Goal: Information Seeking & Learning: Understand process/instructions

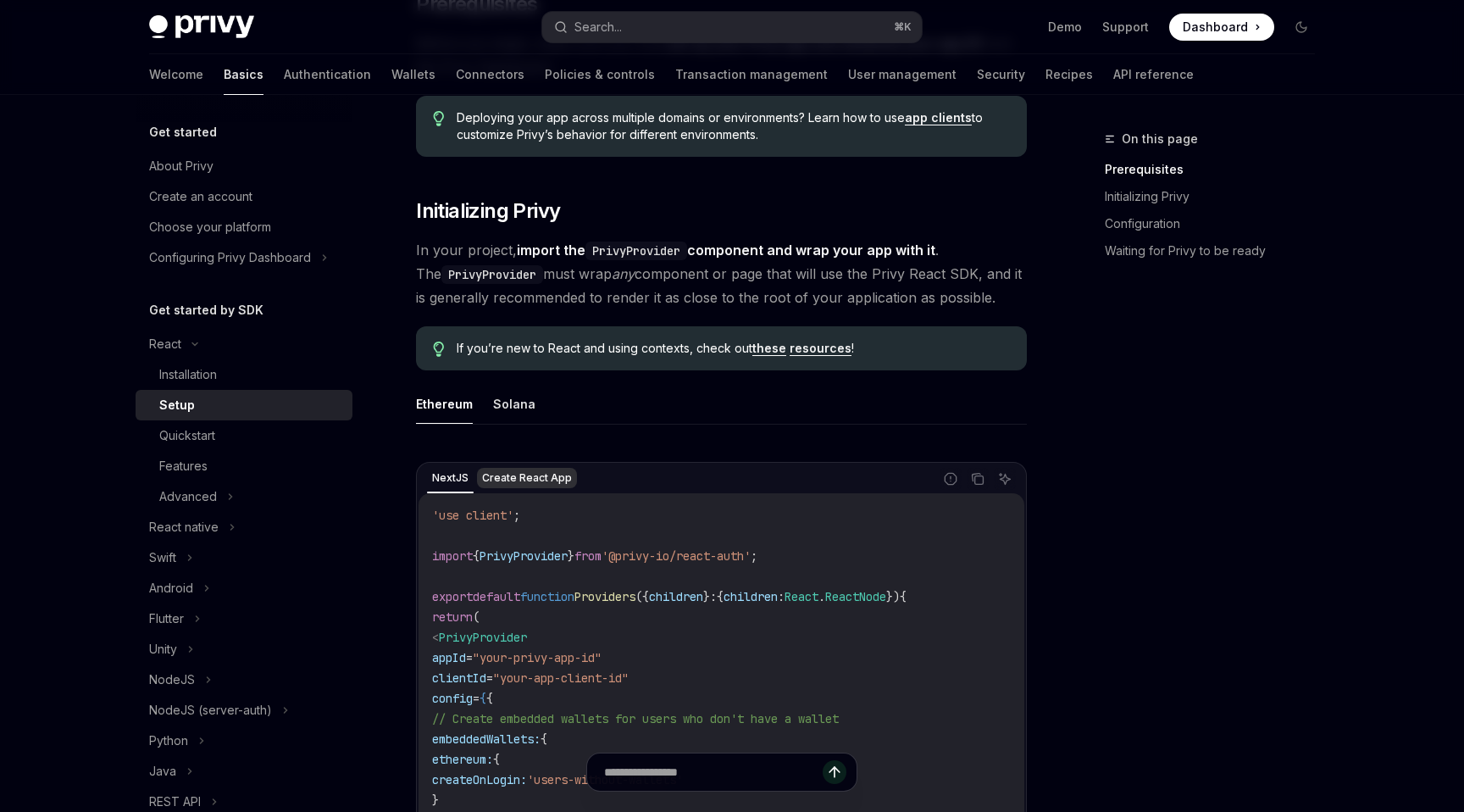
scroll to position [284, 0]
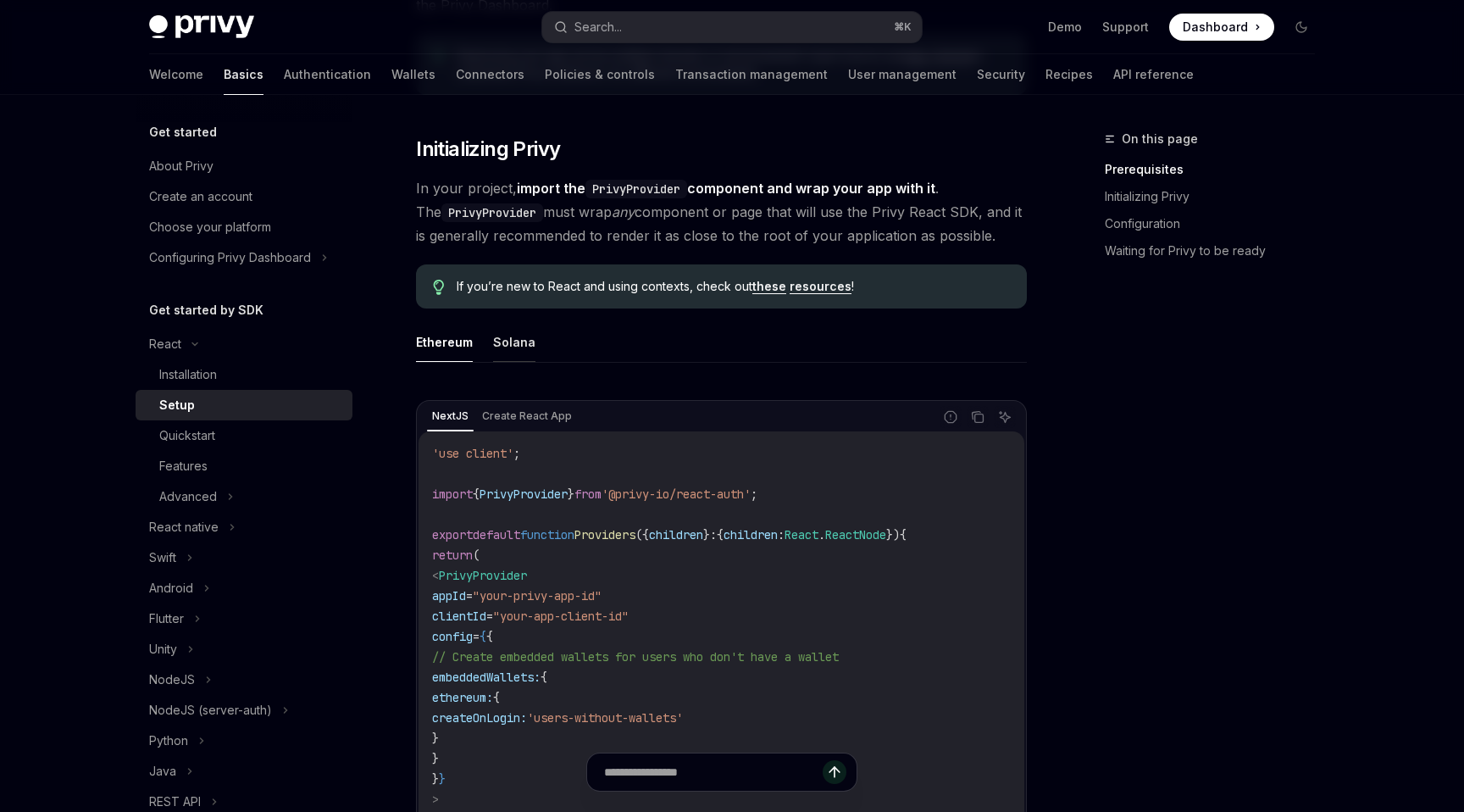
click at [496, 341] on button "Solana" at bounding box center [514, 342] width 43 height 40
click at [455, 325] on button "Ethereum" at bounding box center [444, 342] width 57 height 40
click at [455, 330] on button "Ethereum" at bounding box center [444, 342] width 57 height 40
click at [501, 330] on button "Solana" at bounding box center [514, 342] width 43 height 40
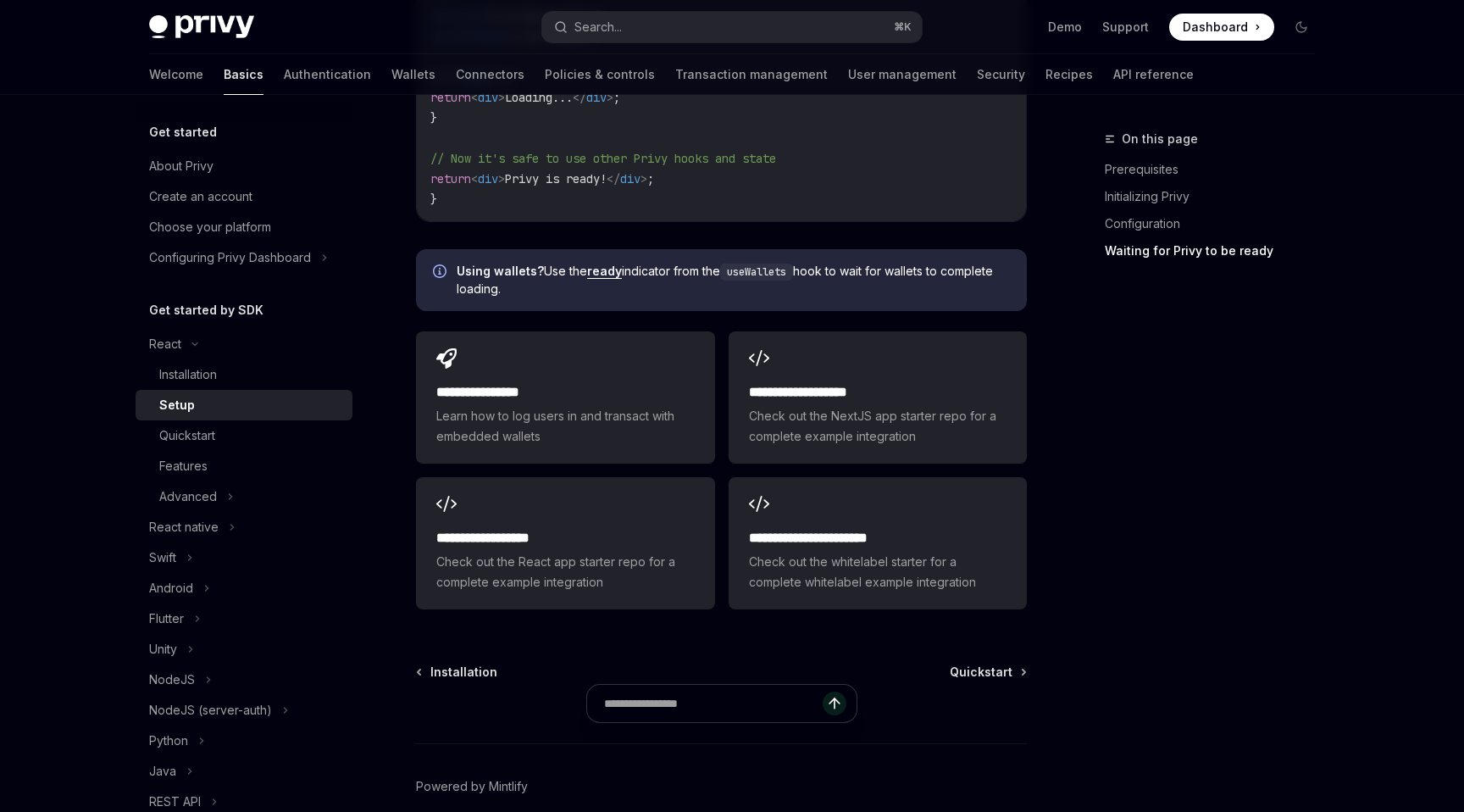
scroll to position [2194, 0]
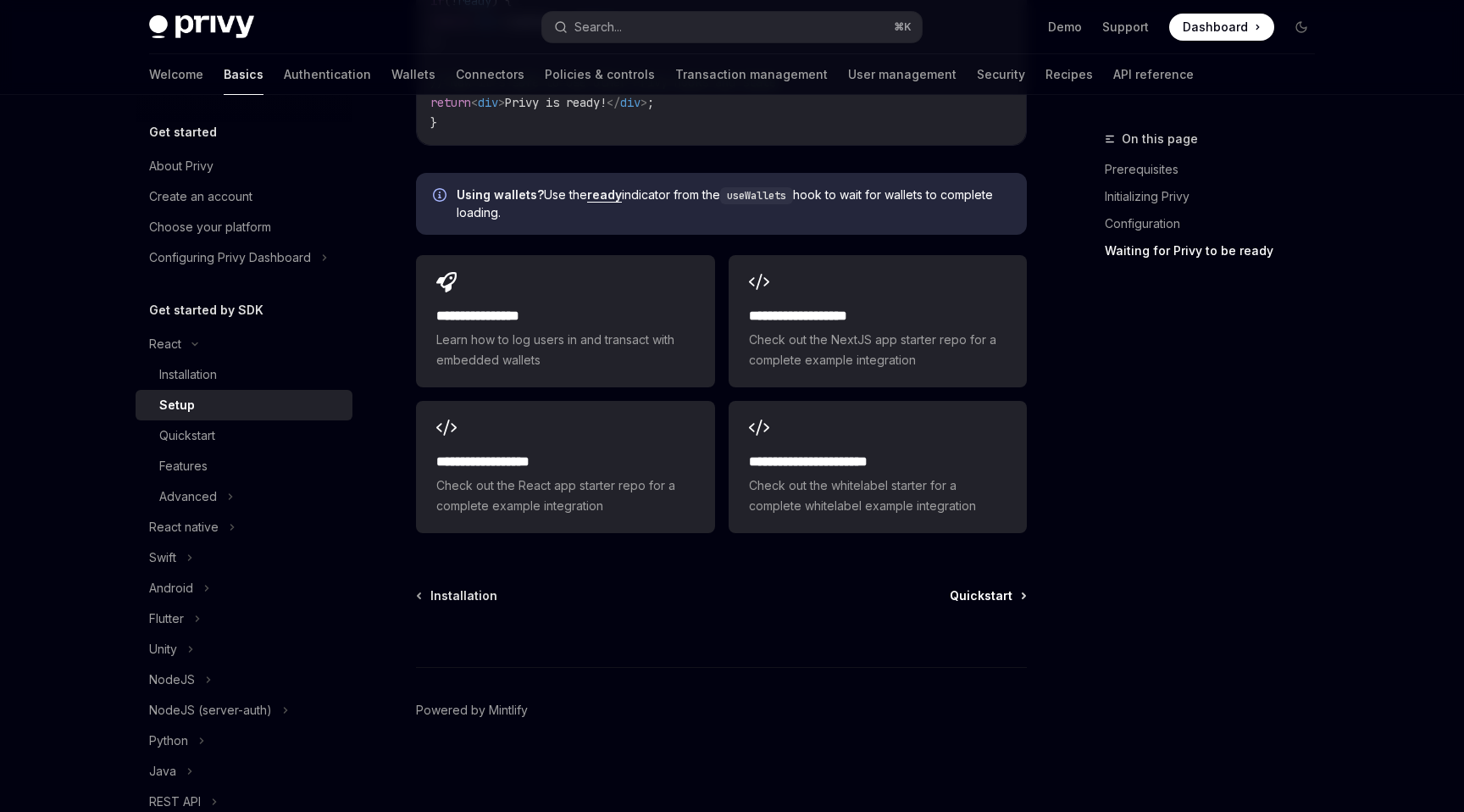
click at [982, 593] on span "Quickstart" at bounding box center [982, 595] width 63 height 17
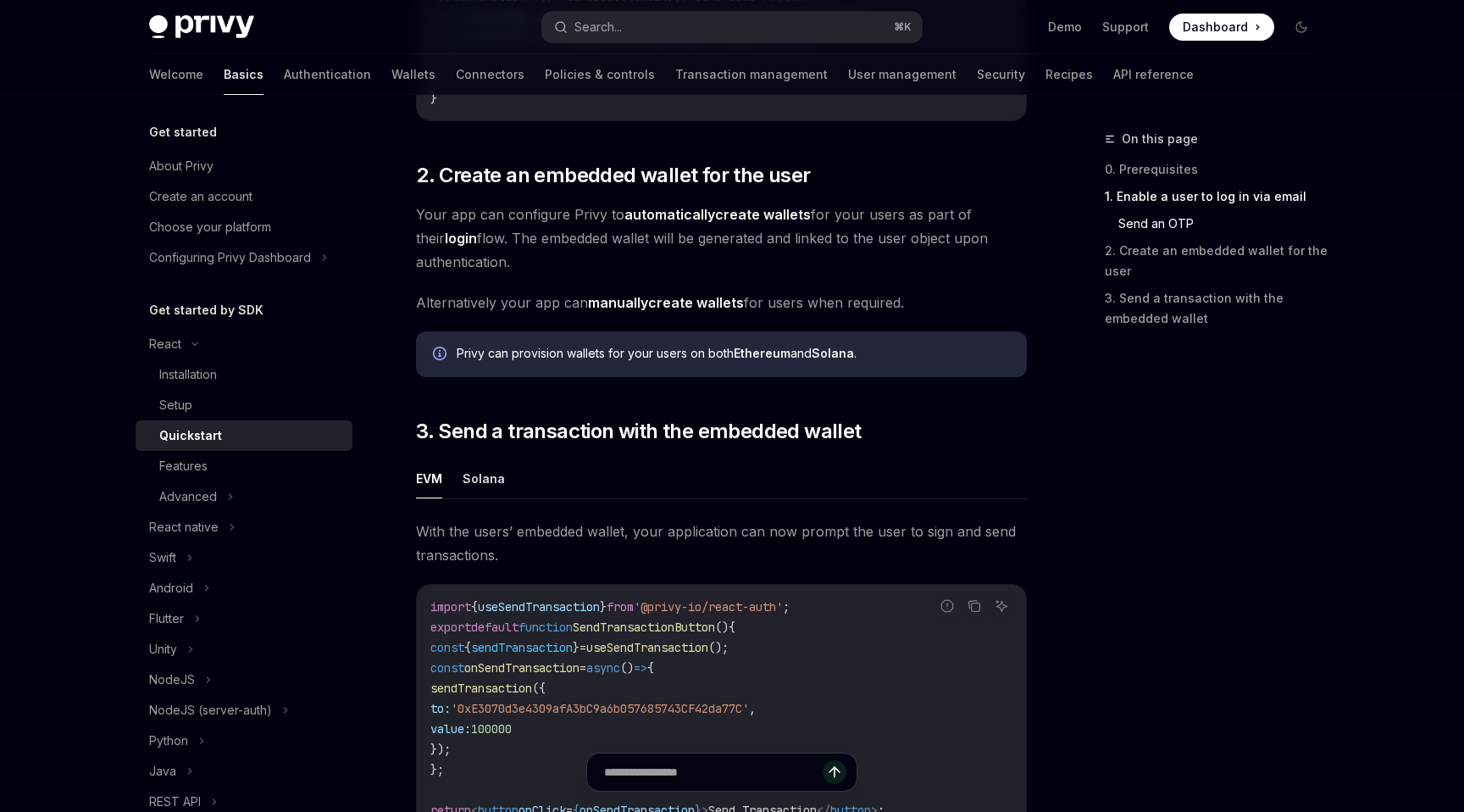
scroll to position [1151, 0]
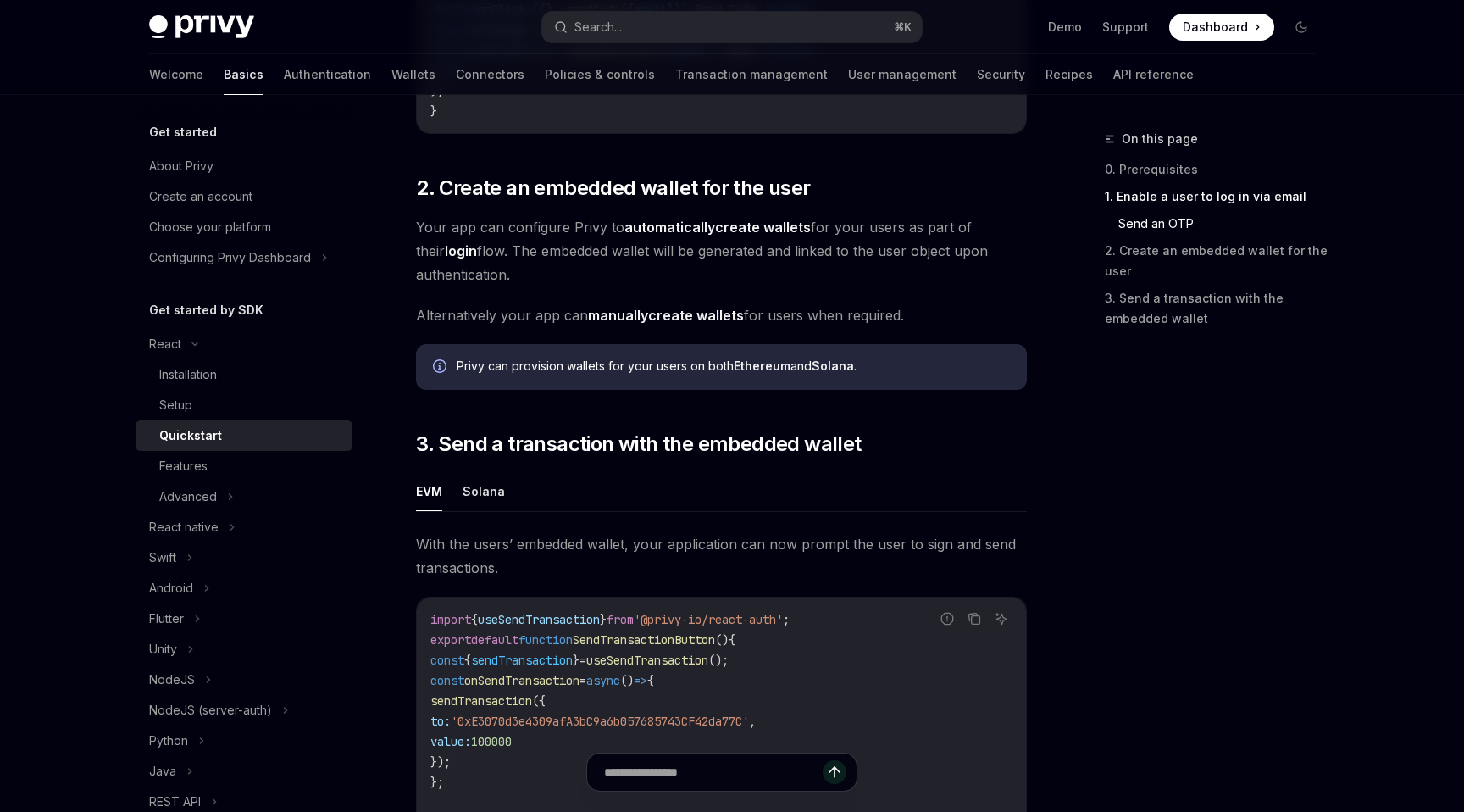
click at [673, 231] on strong "automatically" at bounding box center [669, 226] width 90 height 17
click at [671, 236] on strong "automatically" at bounding box center [669, 226] width 90 height 17
click at [652, 323] on link "manually create wallets" at bounding box center [665, 316] width 156 height 17
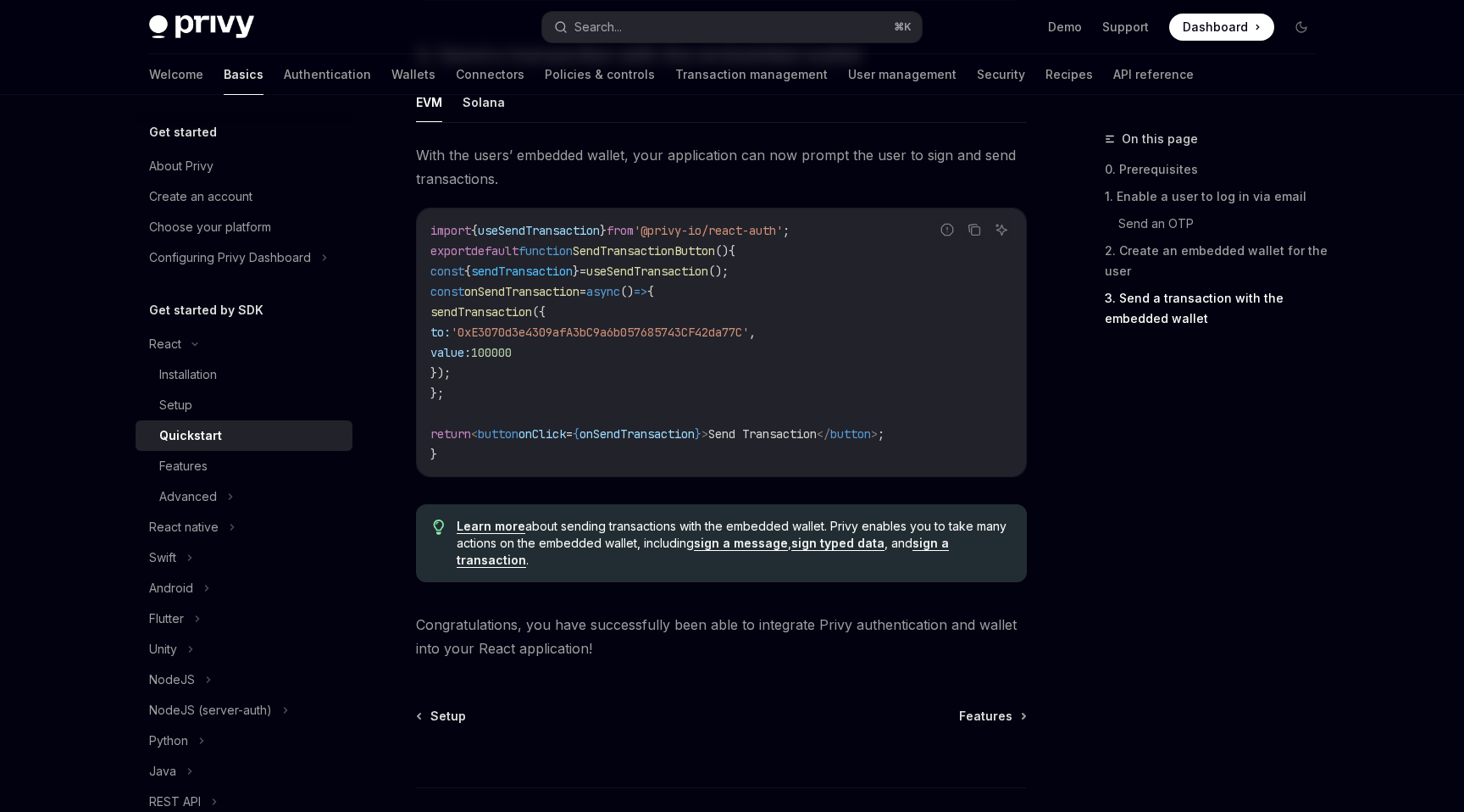
scroll to position [1668, 0]
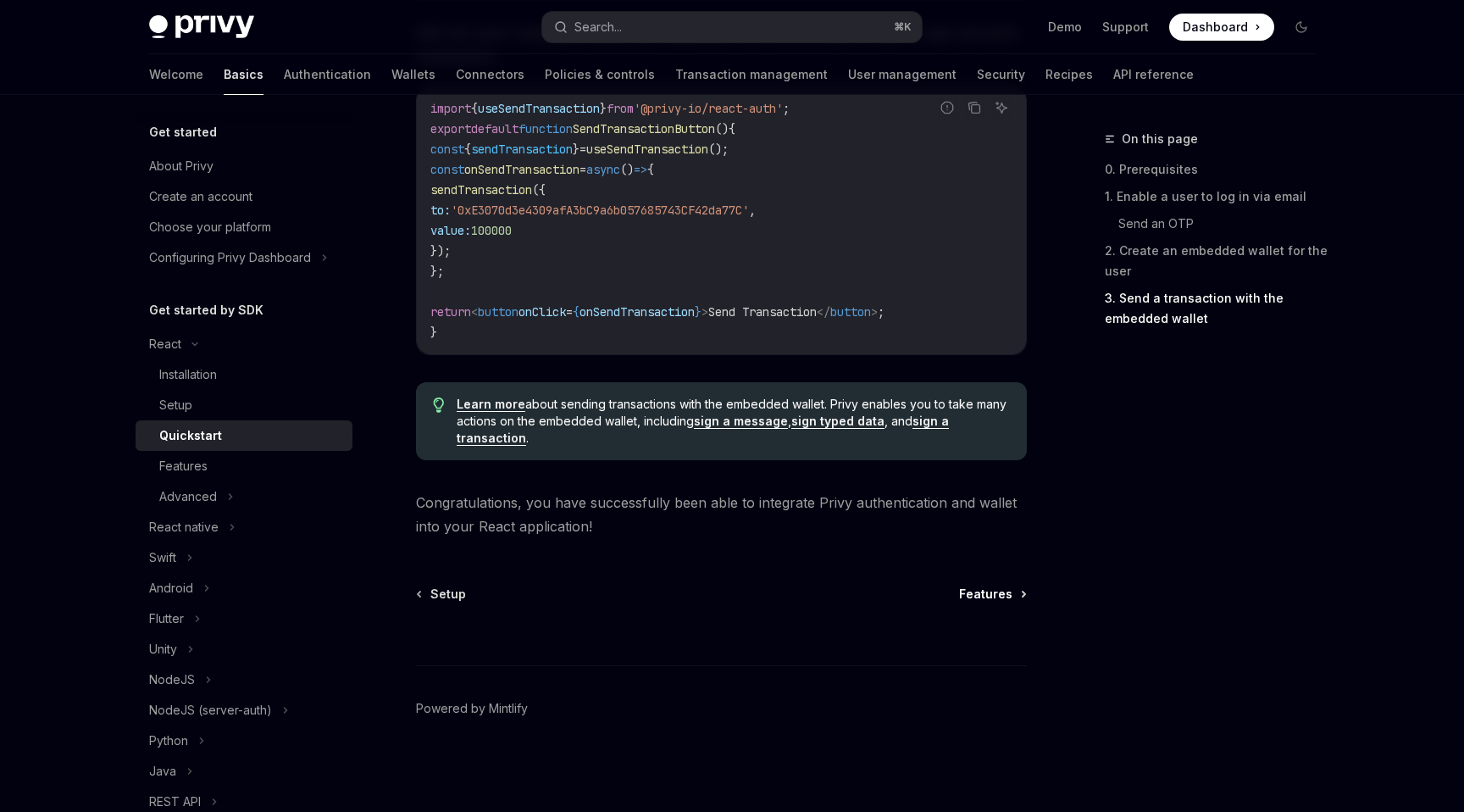
click at [983, 588] on span "Features" at bounding box center [985, 593] width 53 height 17
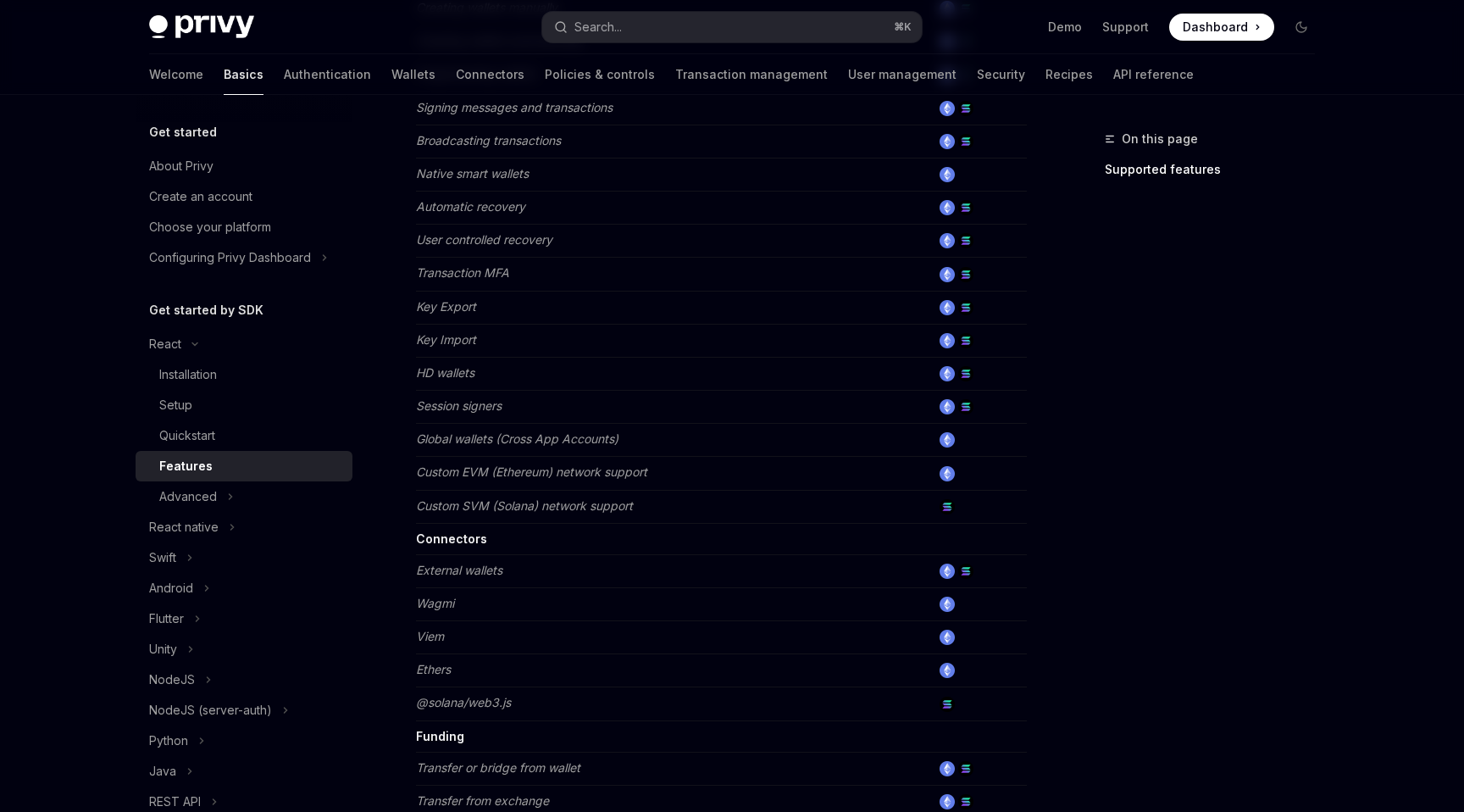
scroll to position [969, 0]
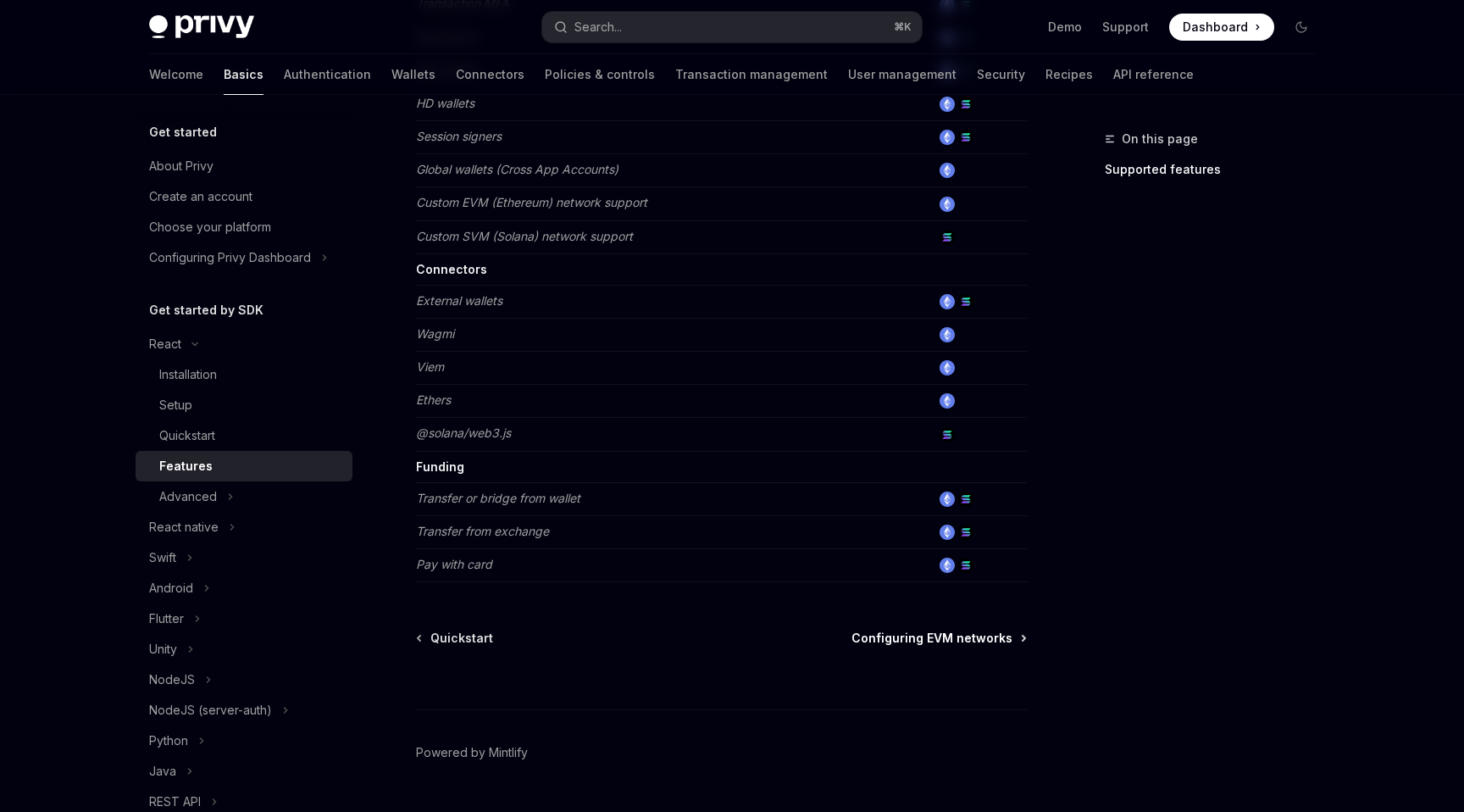
click at [961, 629] on span "Configuring EVM networks" at bounding box center [931, 637] width 161 height 17
type textarea "*"
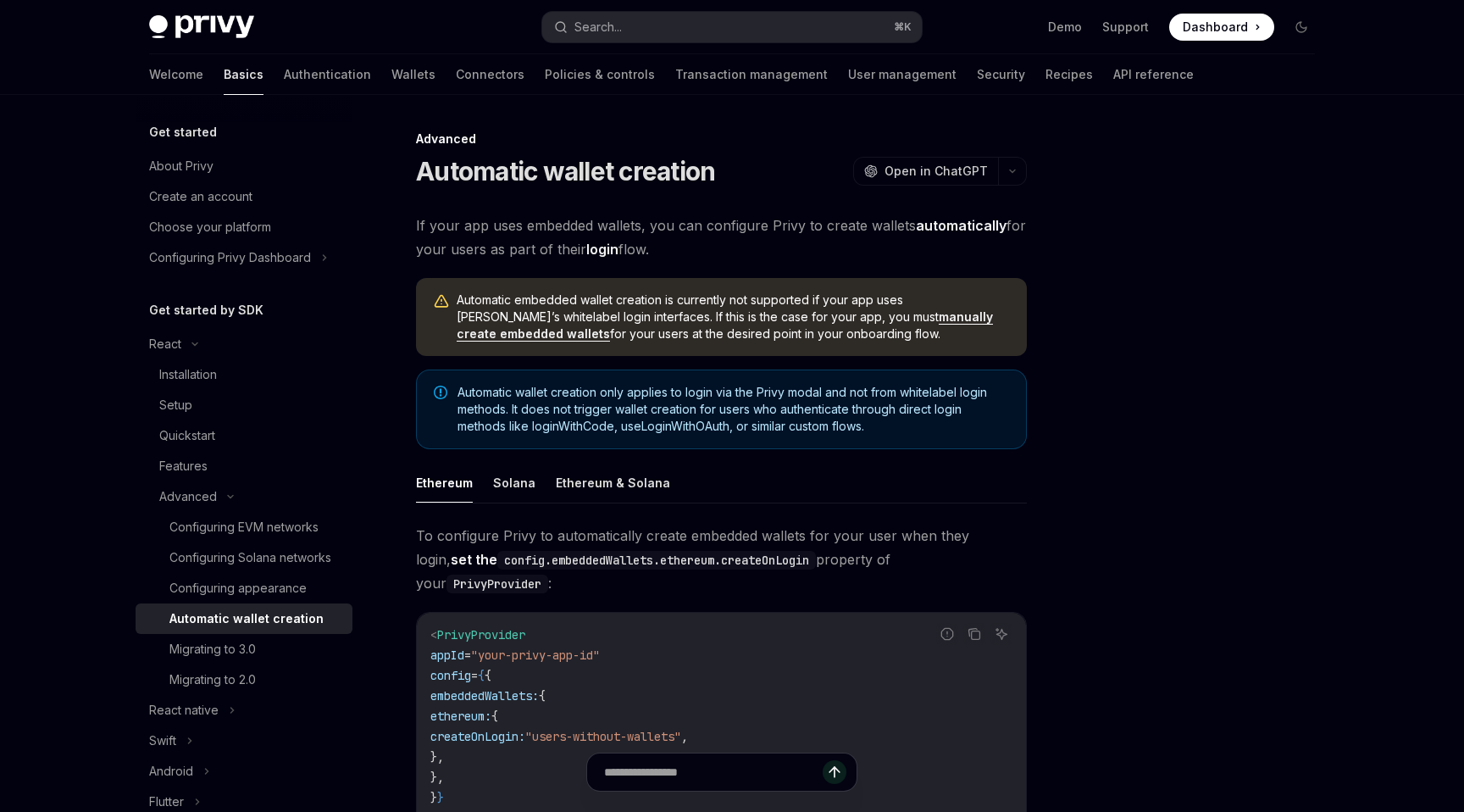
type textarea "*"
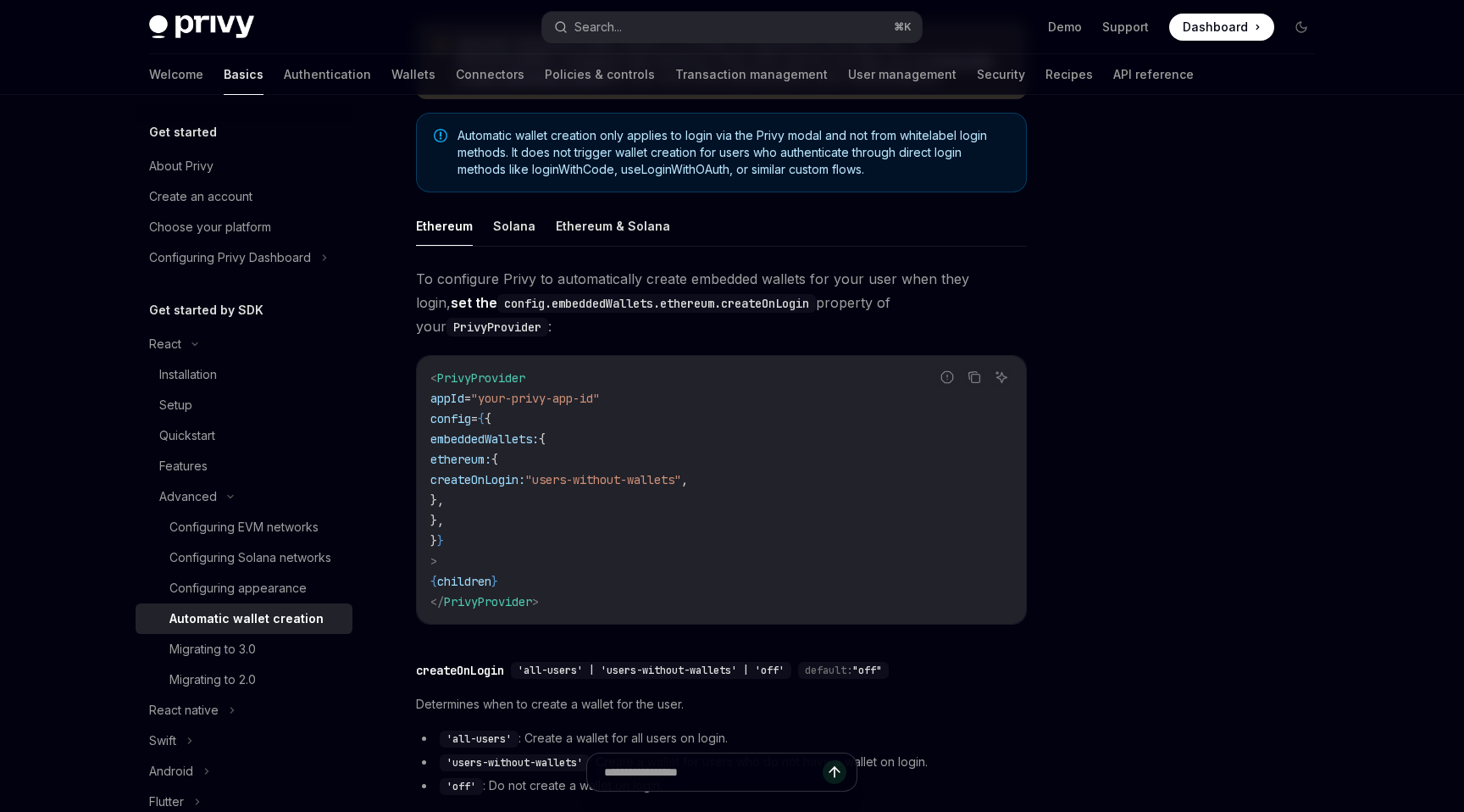
scroll to position [520, 0]
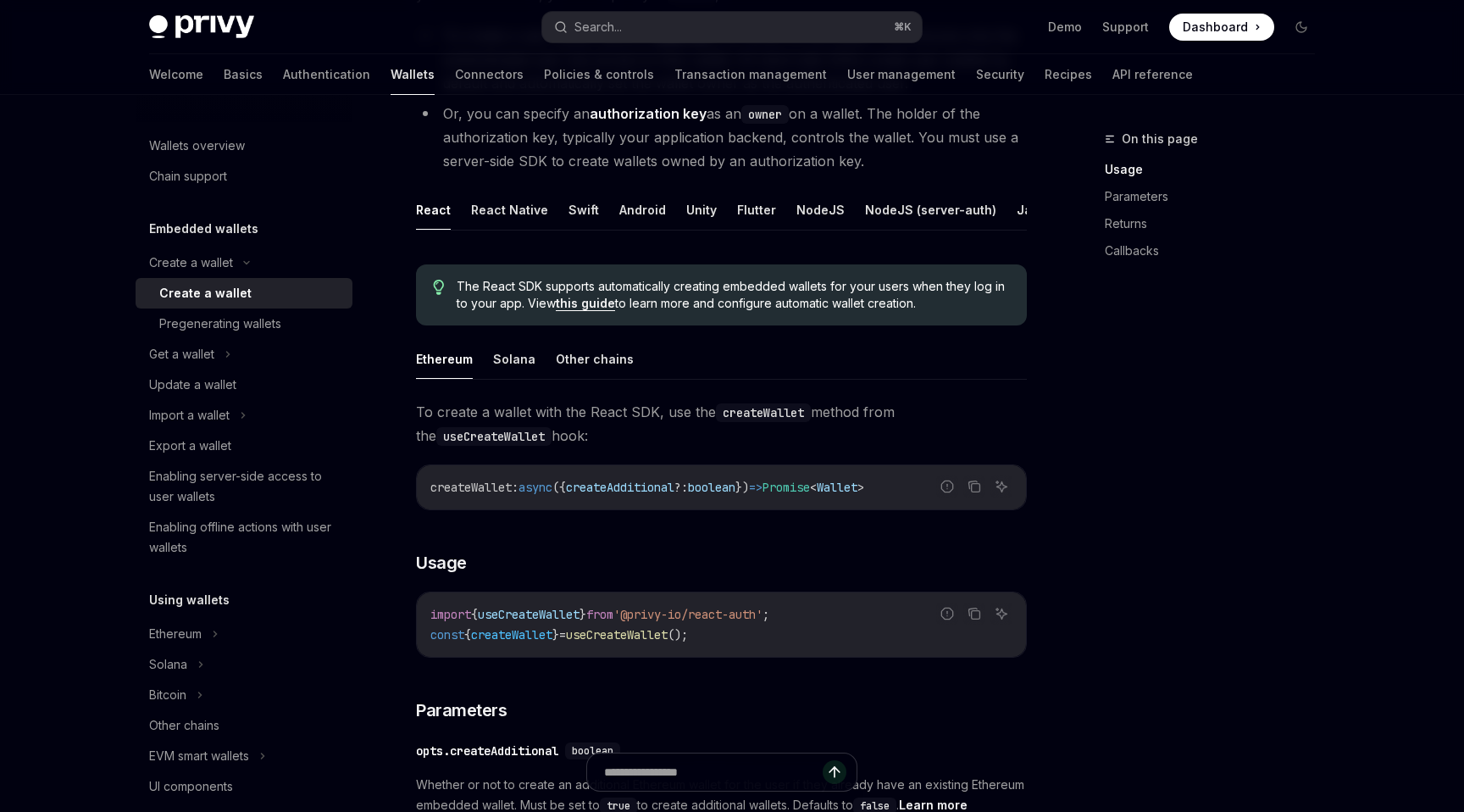
scroll to position [268, 0]
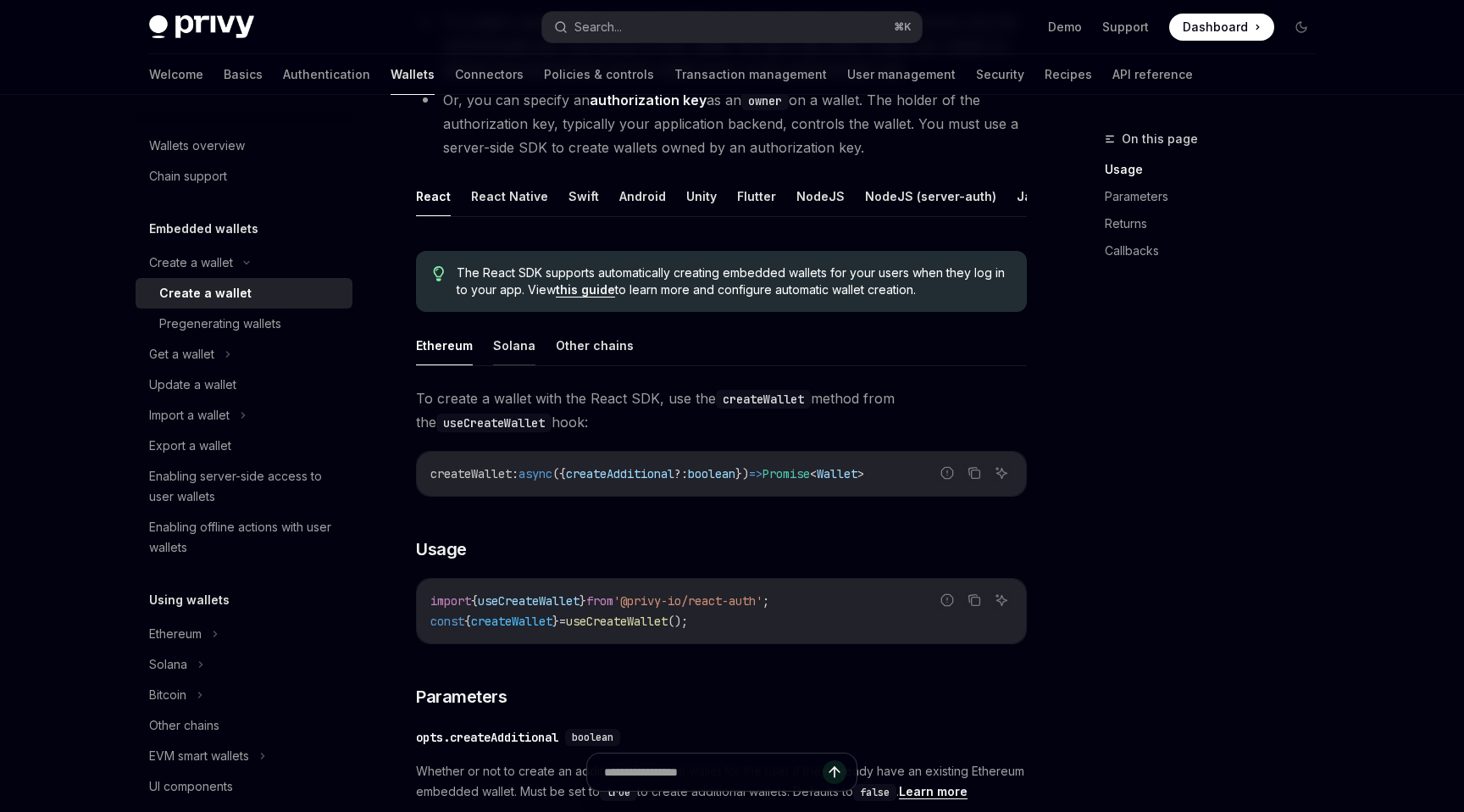
click at [523, 343] on button "Solana" at bounding box center [514, 345] width 43 height 40
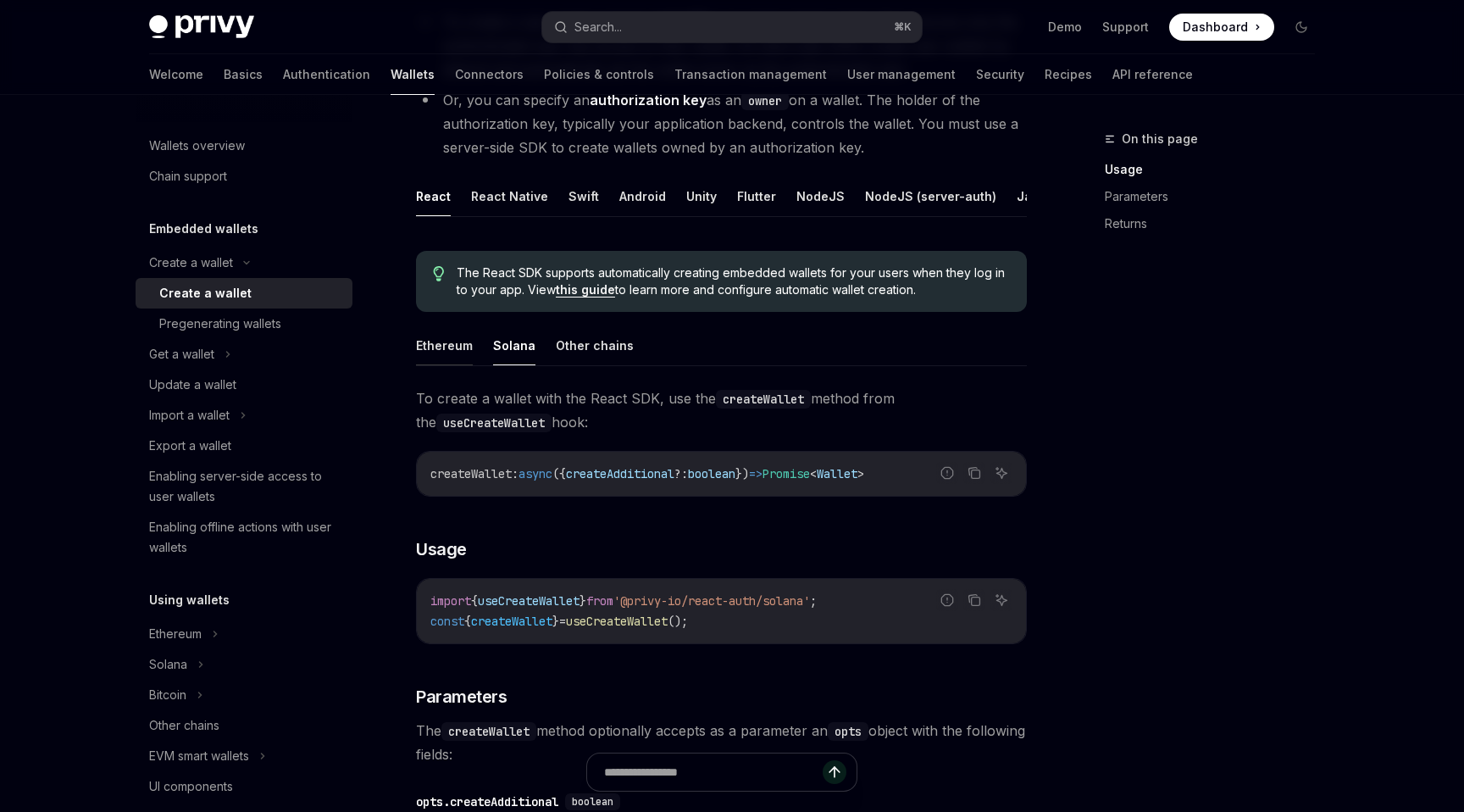
click at [466, 348] on button "Ethereum" at bounding box center [444, 345] width 57 height 40
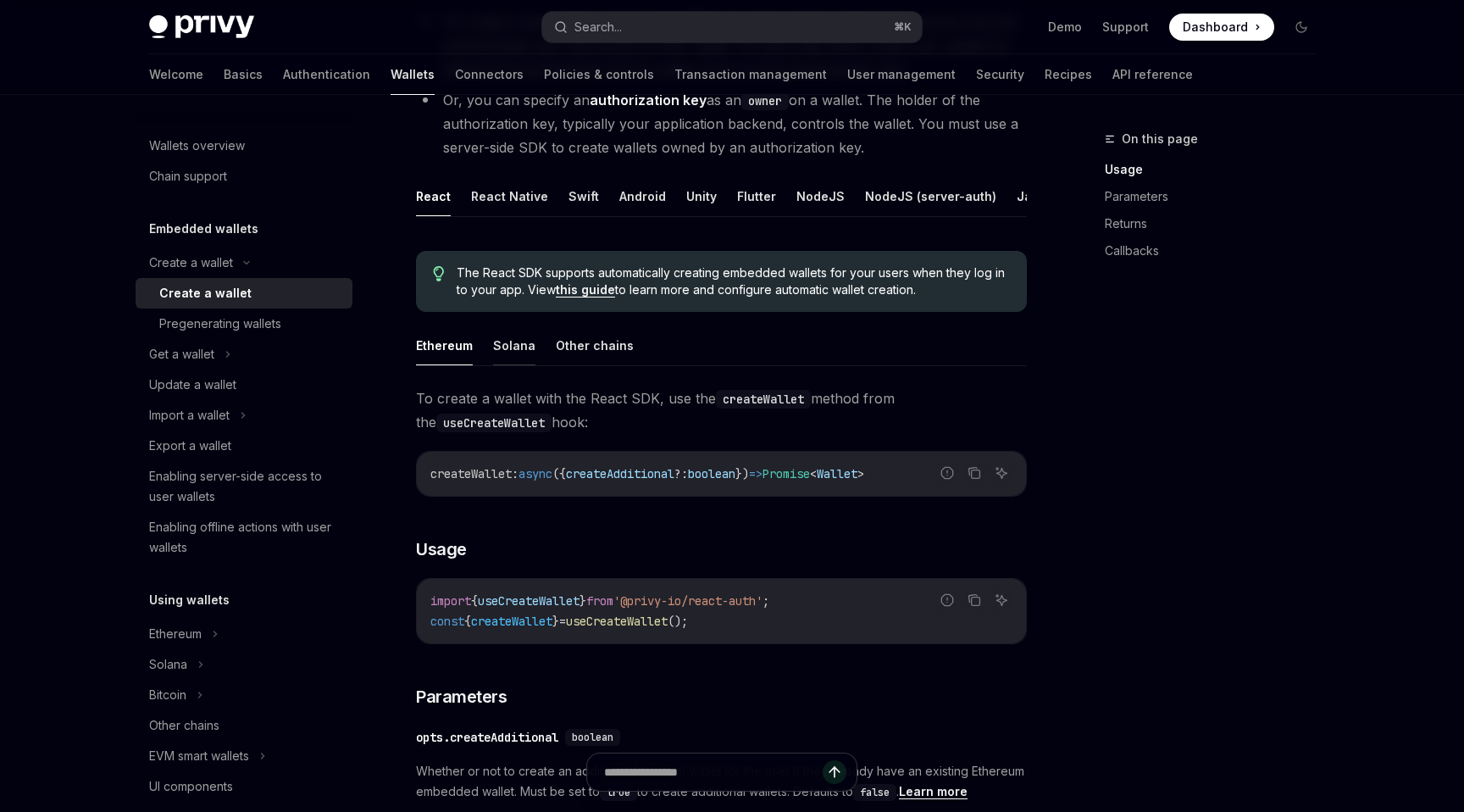
click at [501, 350] on button "Solana" at bounding box center [514, 345] width 43 height 40
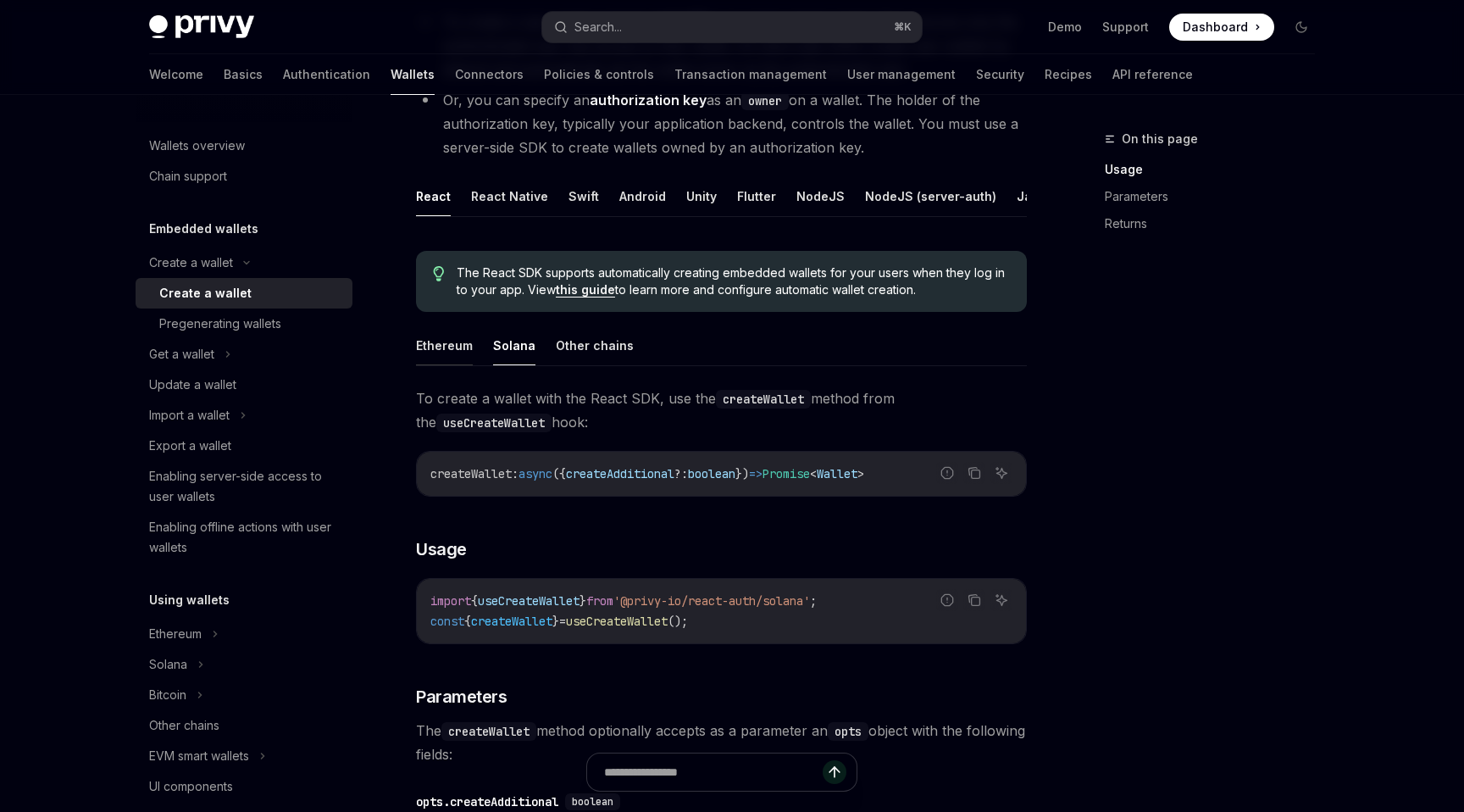
click at [466, 349] on button "Ethereum" at bounding box center [444, 345] width 57 height 40
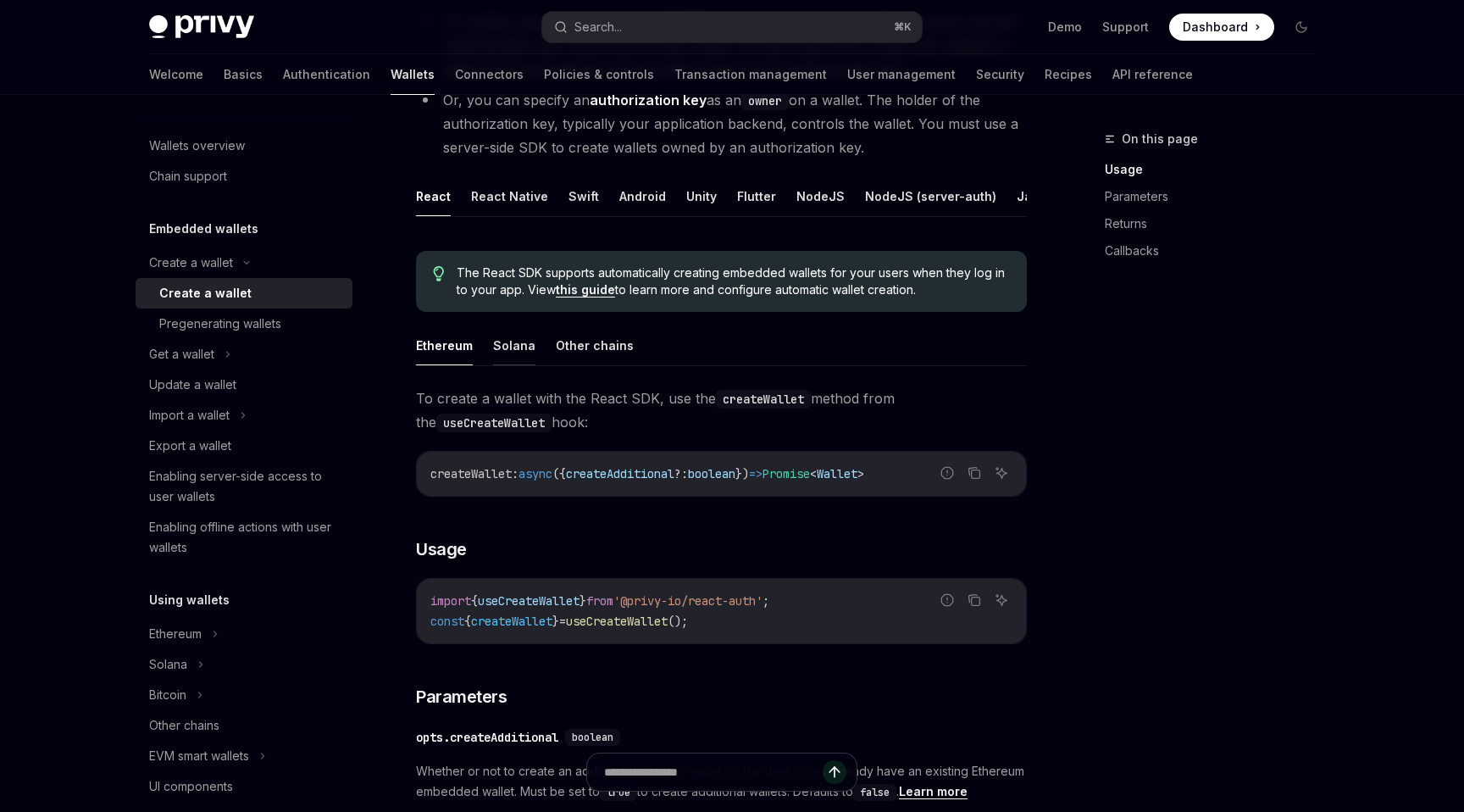
click at [500, 349] on button "Solana" at bounding box center [514, 345] width 43 height 40
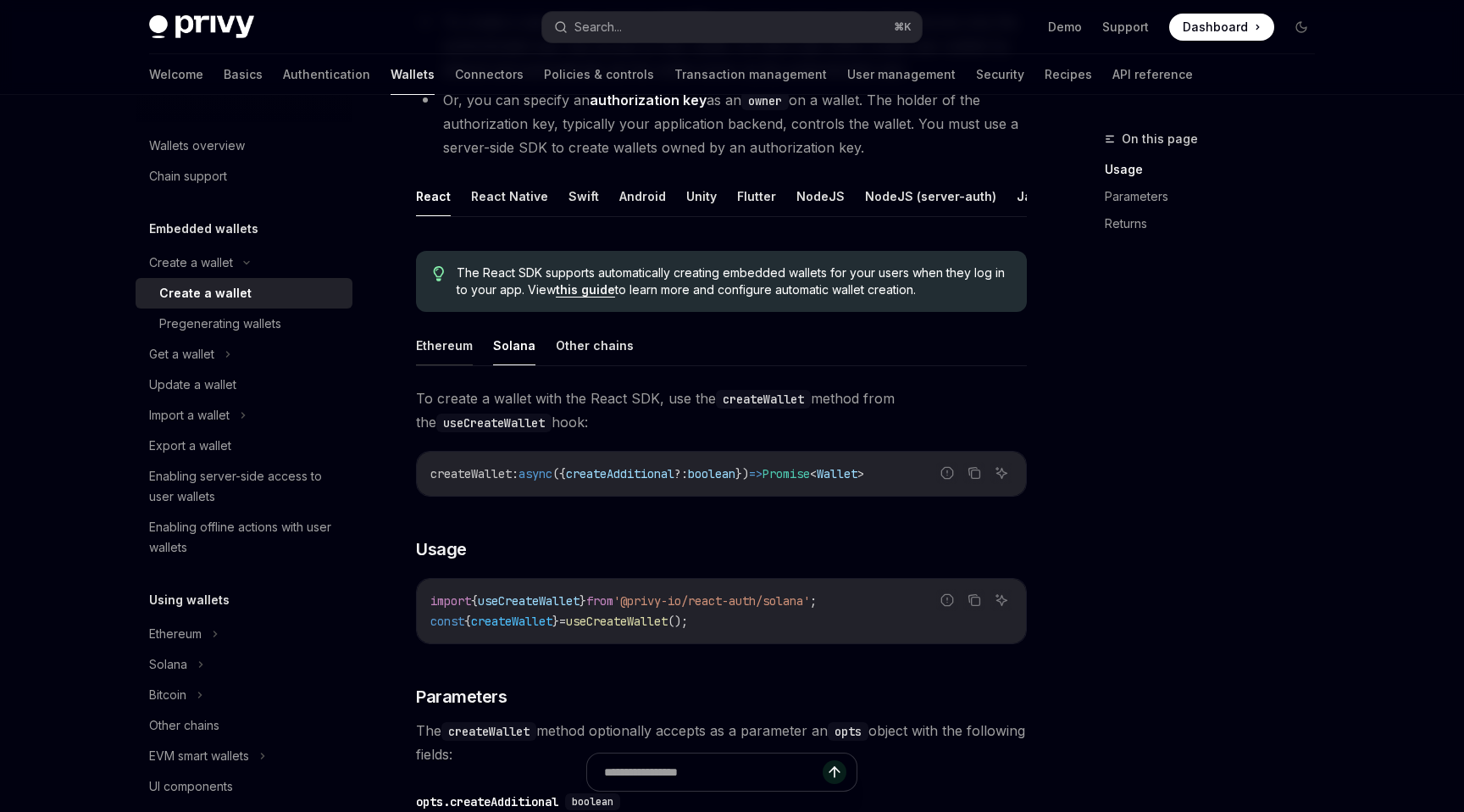
click at [458, 355] on button "Ethereum" at bounding box center [444, 345] width 57 height 40
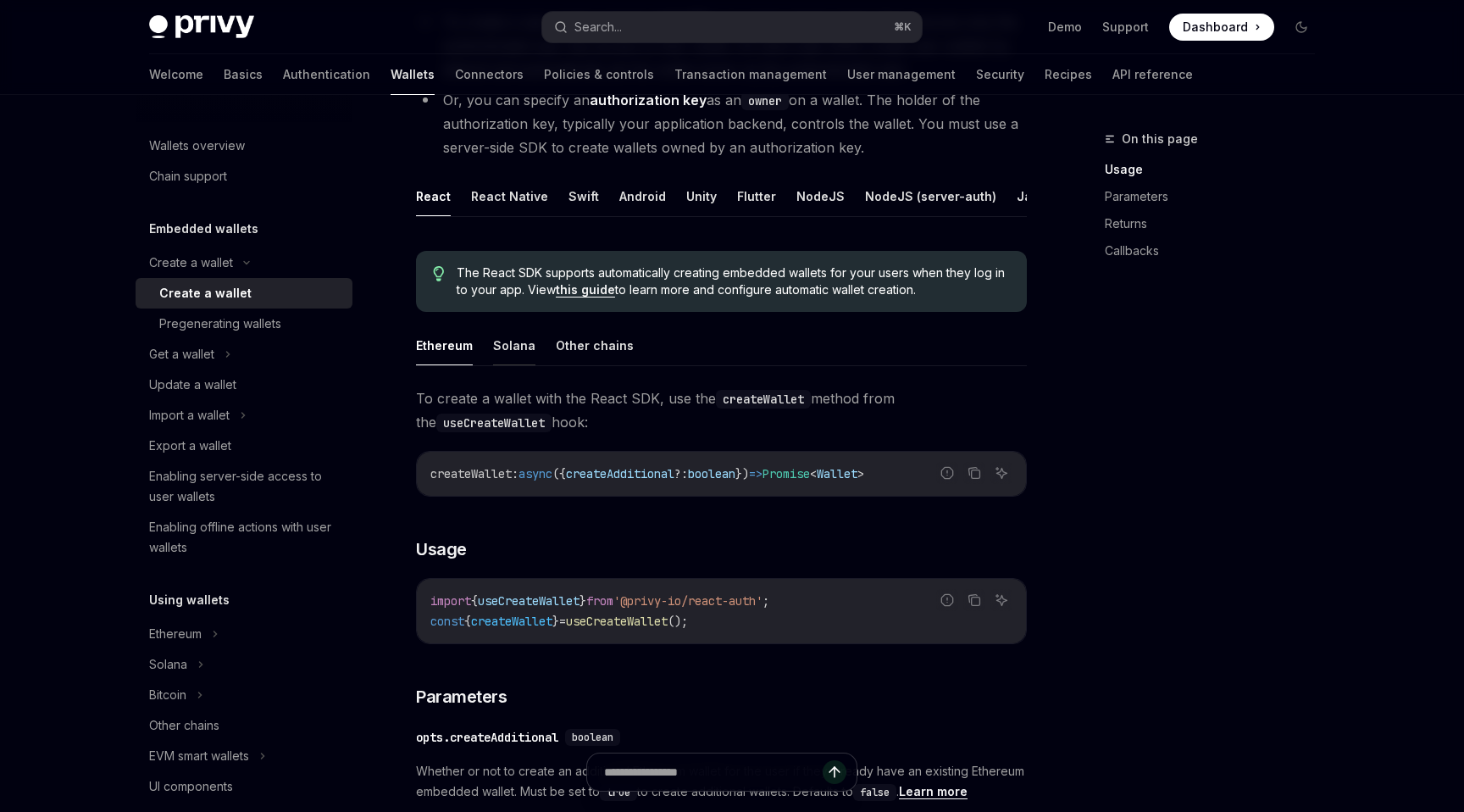
click at [509, 352] on button "Solana" at bounding box center [514, 345] width 43 height 40
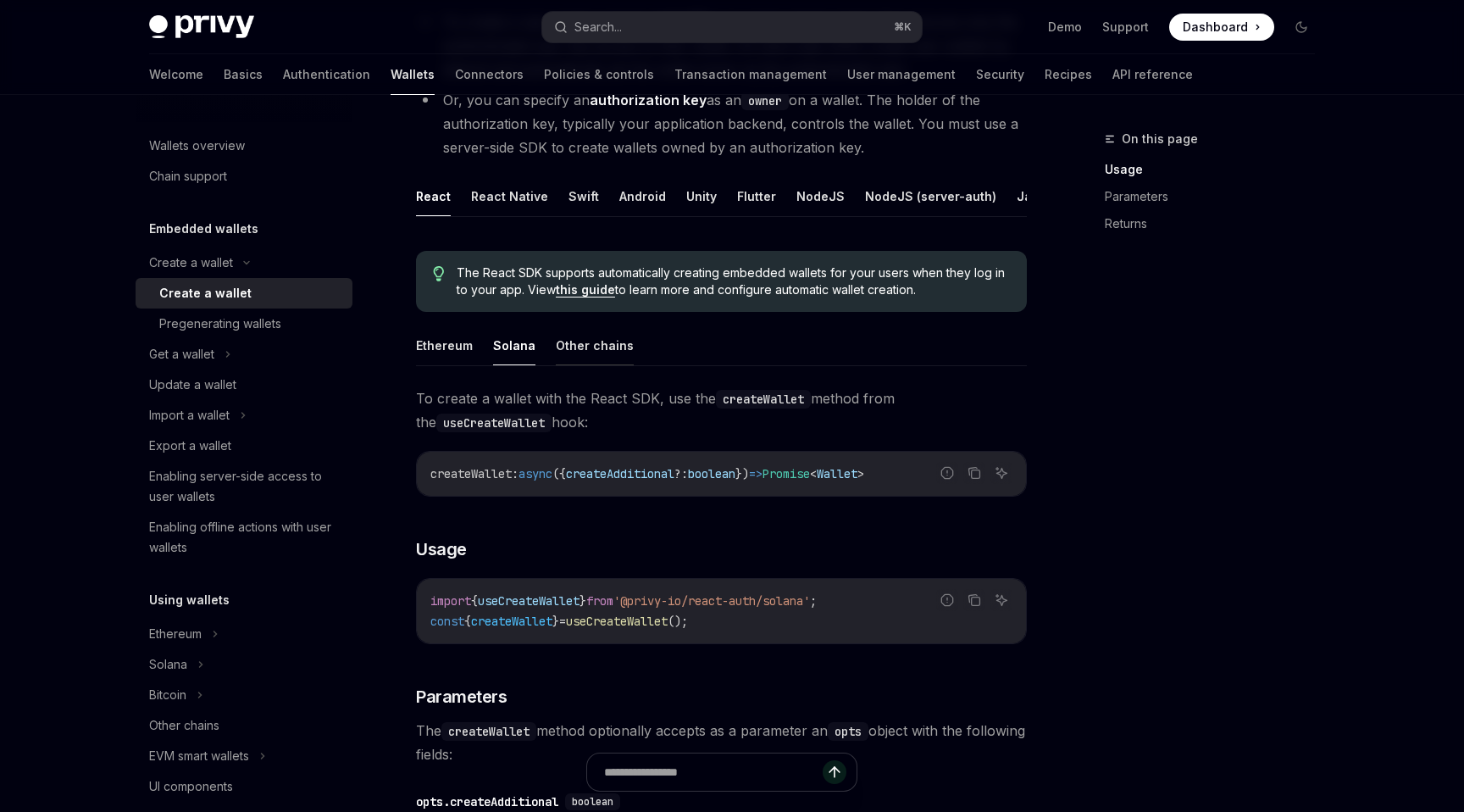
click at [569, 346] on button "Other chains" at bounding box center [595, 345] width 78 height 40
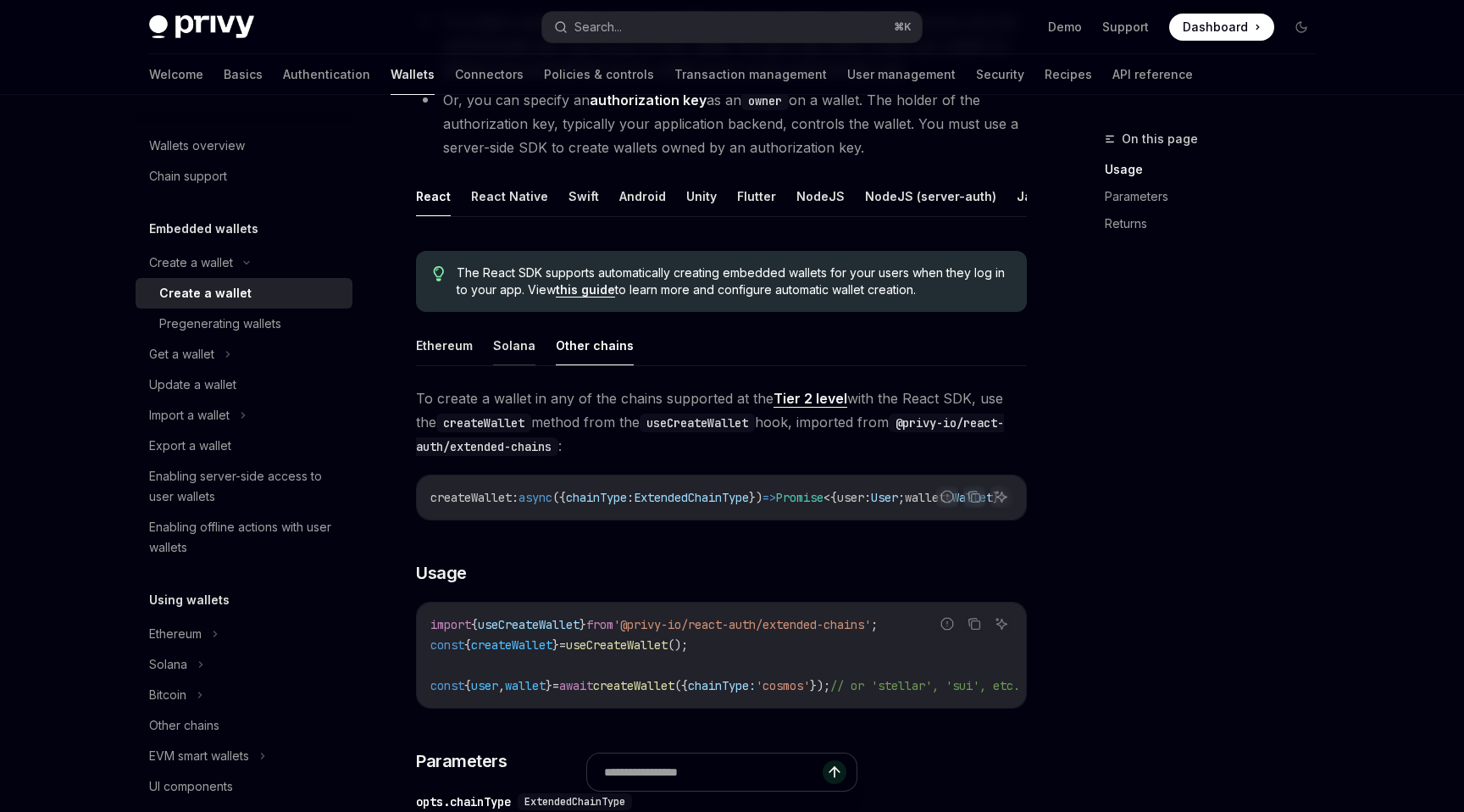
click at [511, 353] on button "Solana" at bounding box center [514, 345] width 43 height 40
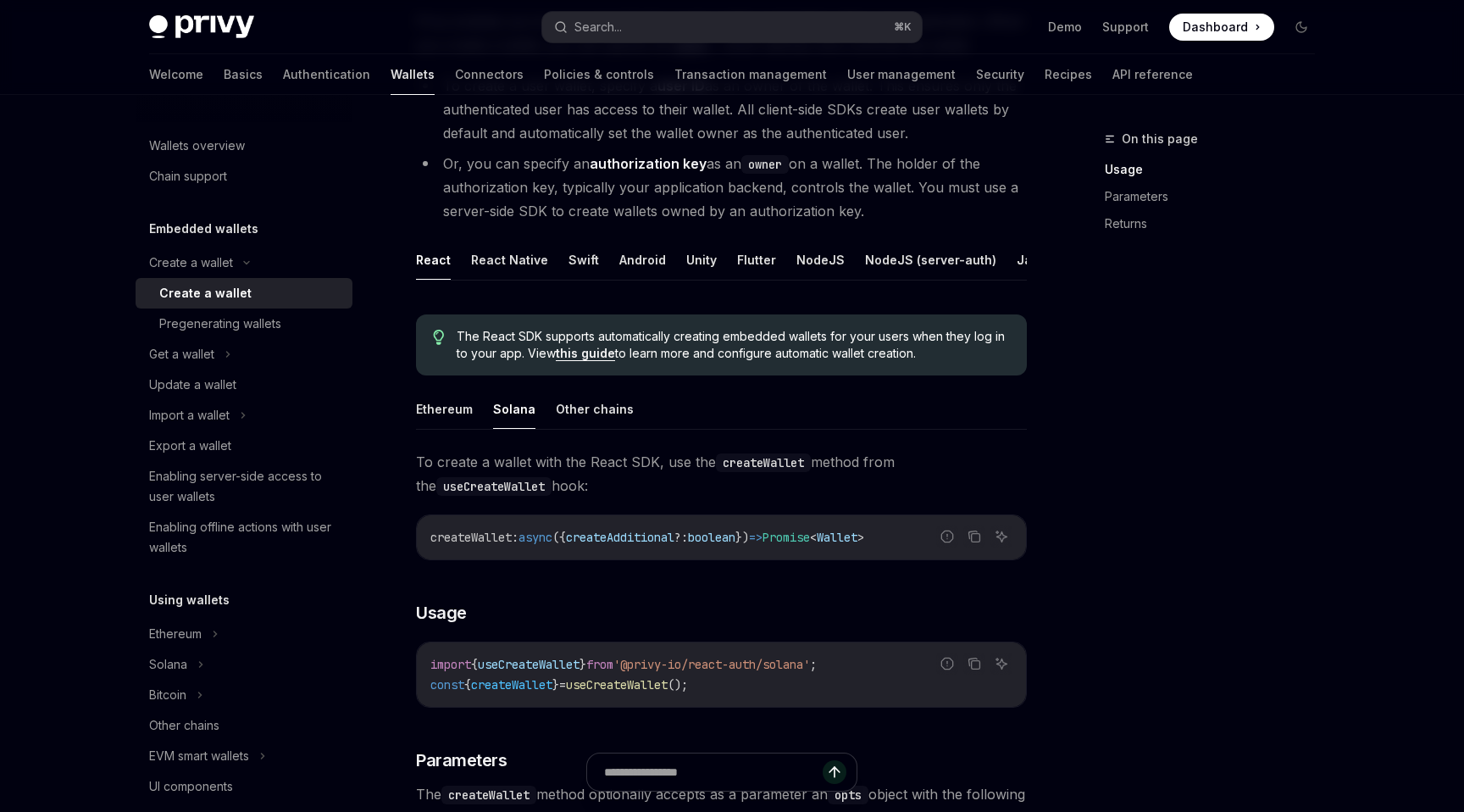
scroll to position [175, 0]
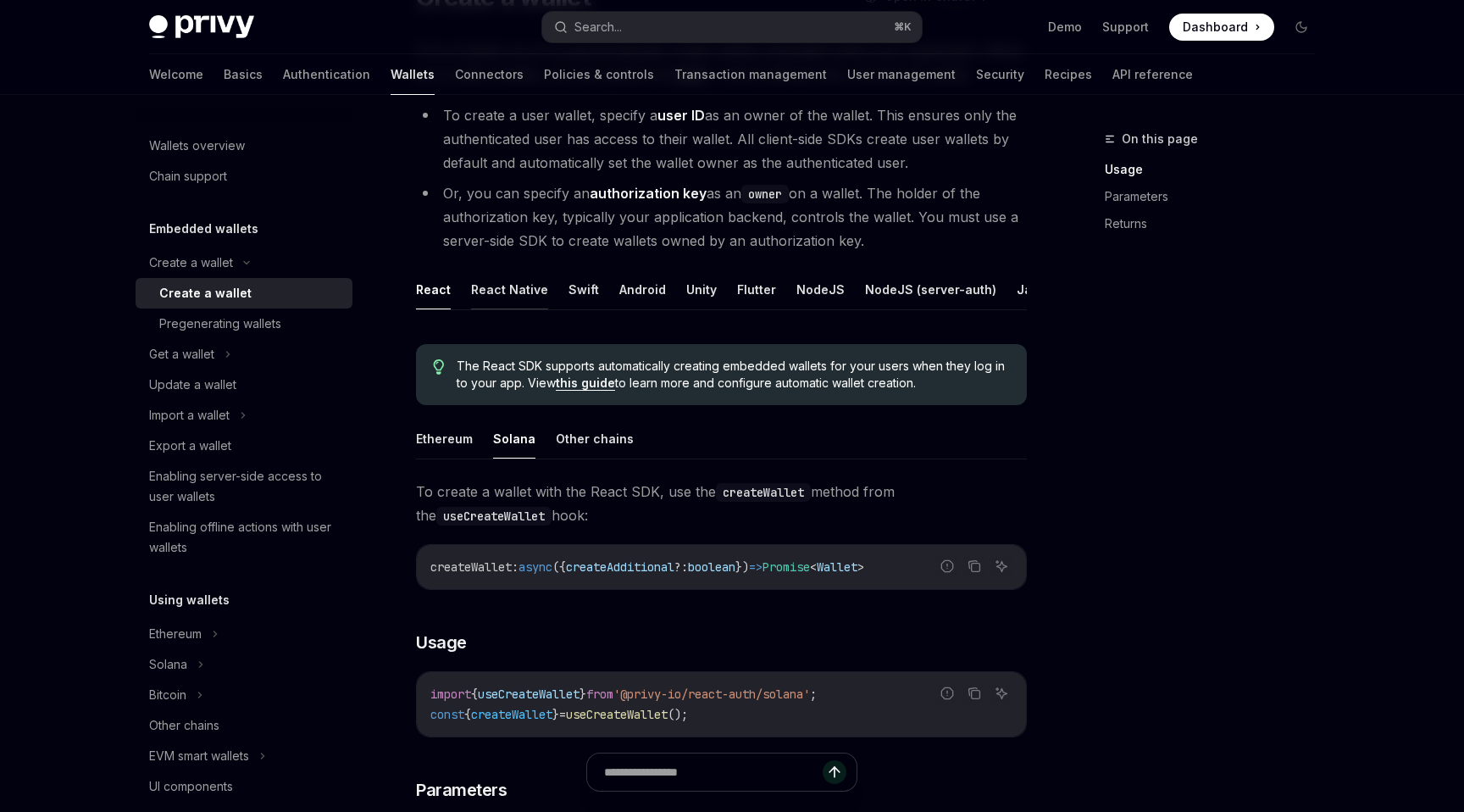
click at [499, 288] on button "React Native" at bounding box center [509, 290] width 77 height 40
click at [515, 436] on button "Solana" at bounding box center [514, 438] width 43 height 40
click at [457, 445] on button "Ethereum" at bounding box center [444, 438] width 57 height 40
click at [514, 445] on button "Solana" at bounding box center [514, 438] width 43 height 40
click at [449, 451] on button "Ethereum" at bounding box center [444, 438] width 57 height 40
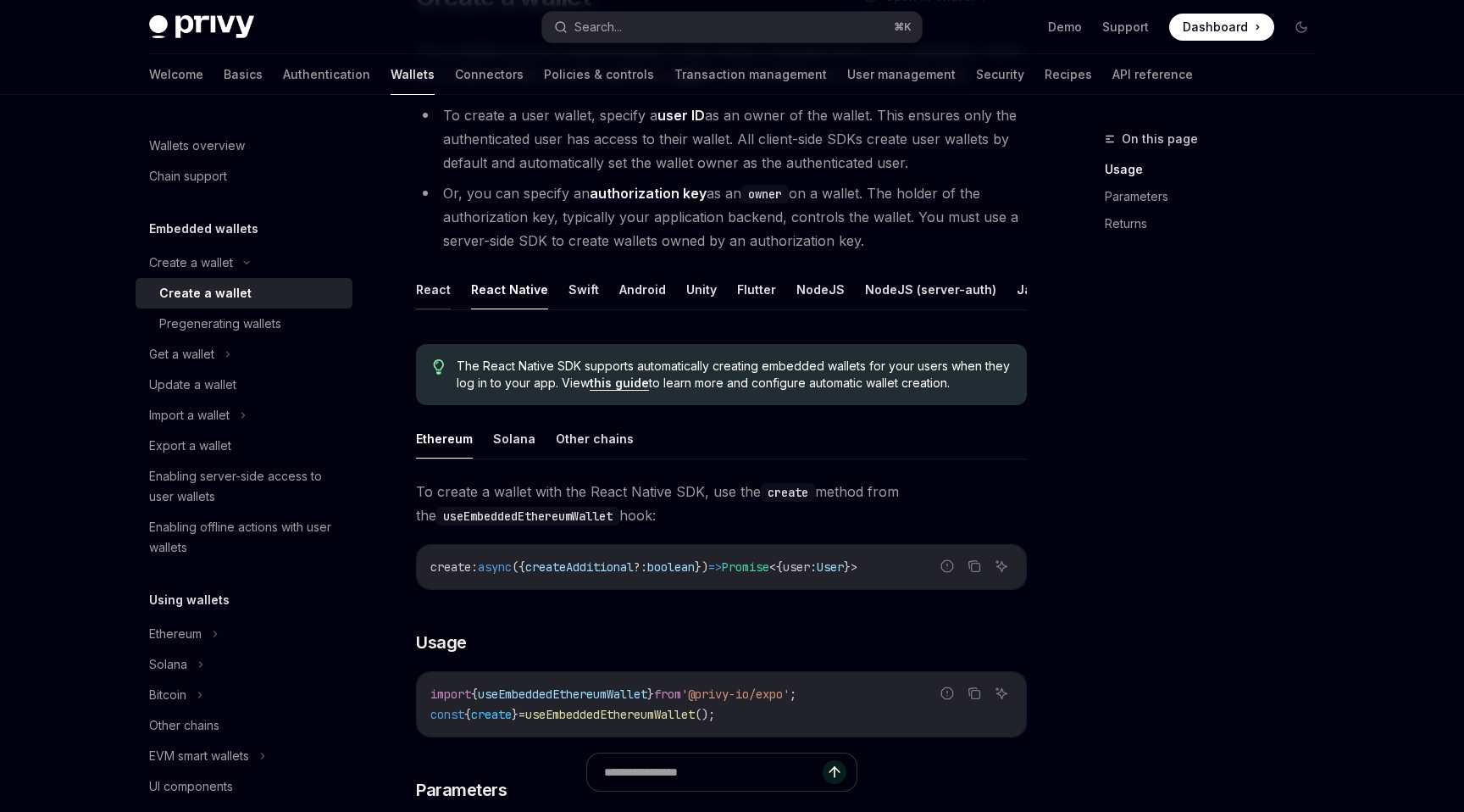
click at [438, 299] on button "React" at bounding box center [434, 290] width 35 height 40
click at [504, 290] on button "React Native" at bounding box center [509, 290] width 77 height 40
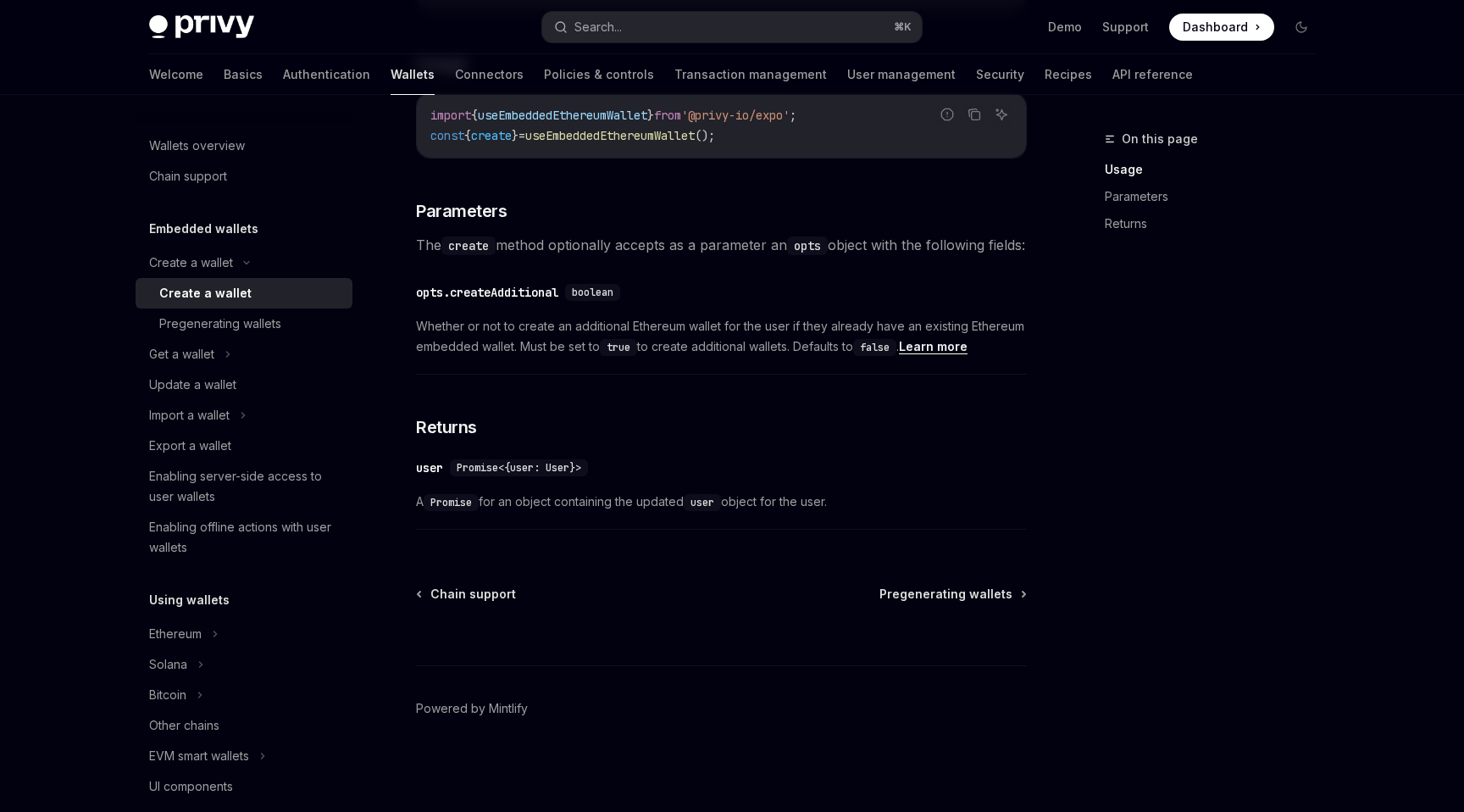
scroll to position [776, 0]
click at [219, 358] on button "Get a wallet" at bounding box center [244, 354] width 217 height 30
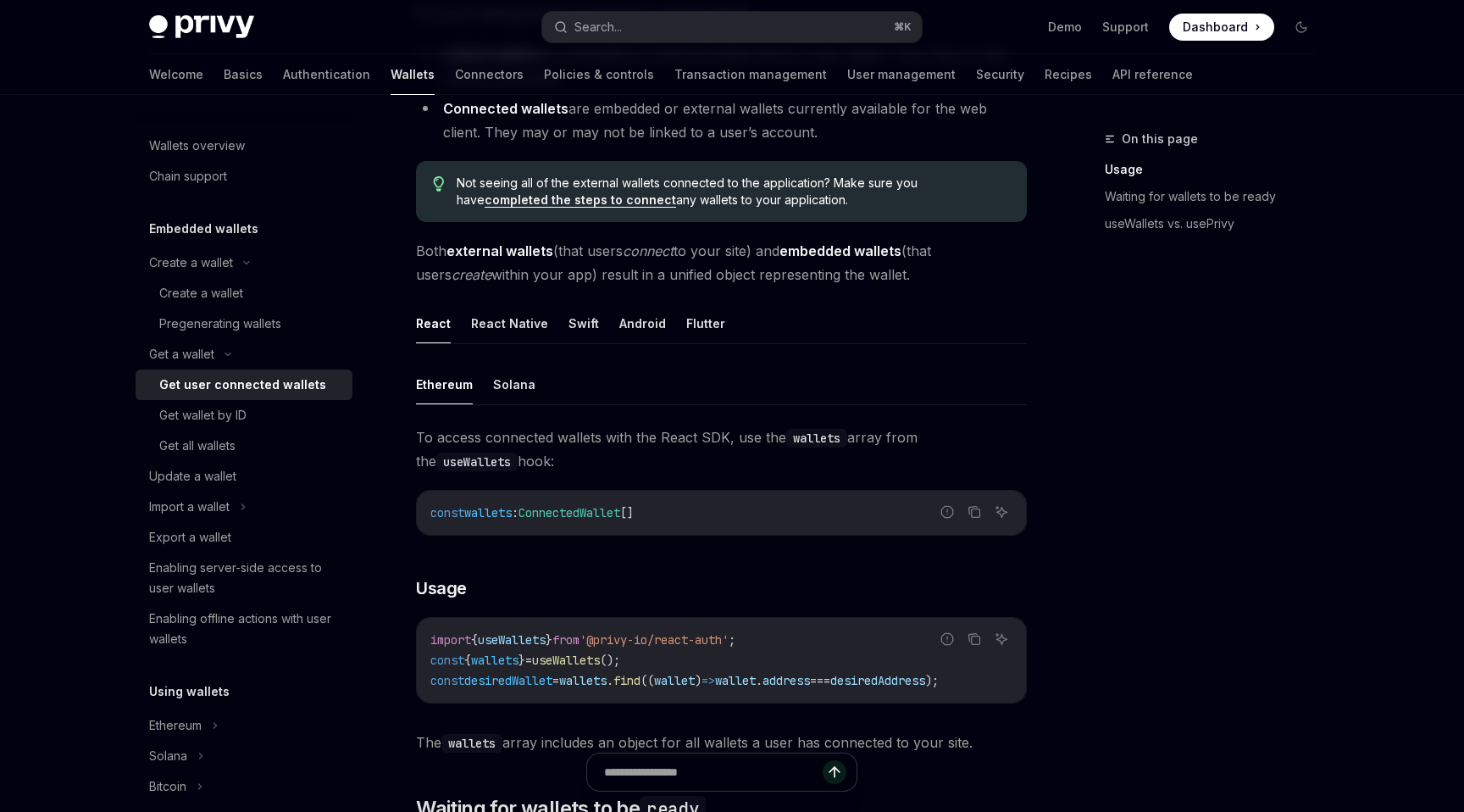
scroll to position [303, 0]
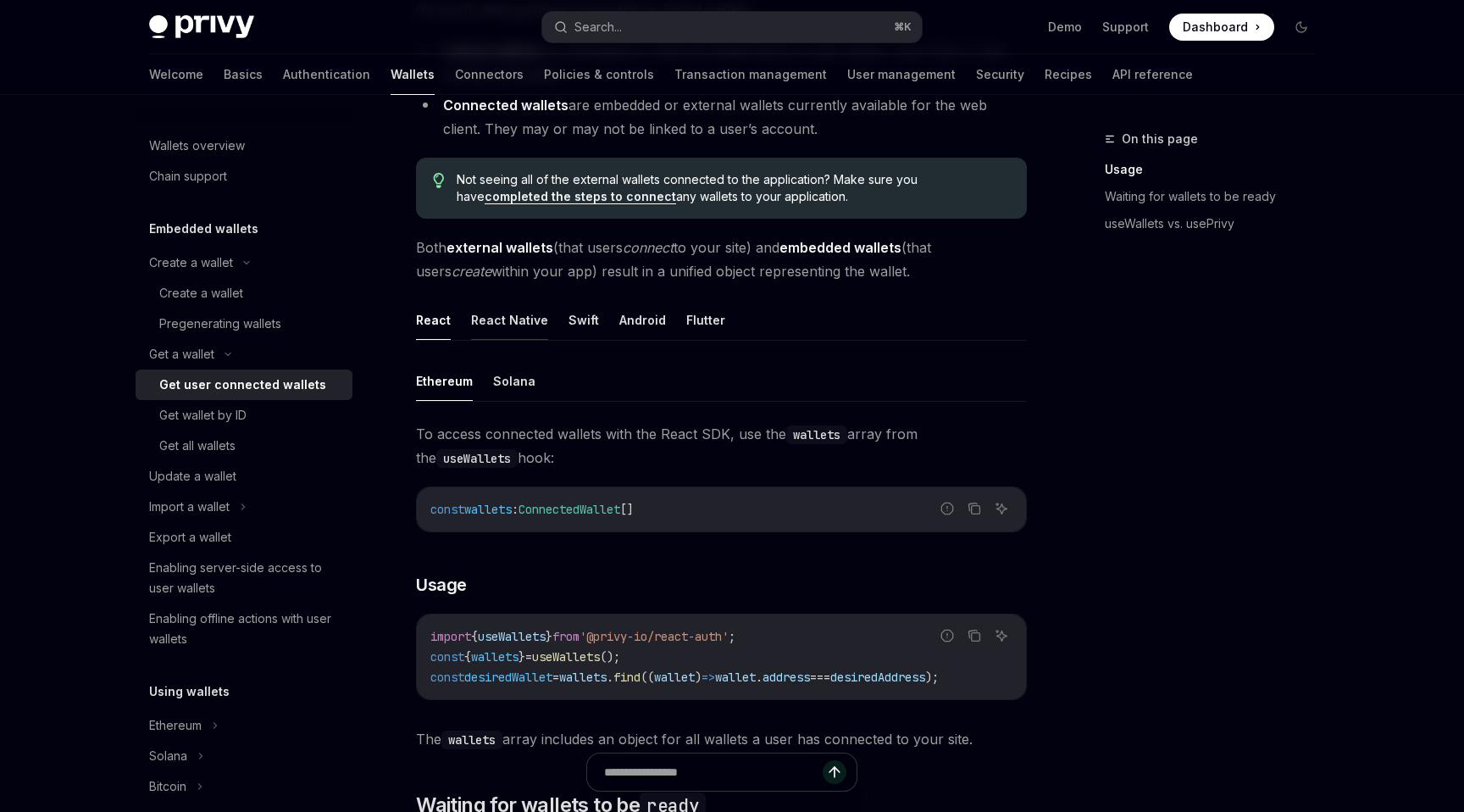
click at [509, 319] on button "React Native" at bounding box center [509, 320] width 77 height 40
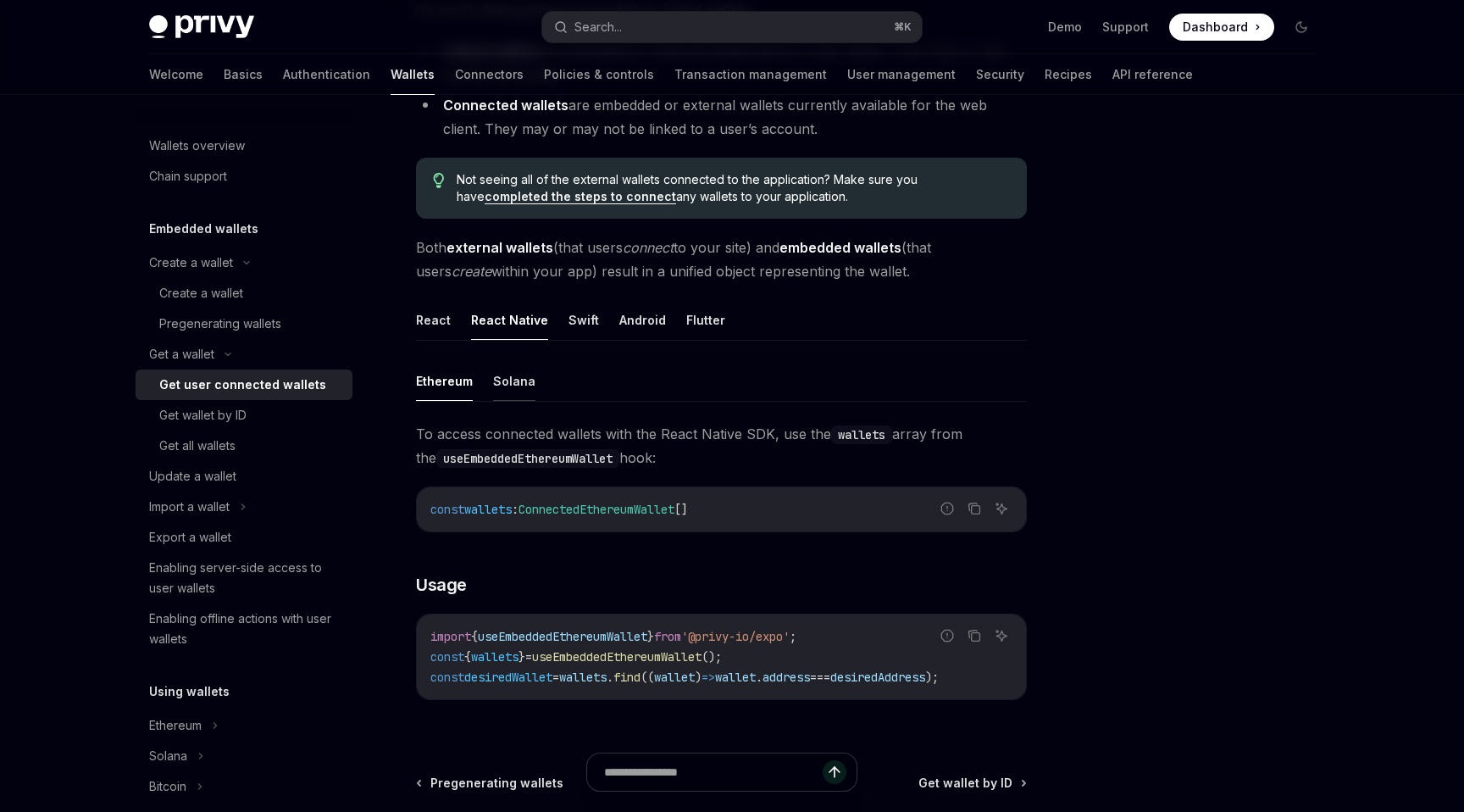
click at [513, 384] on button "Solana" at bounding box center [514, 381] width 43 height 40
click at [436, 390] on button "Ethereum" at bounding box center [444, 381] width 57 height 40
click at [493, 395] on button "Solana" at bounding box center [514, 381] width 43 height 40
click at [451, 391] on button "Ethereum" at bounding box center [444, 381] width 57 height 40
click at [499, 393] on button "Solana" at bounding box center [514, 381] width 43 height 40
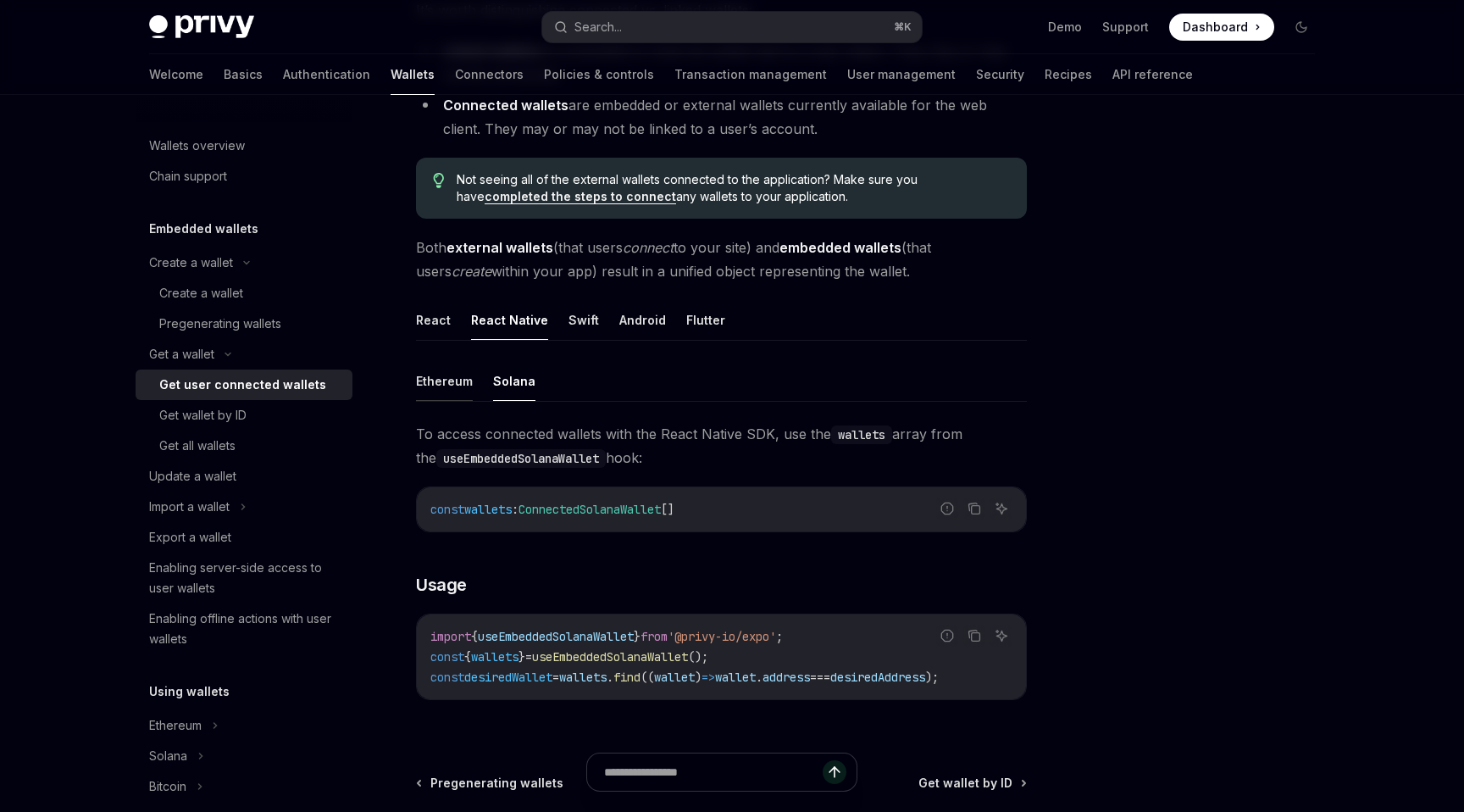
click at [456, 396] on button "Ethereum" at bounding box center [444, 381] width 57 height 40
click at [508, 397] on button "Solana" at bounding box center [514, 381] width 43 height 40
click at [451, 387] on button "Ethereum" at bounding box center [444, 381] width 57 height 40
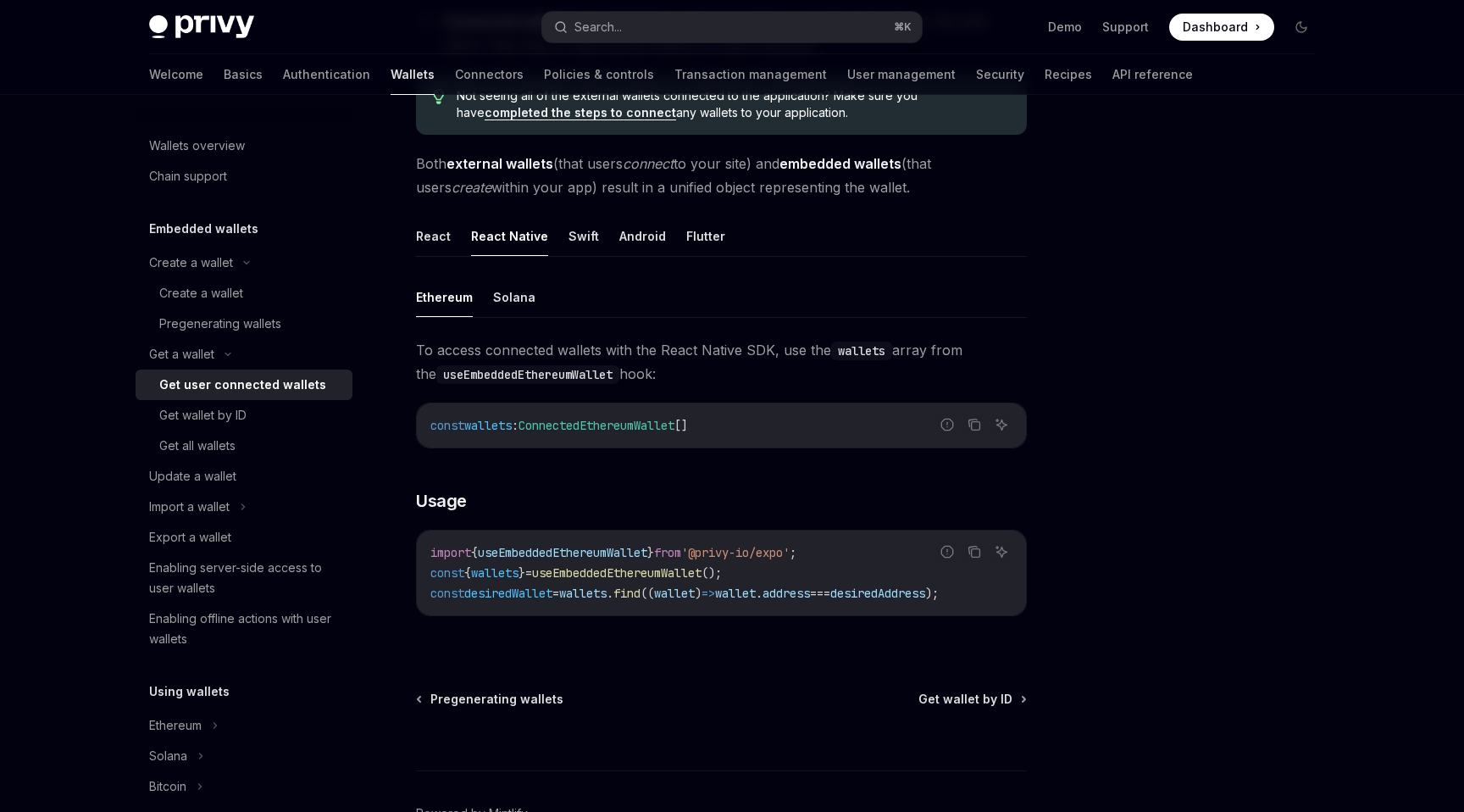
scroll to position [392, 0]
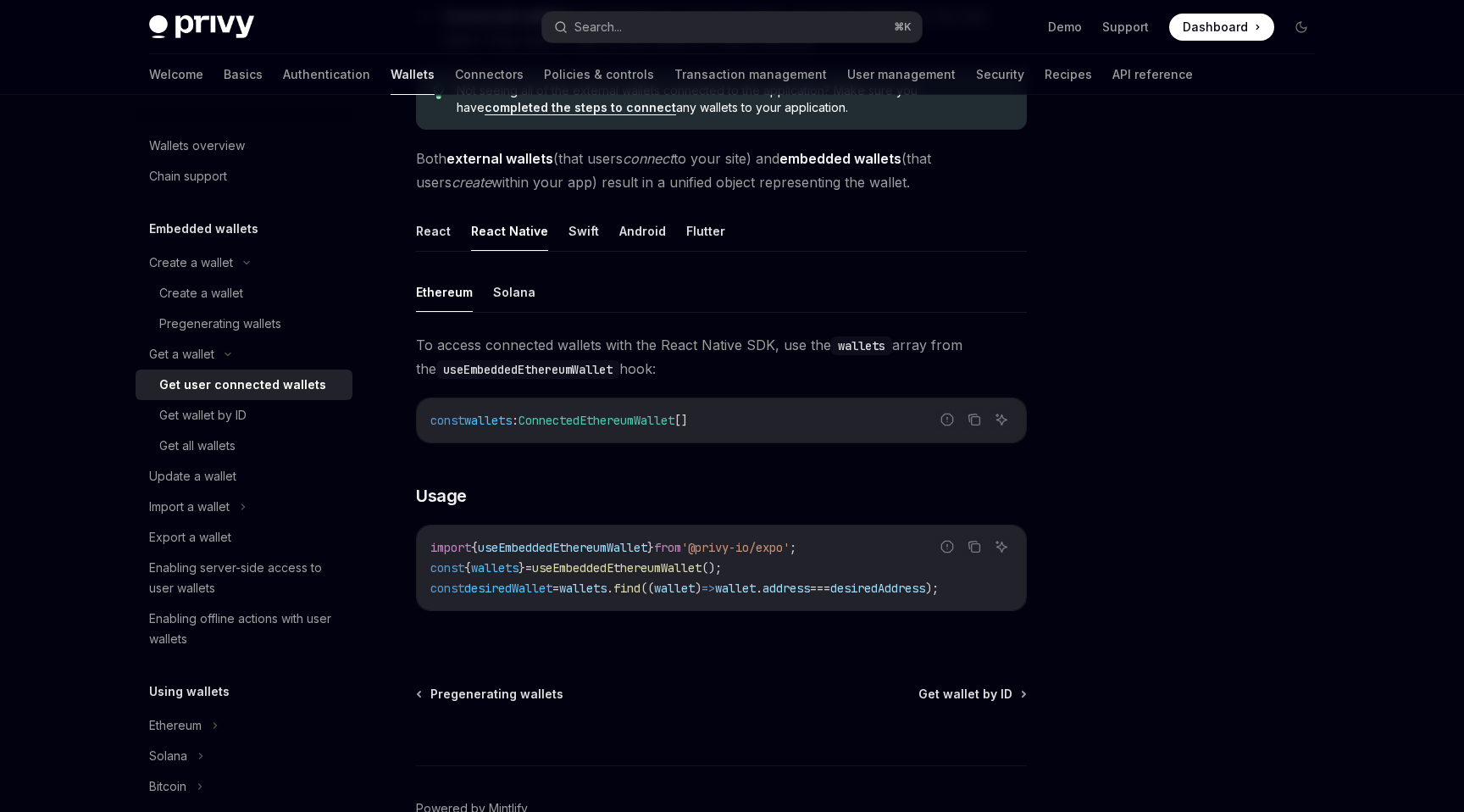
click at [447, 287] on button "Ethereum" at bounding box center [444, 292] width 57 height 40
click at [446, 223] on button "React" at bounding box center [434, 231] width 35 height 40
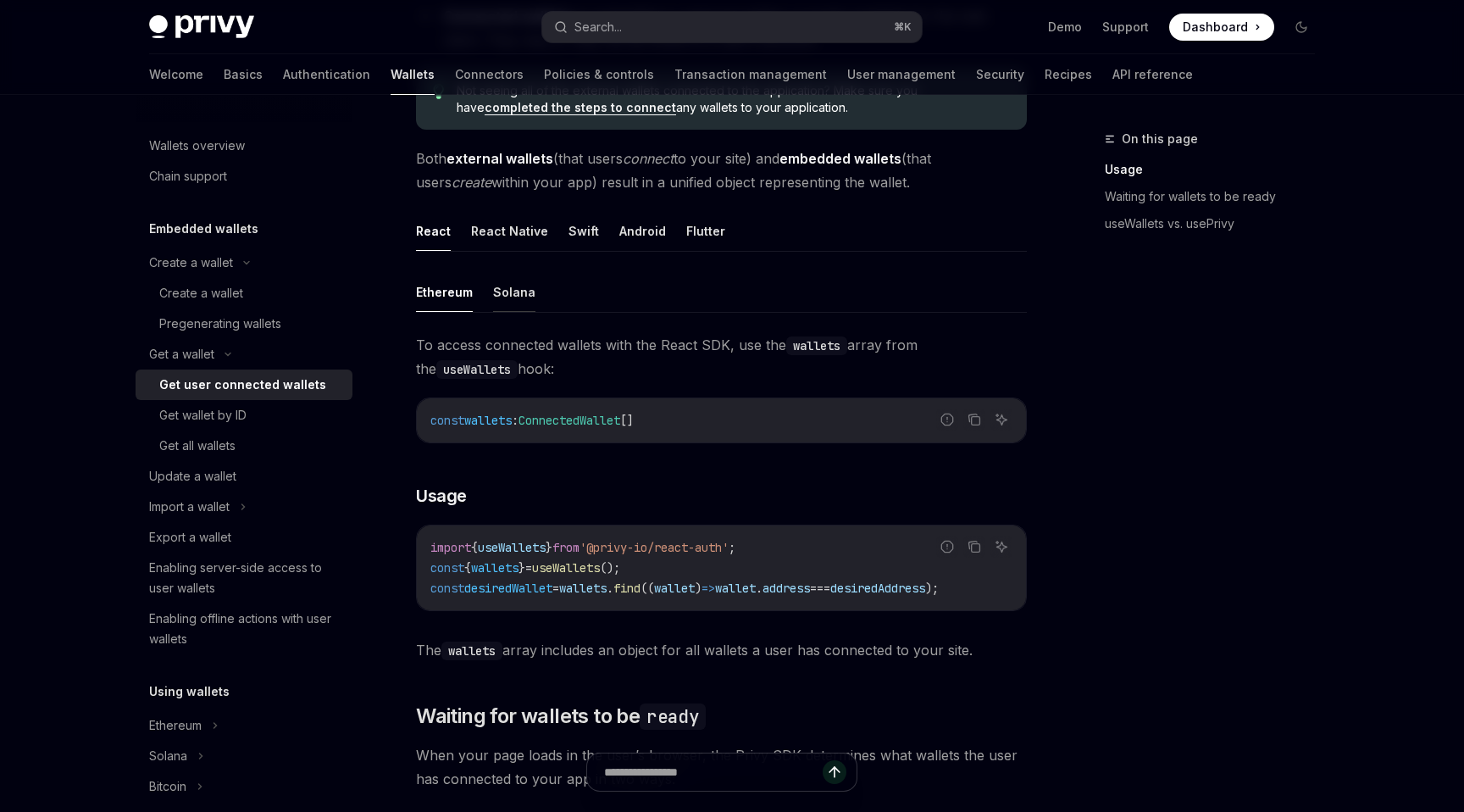
click at [510, 287] on button "Solana" at bounding box center [514, 292] width 43 height 40
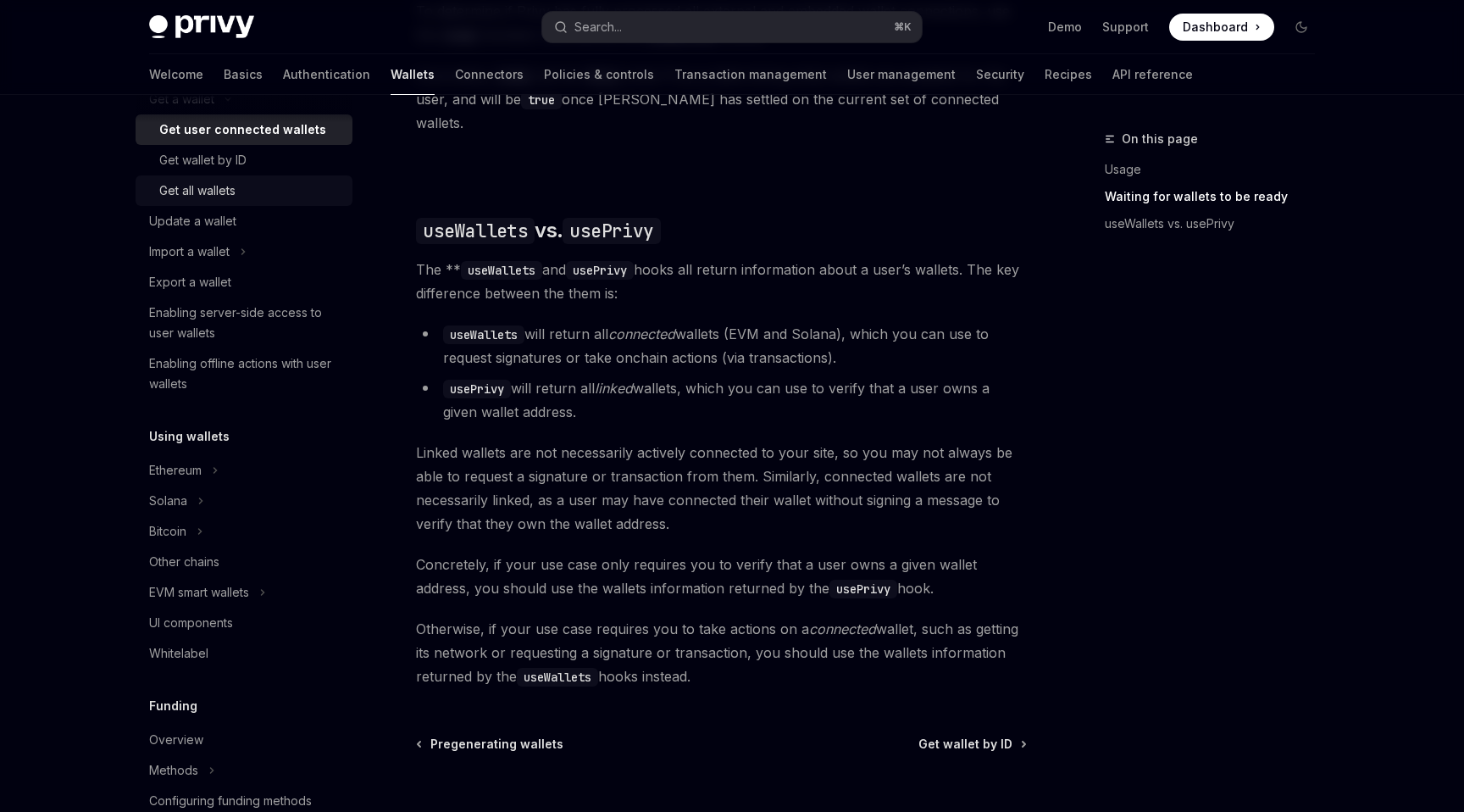
scroll to position [263, 0]
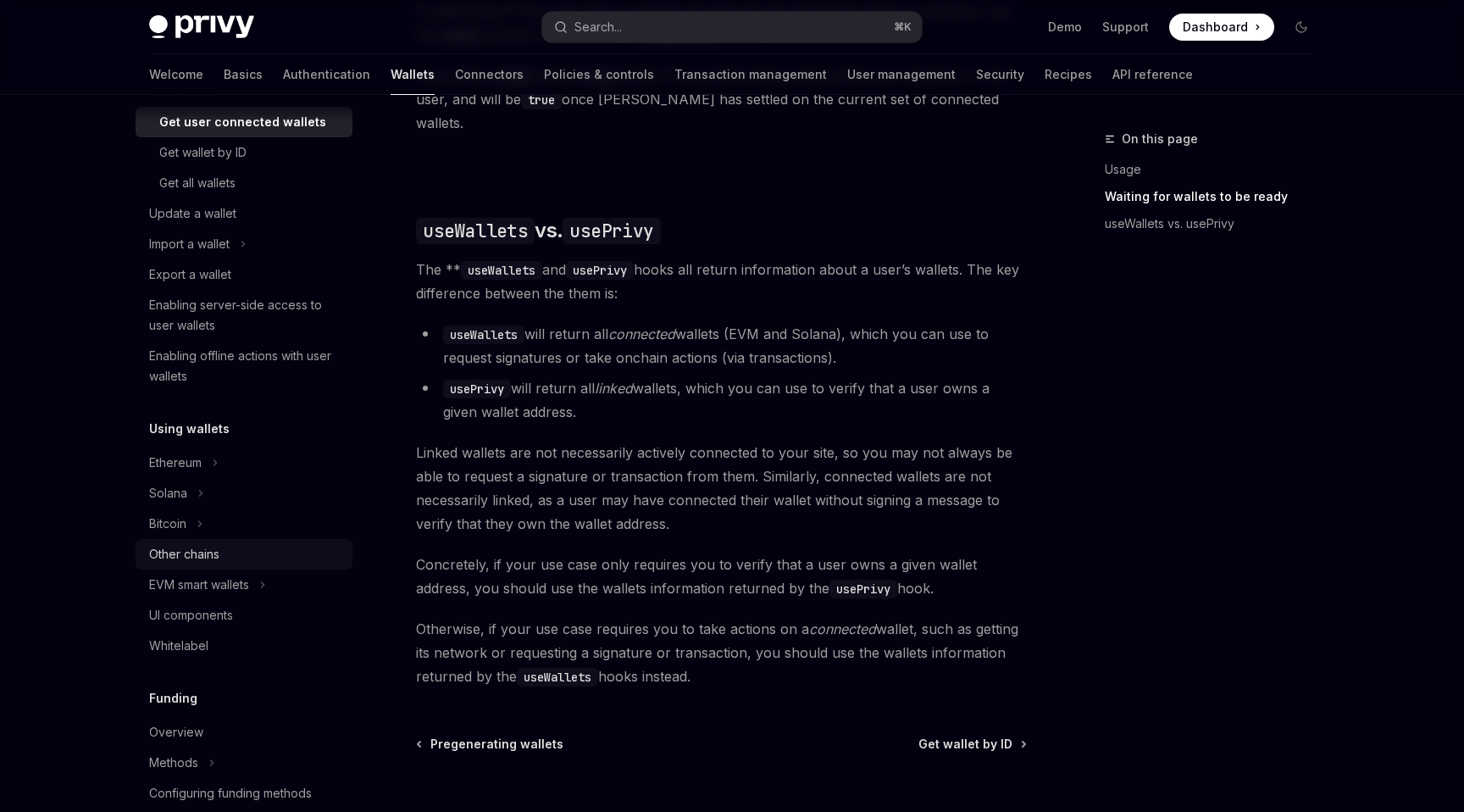
click at [196, 556] on div "Other chains" at bounding box center [184, 554] width 70 height 20
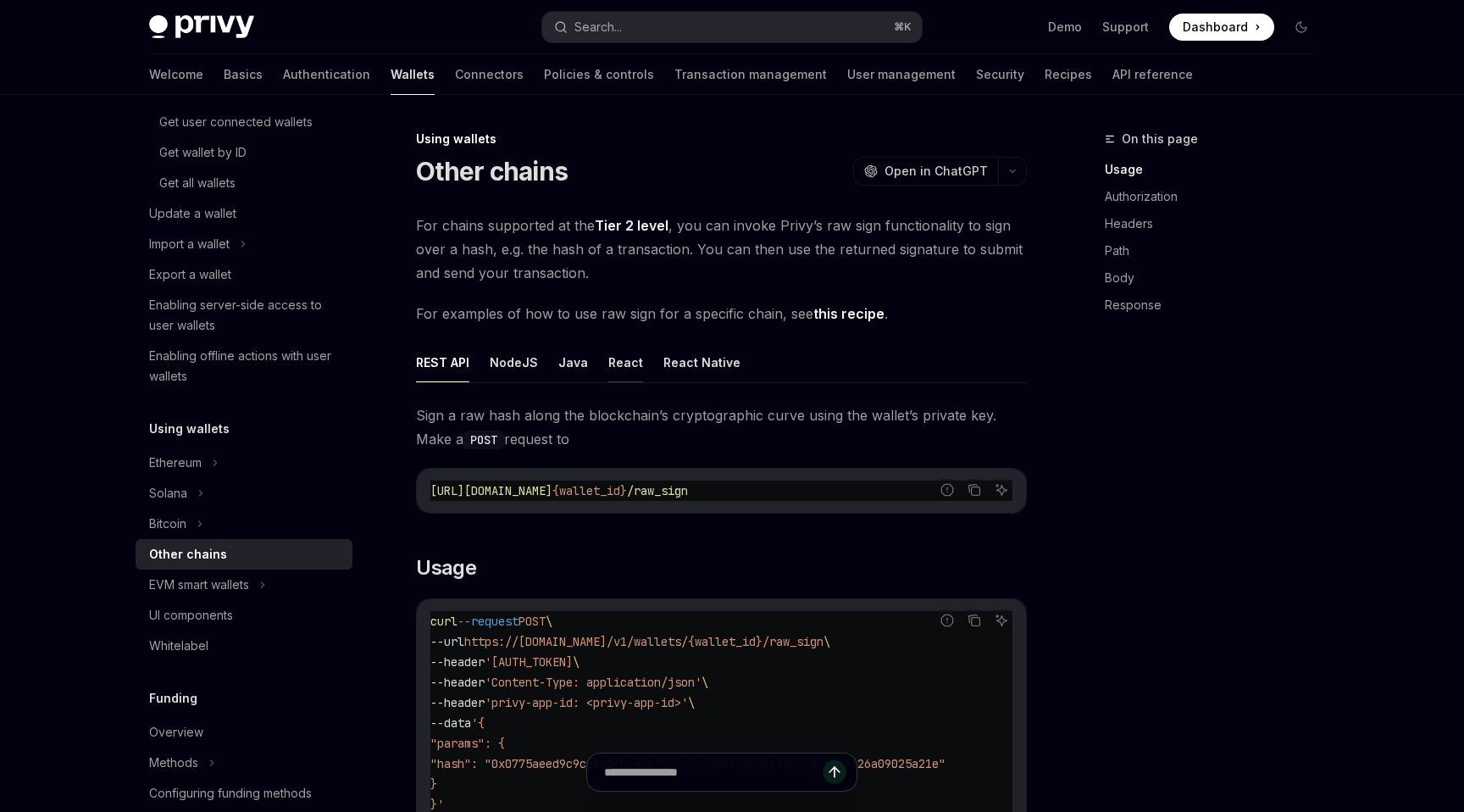
click at [616, 366] on button "React" at bounding box center [626, 363] width 35 height 40
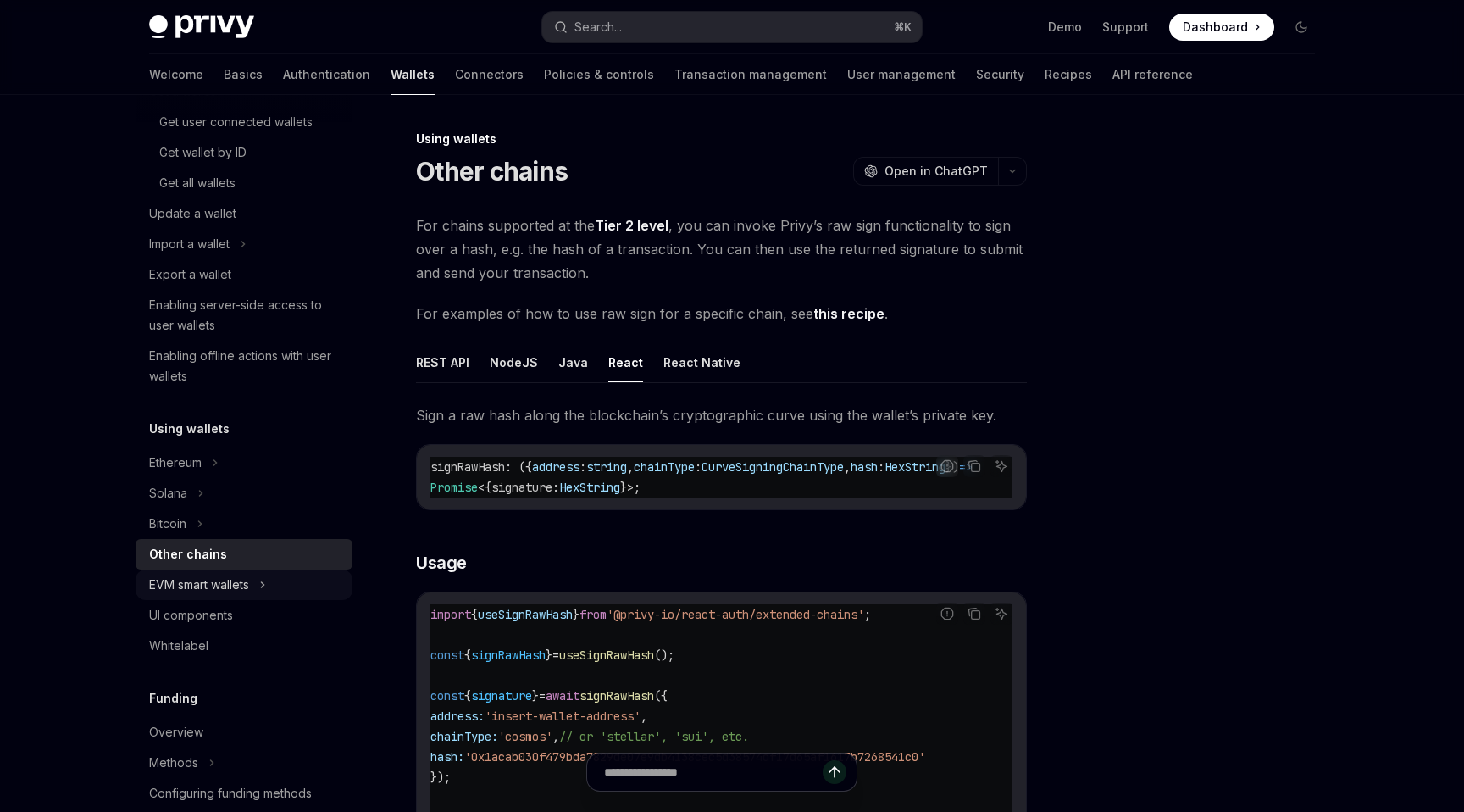
click at [230, 584] on div "EVM smart wallets" at bounding box center [199, 584] width 100 height 20
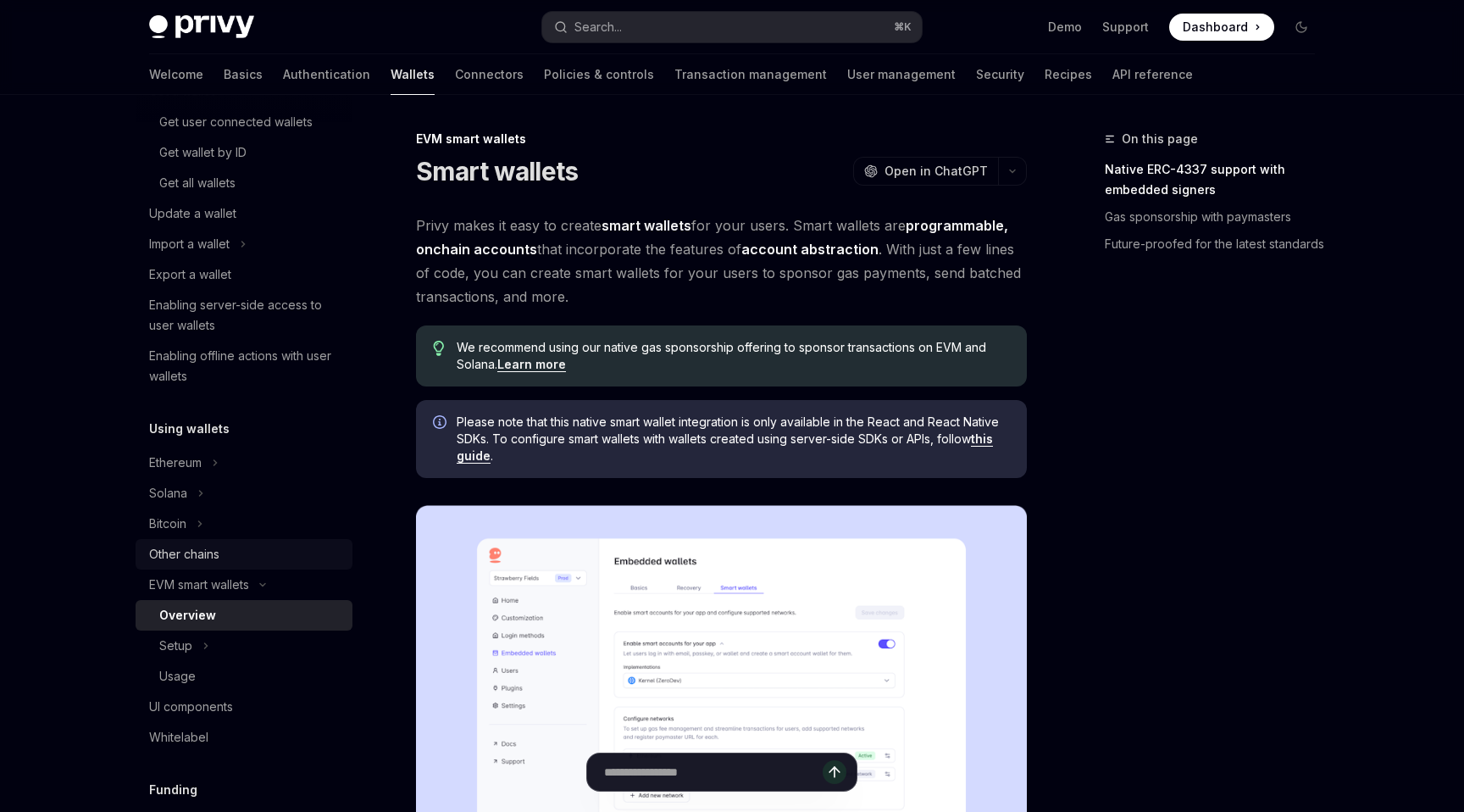
click at [194, 549] on div "Other chains" at bounding box center [184, 554] width 70 height 20
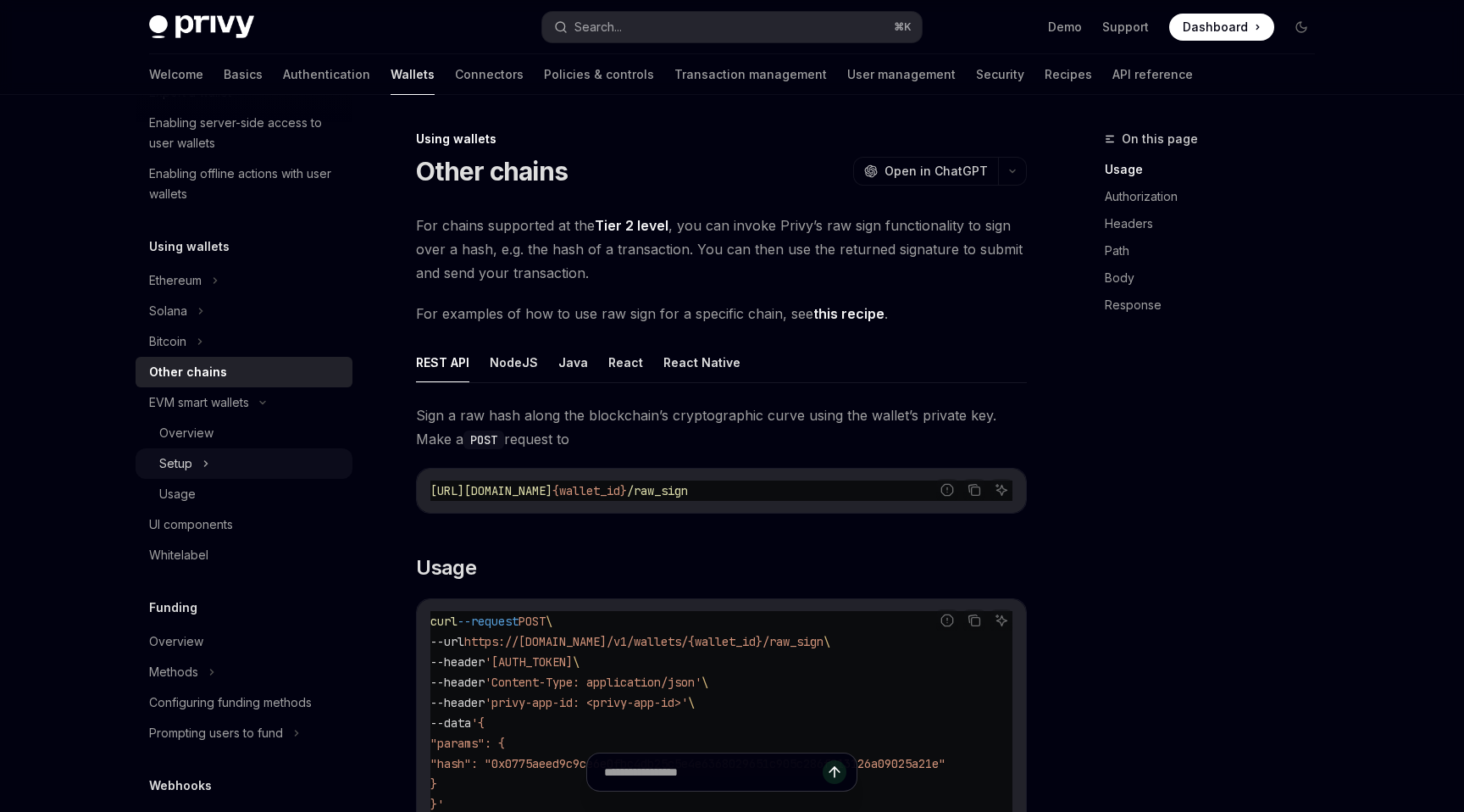
scroll to position [437, 0]
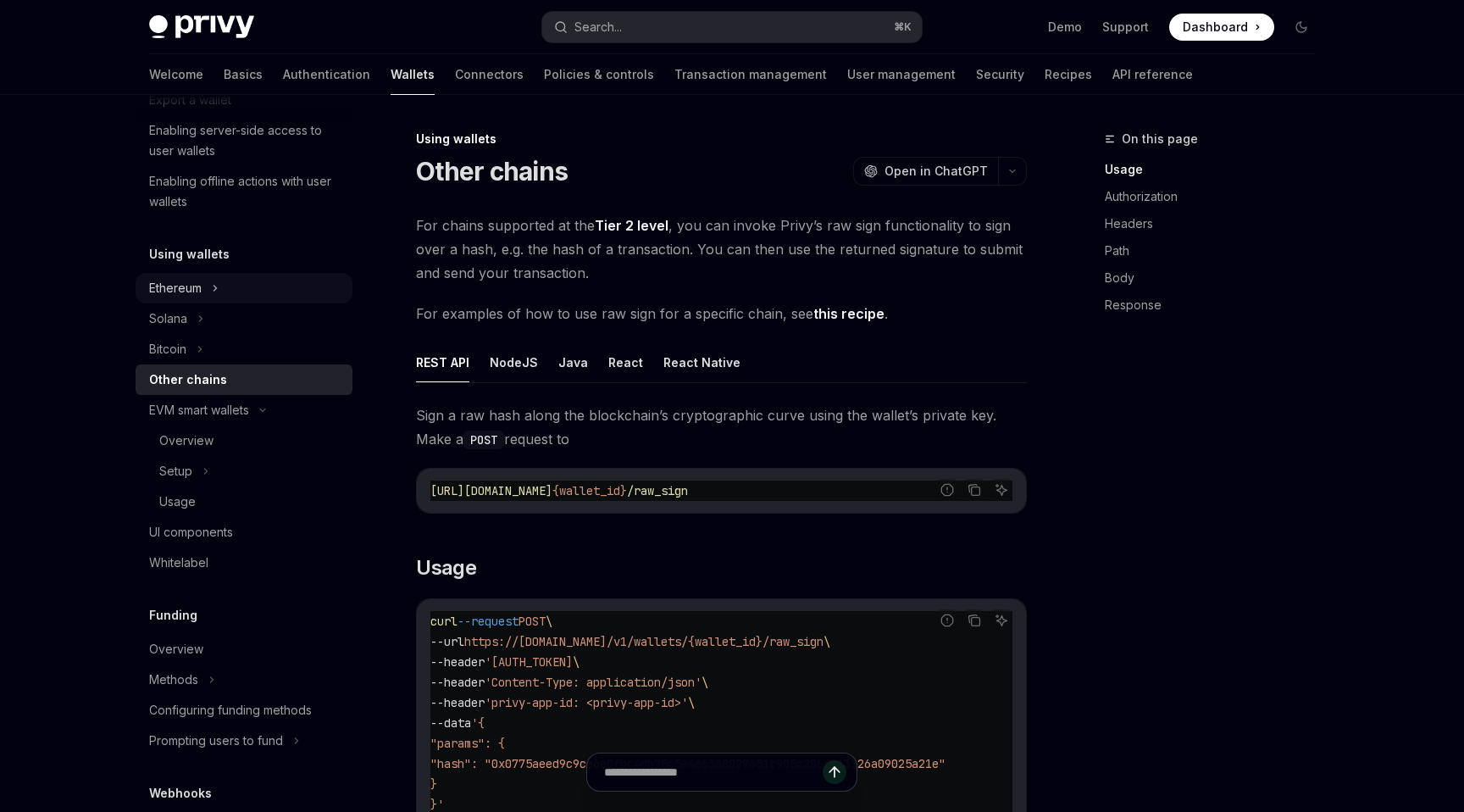
click at [203, 288] on button "Ethereum" at bounding box center [244, 288] width 217 height 30
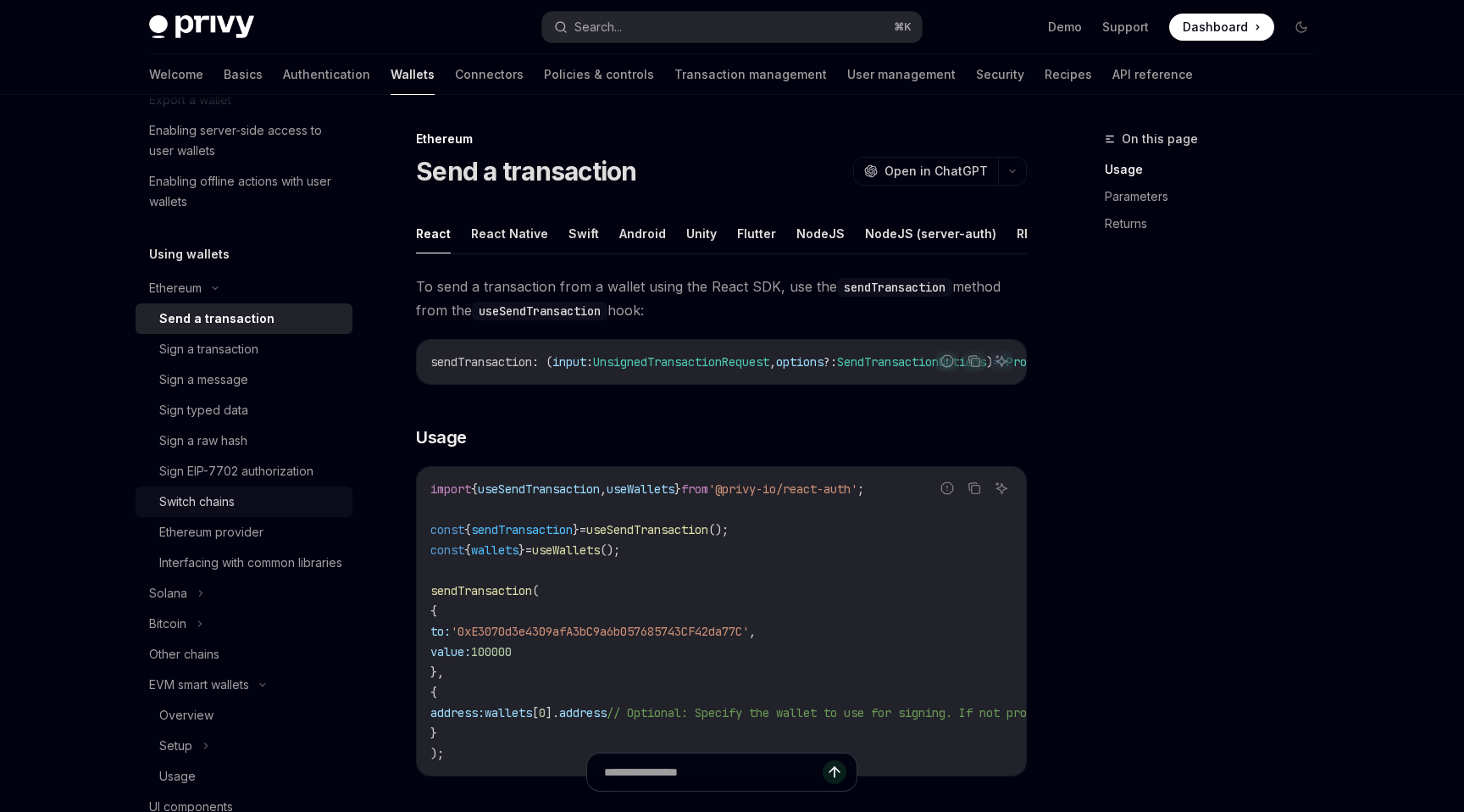
click at [213, 503] on div "Switch chains" at bounding box center [196, 501] width 76 height 20
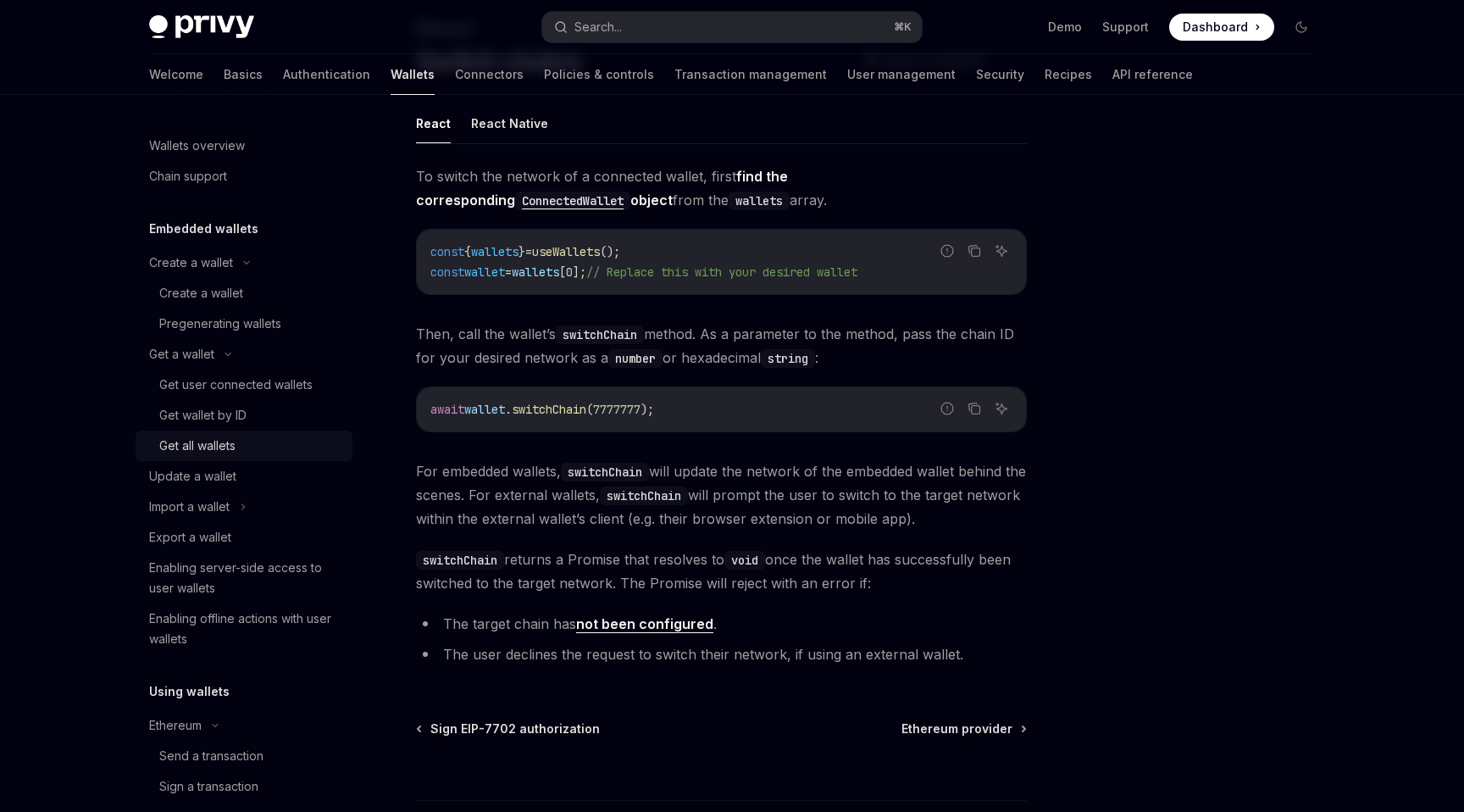
click at [202, 444] on div "Get all wallets" at bounding box center [197, 445] width 77 height 20
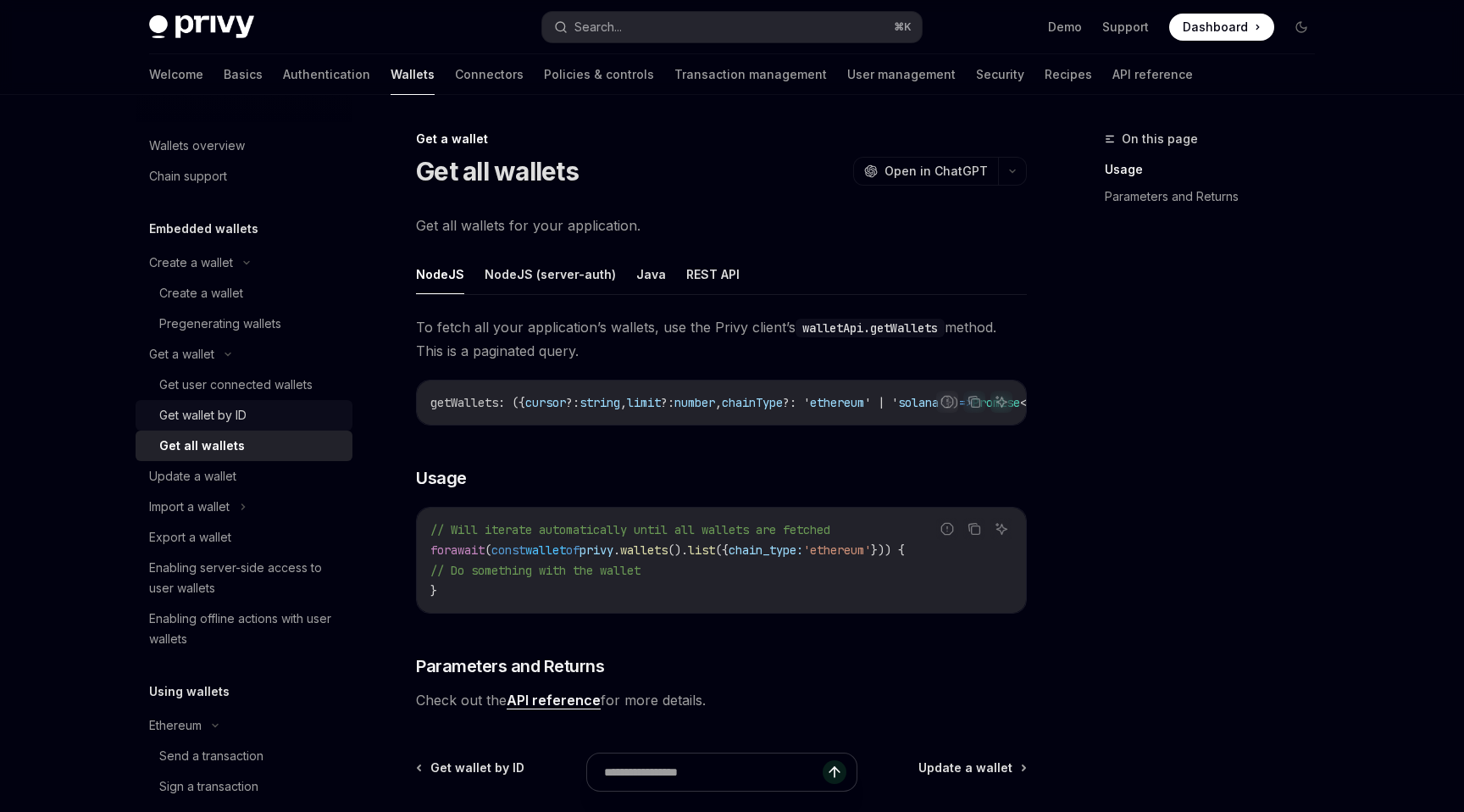
click at [272, 412] on div "Get wallet by ID" at bounding box center [250, 415] width 183 height 20
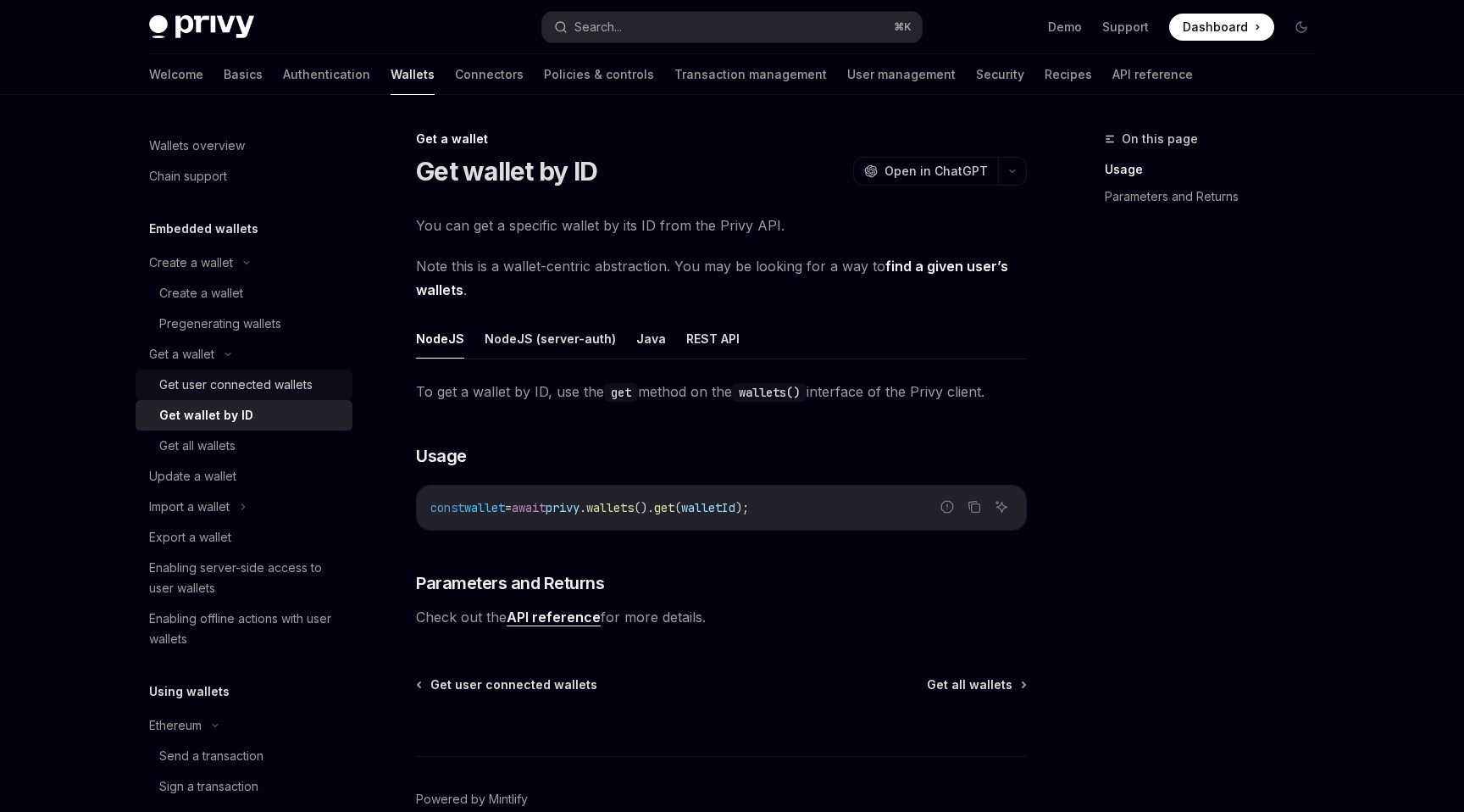
click at [269, 381] on div "Get user connected wallets" at bounding box center [236, 384] width 153 height 20
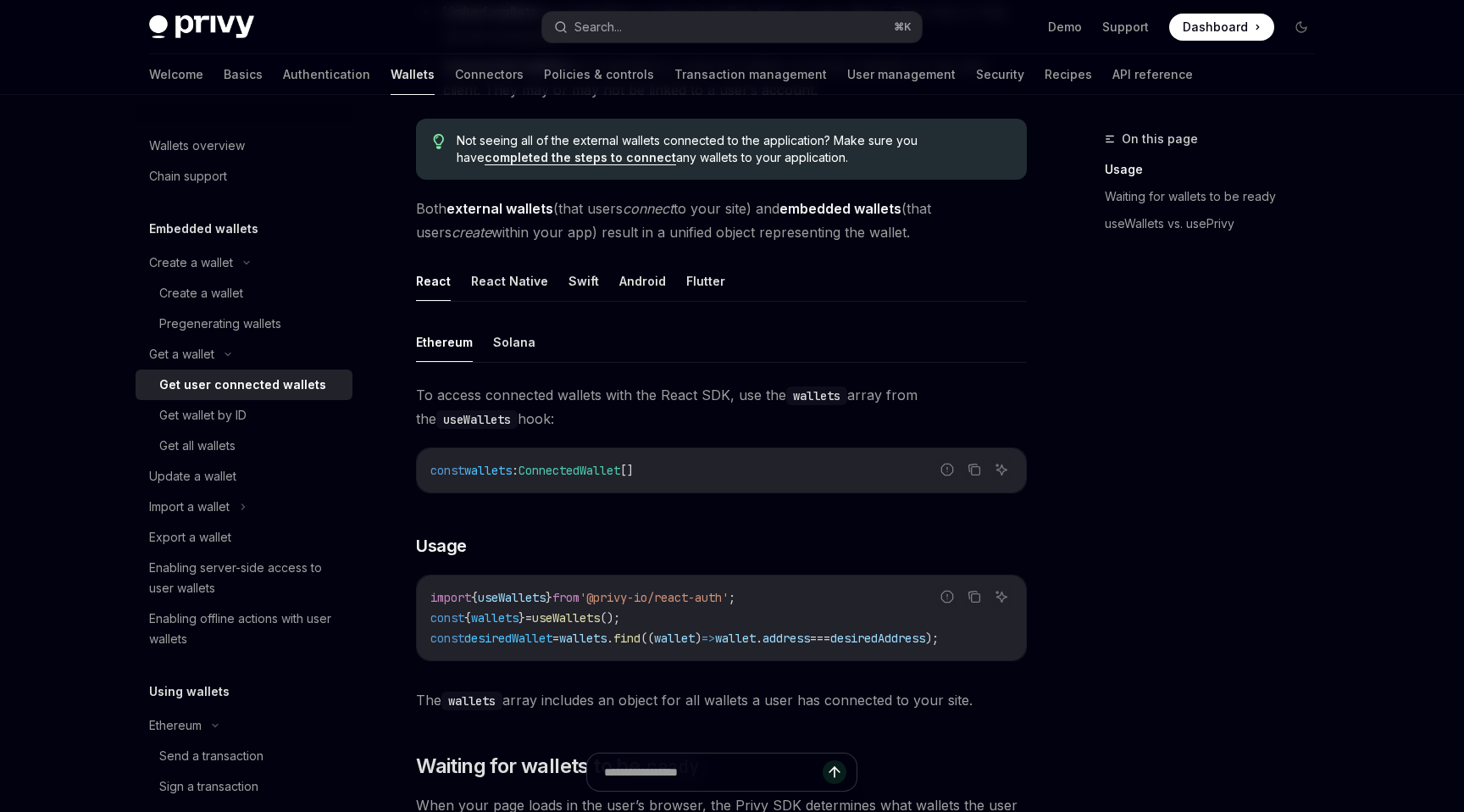
scroll to position [397, 0]
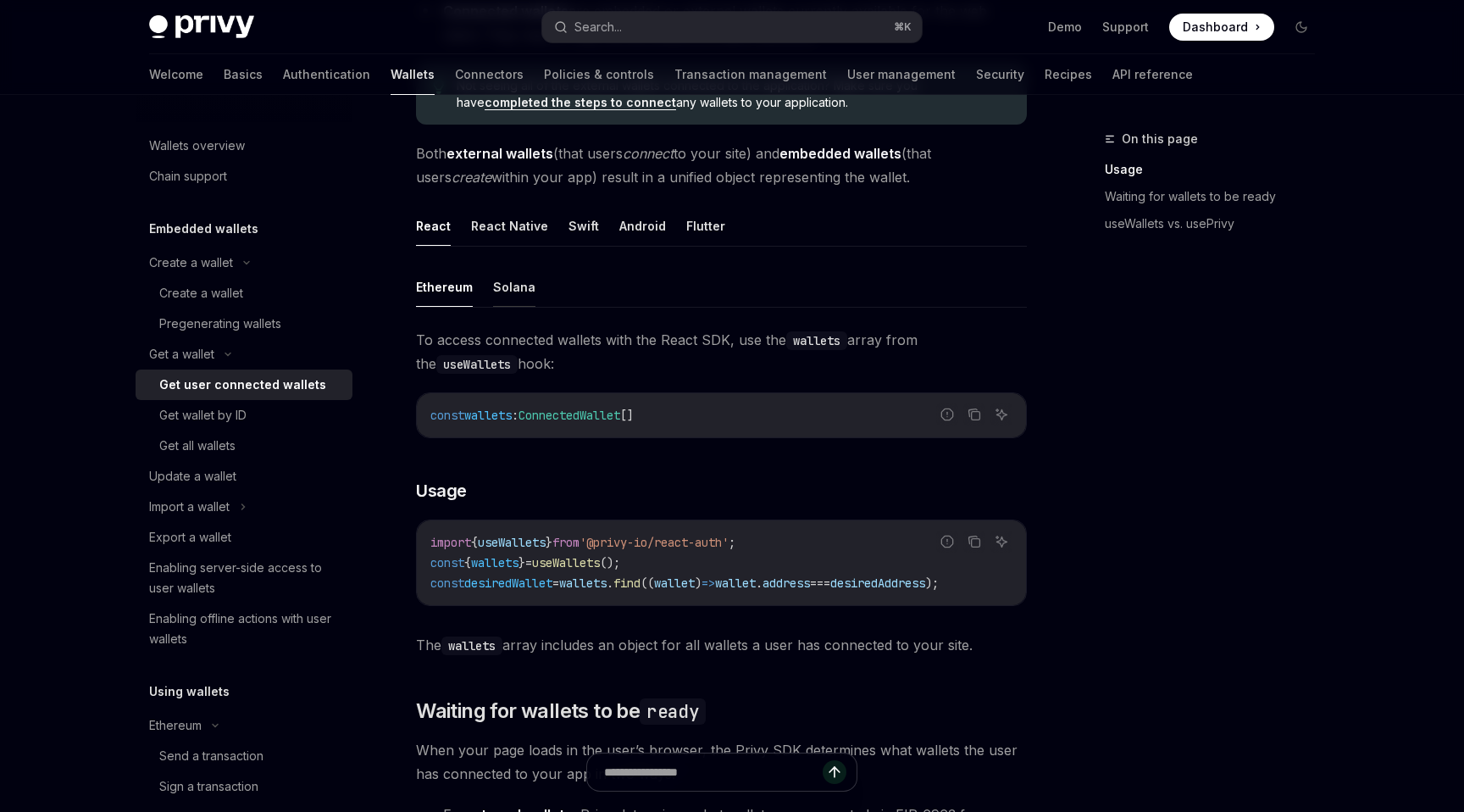
click at [497, 285] on button "Solana" at bounding box center [514, 287] width 43 height 40
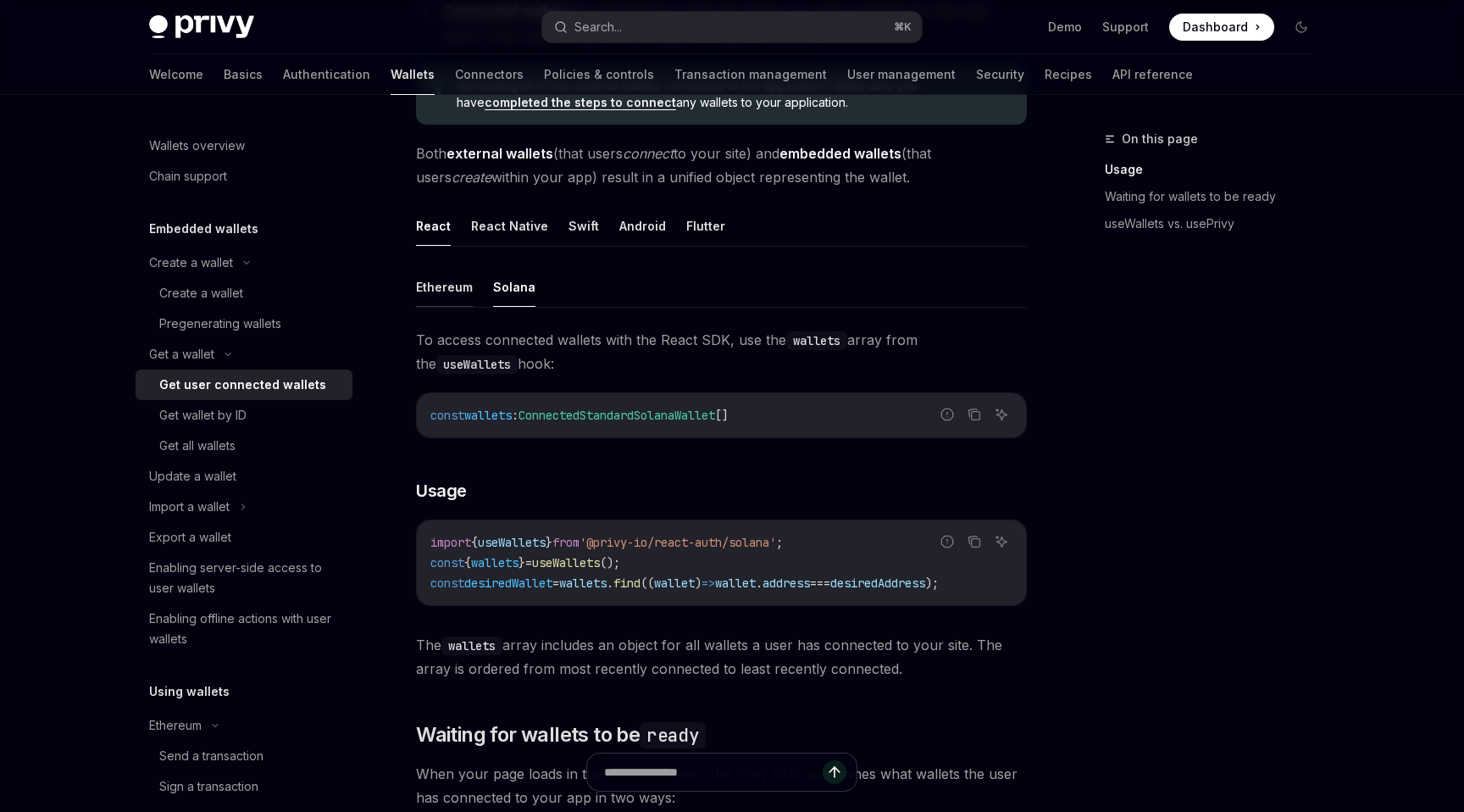
click at [458, 286] on button "Ethereum" at bounding box center [444, 287] width 57 height 40
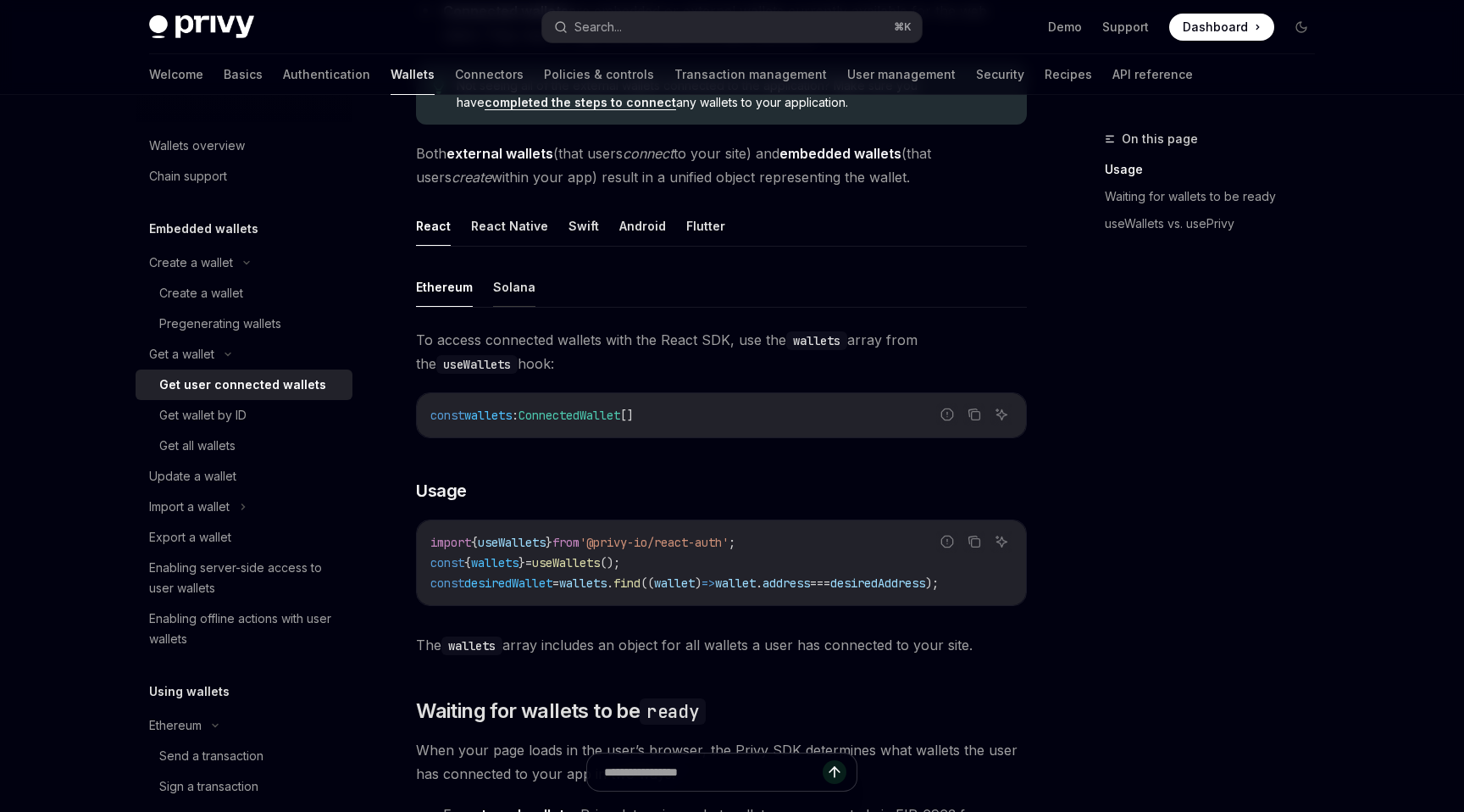
click at [493, 288] on button "Solana" at bounding box center [514, 287] width 43 height 40
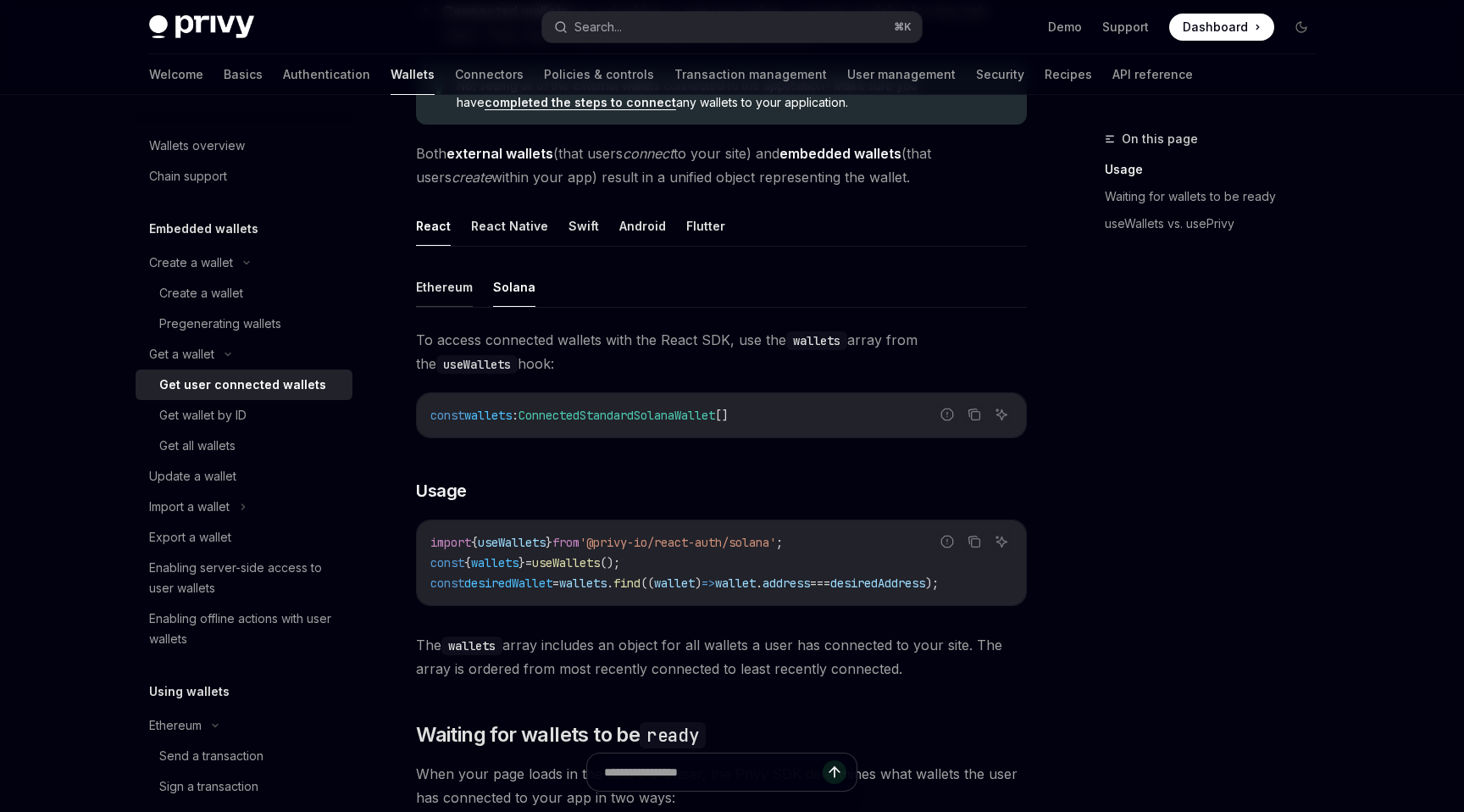
click at [455, 283] on button "Ethereum" at bounding box center [444, 287] width 57 height 40
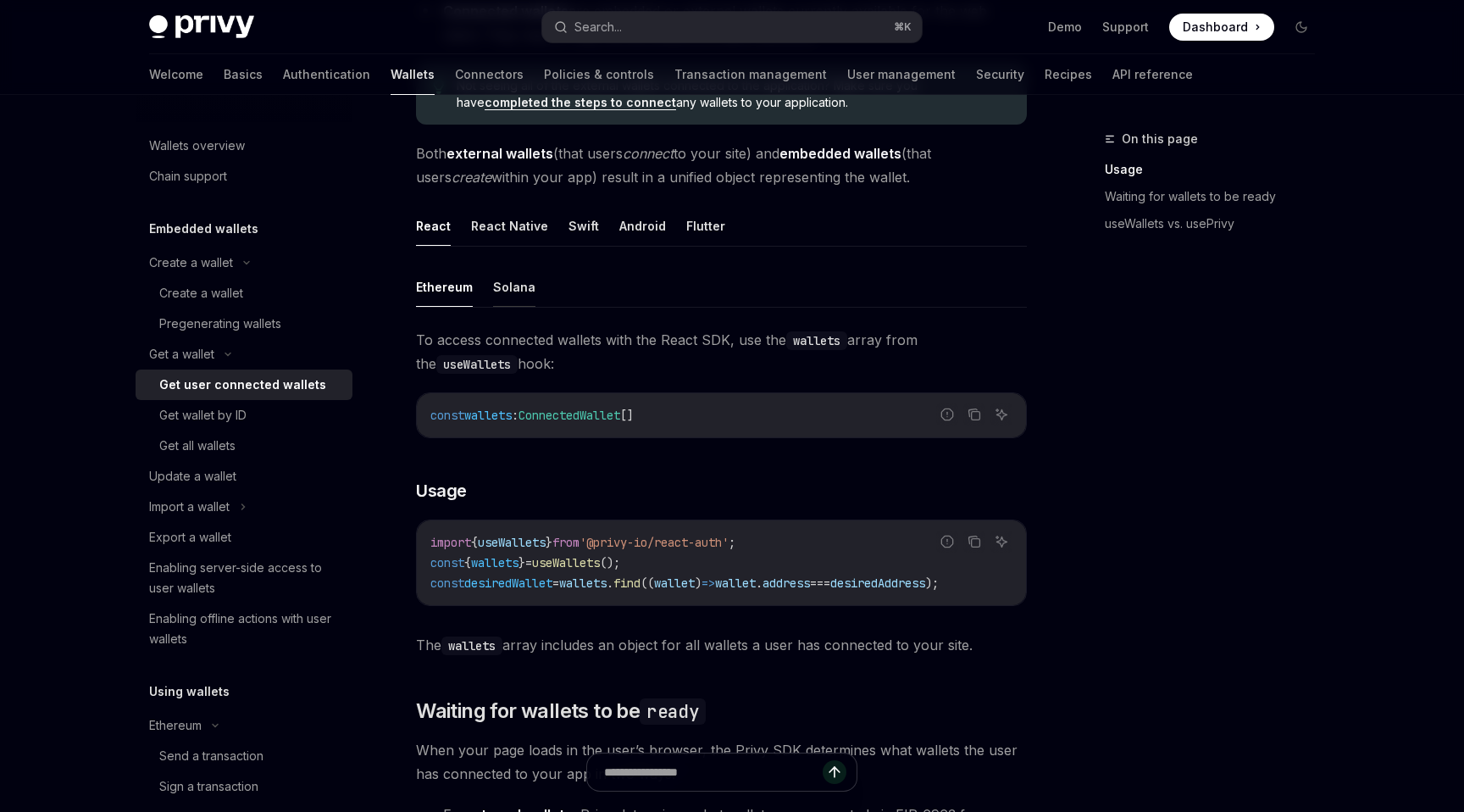
click at [516, 290] on button "Solana" at bounding box center [514, 287] width 43 height 40
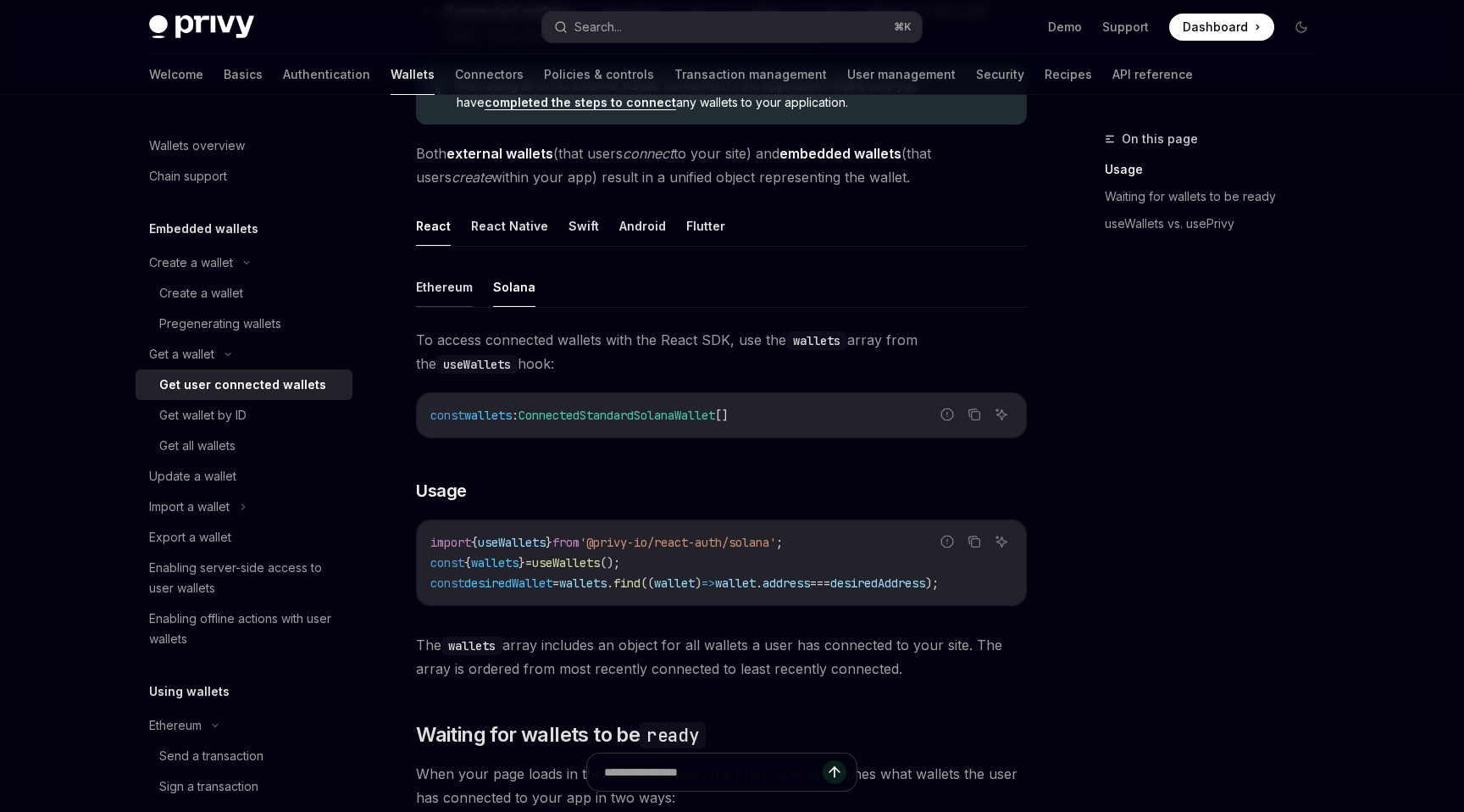
click at [453, 296] on button "Ethereum" at bounding box center [444, 287] width 57 height 40
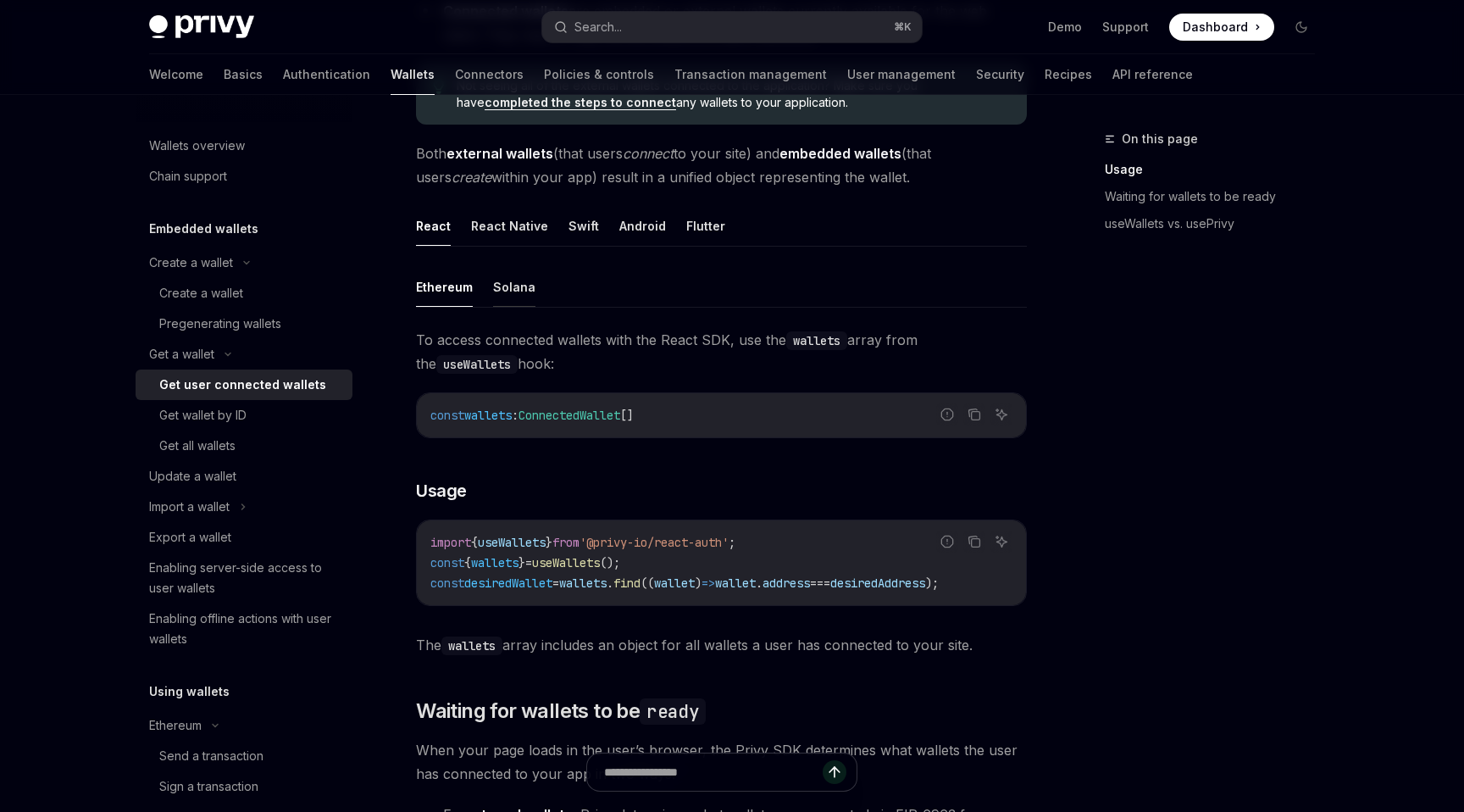
click at [503, 296] on button "Solana" at bounding box center [514, 287] width 43 height 40
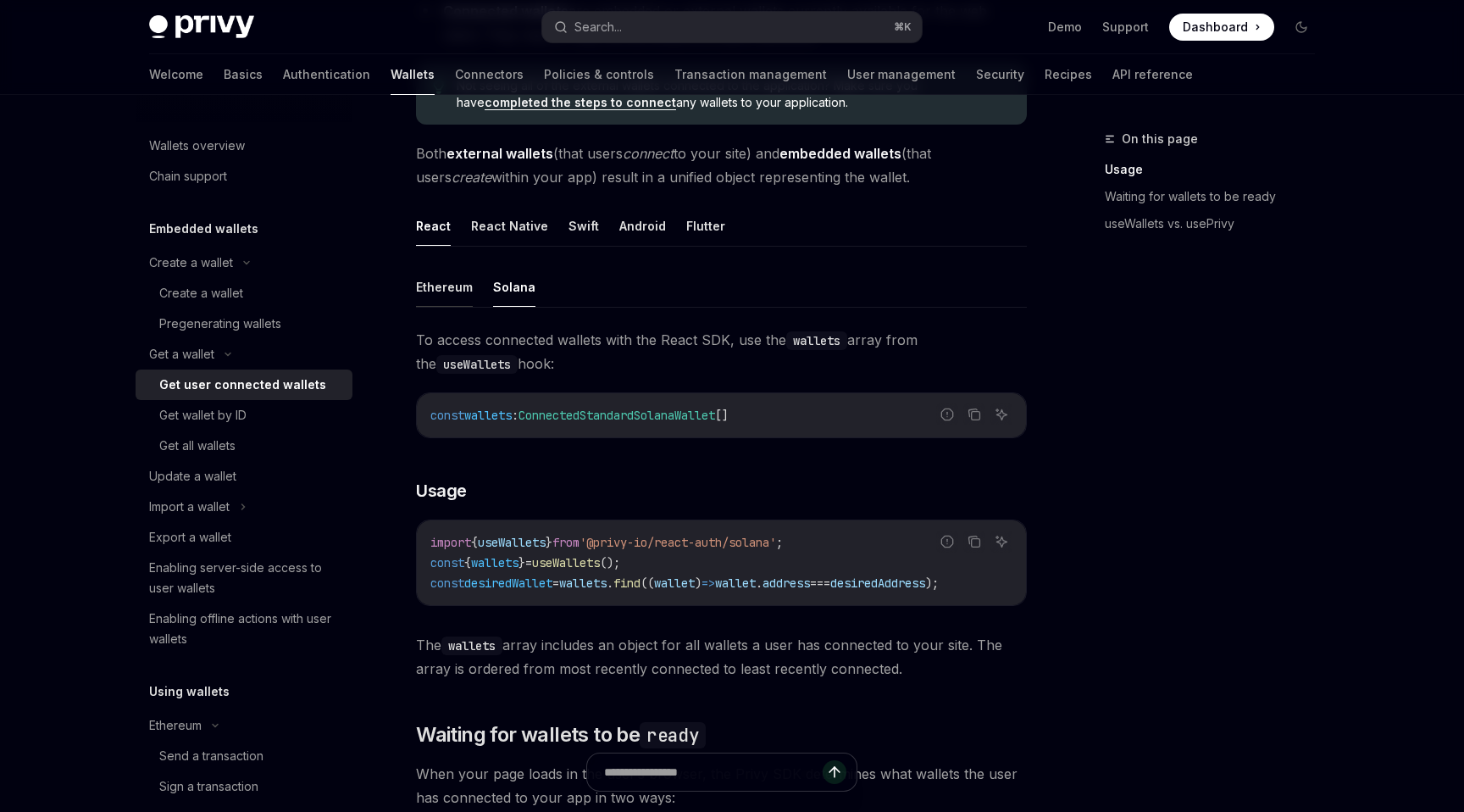
click at [451, 296] on button "Ethereum" at bounding box center [444, 287] width 57 height 40
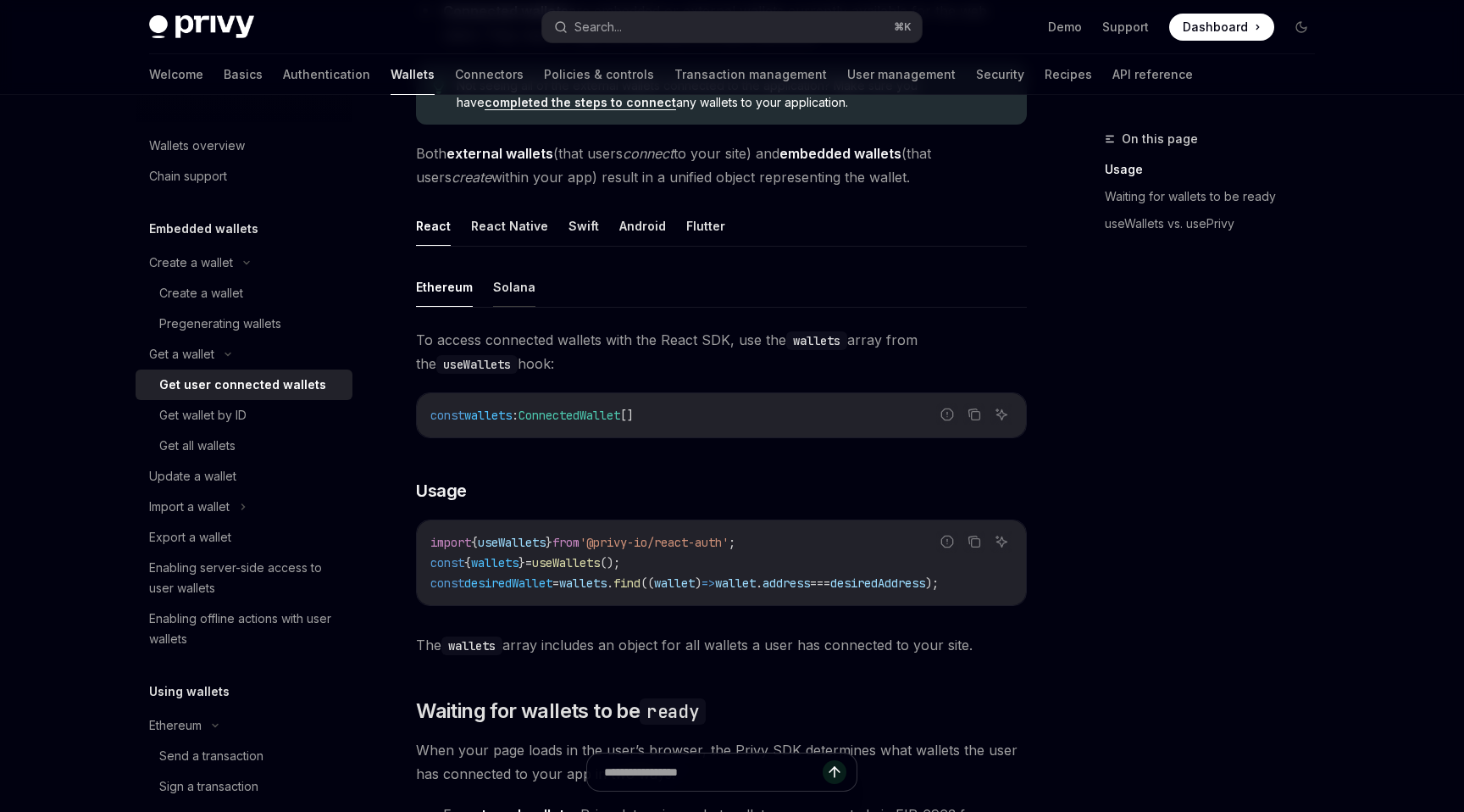
click at [504, 298] on button "Solana" at bounding box center [514, 287] width 43 height 40
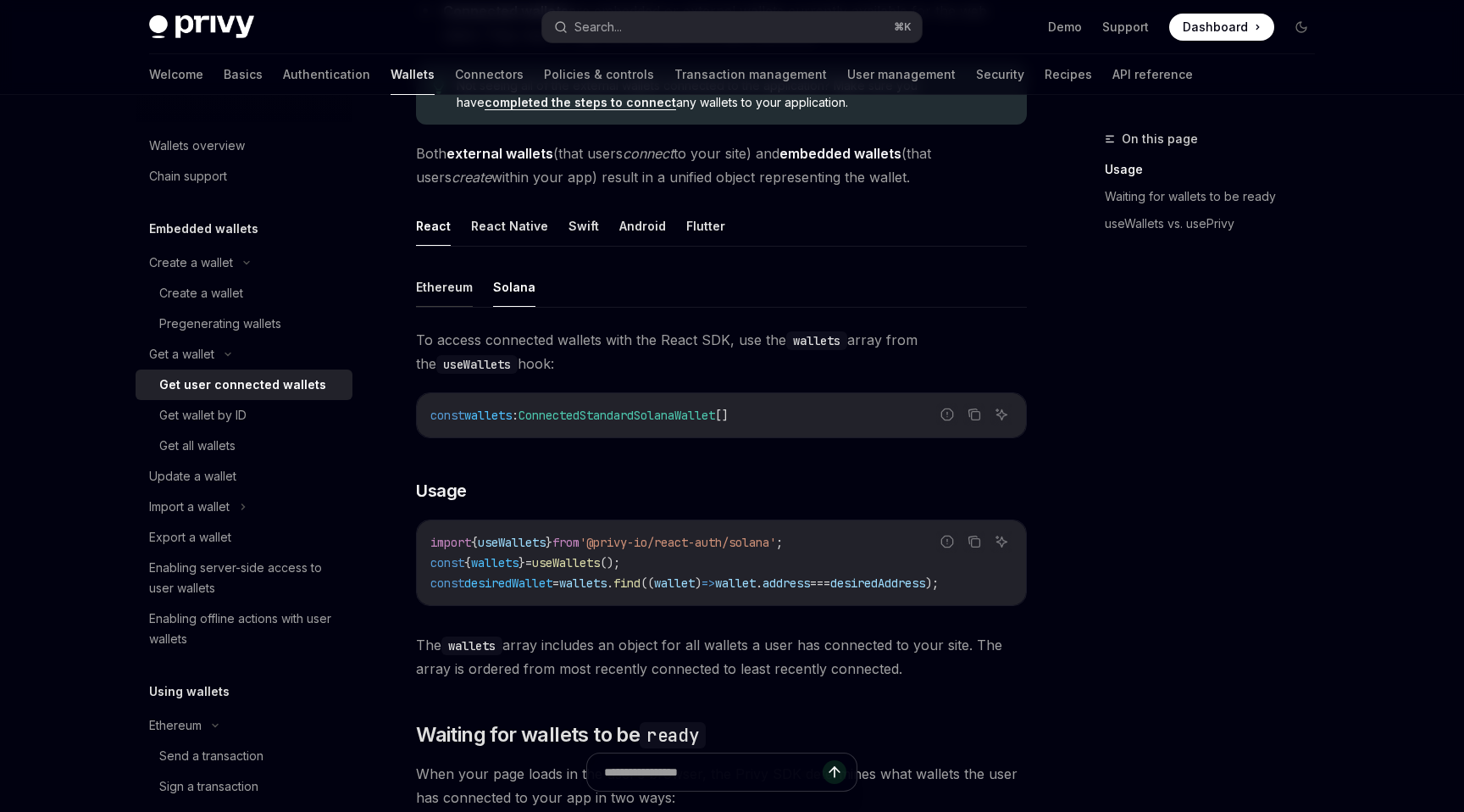
click at [444, 296] on button "Ethereum" at bounding box center [444, 287] width 57 height 40
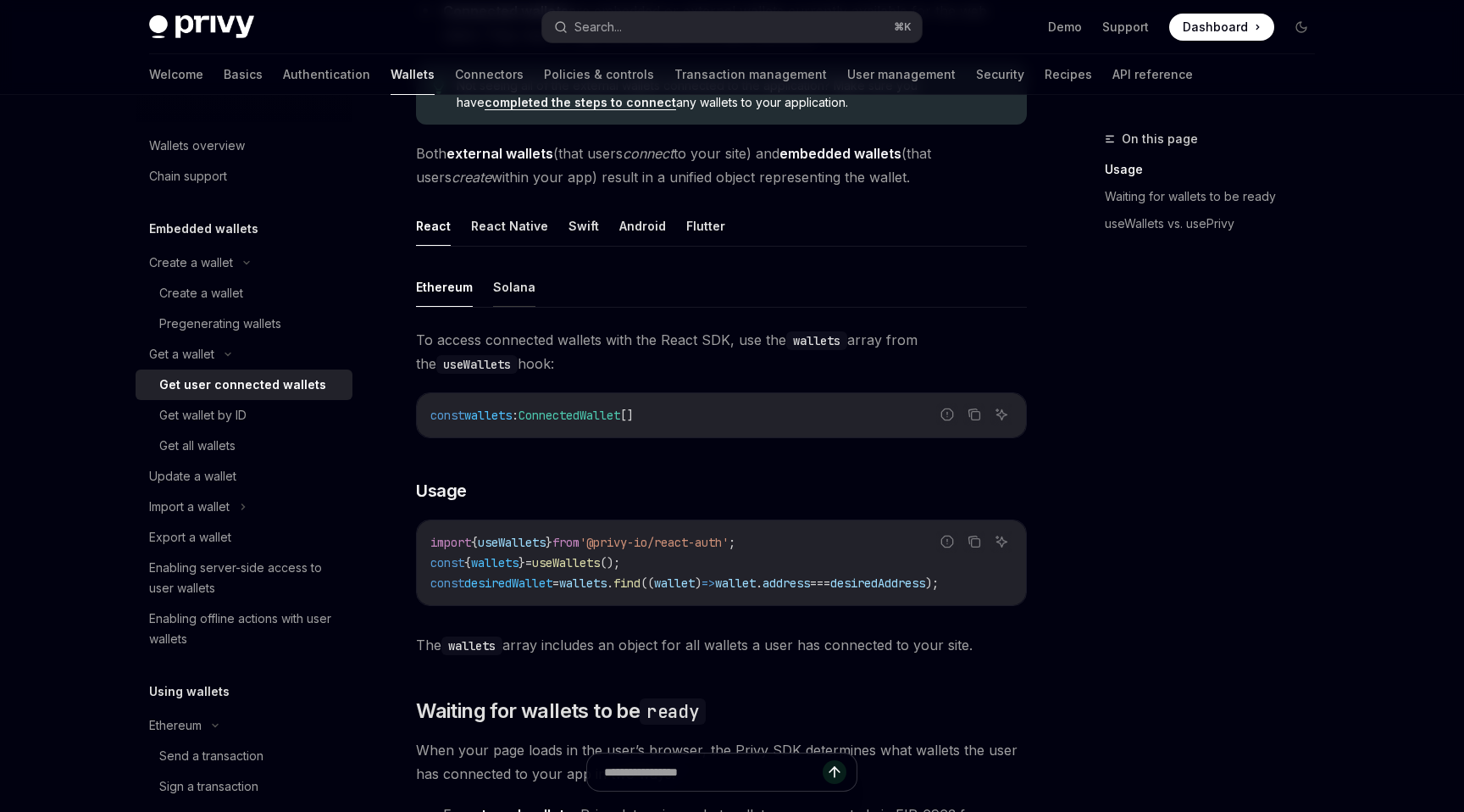
click at [496, 298] on button "Solana" at bounding box center [514, 287] width 43 height 40
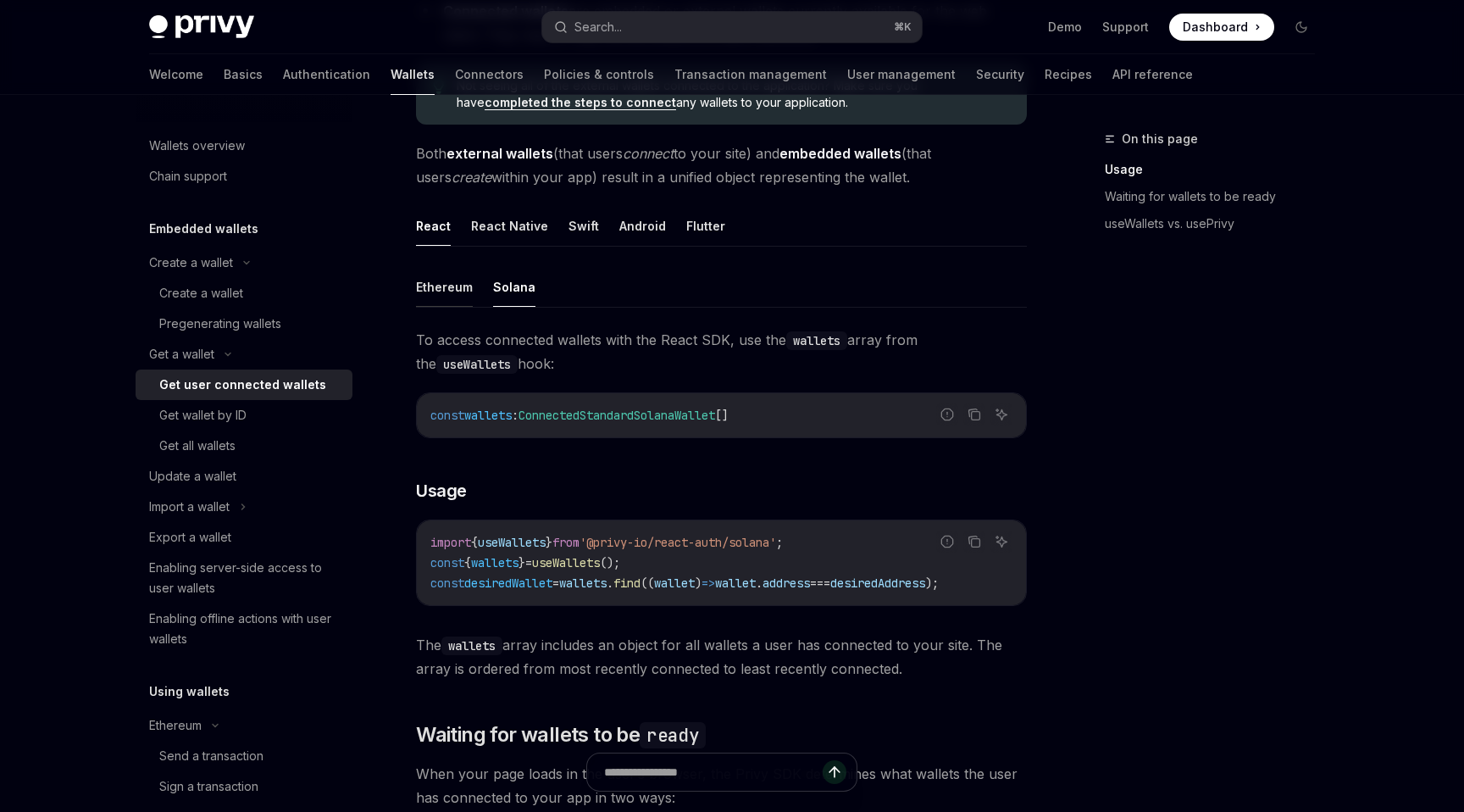
click at [448, 298] on button "Ethereum" at bounding box center [444, 287] width 57 height 40
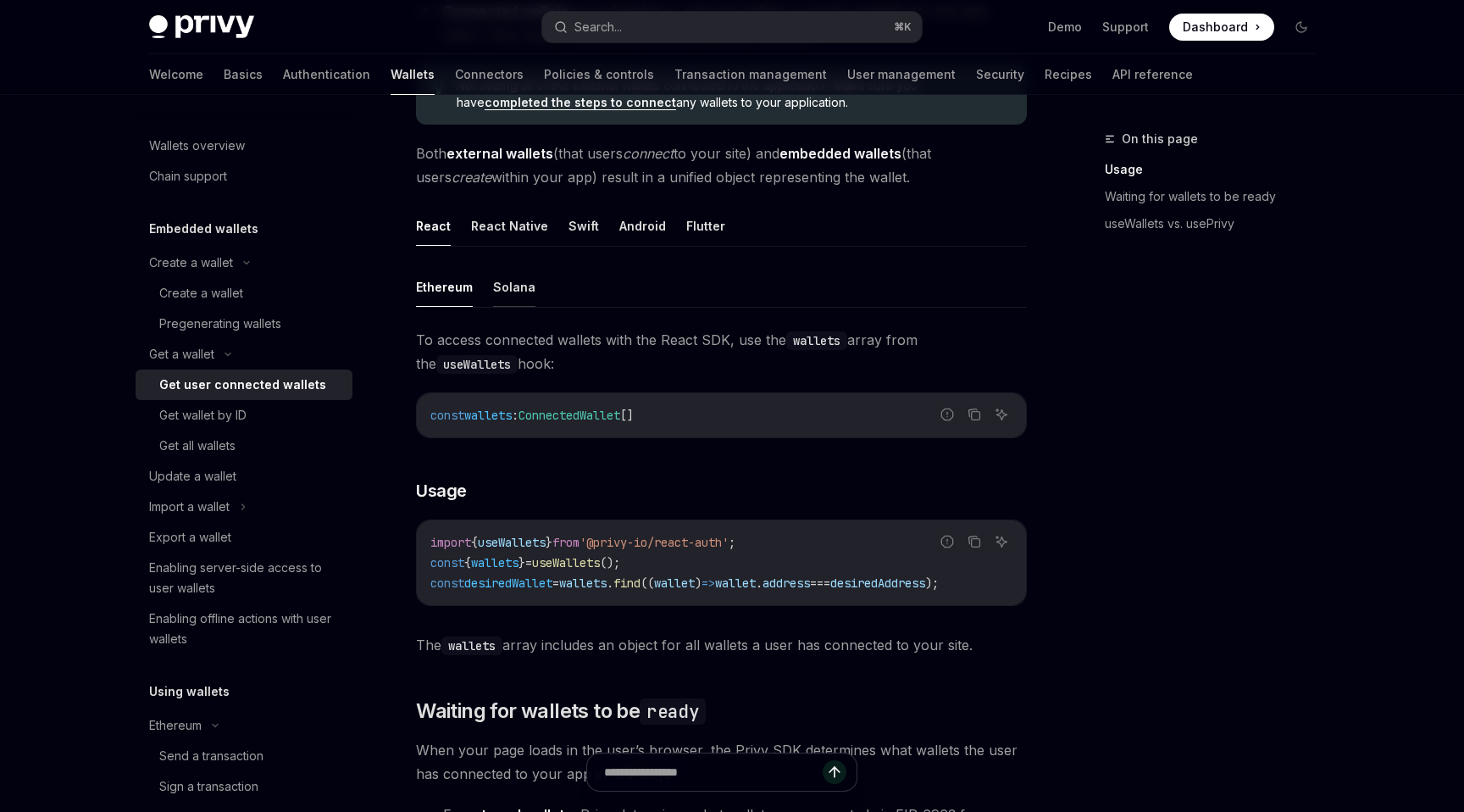
click at [502, 300] on button "Solana" at bounding box center [514, 287] width 43 height 40
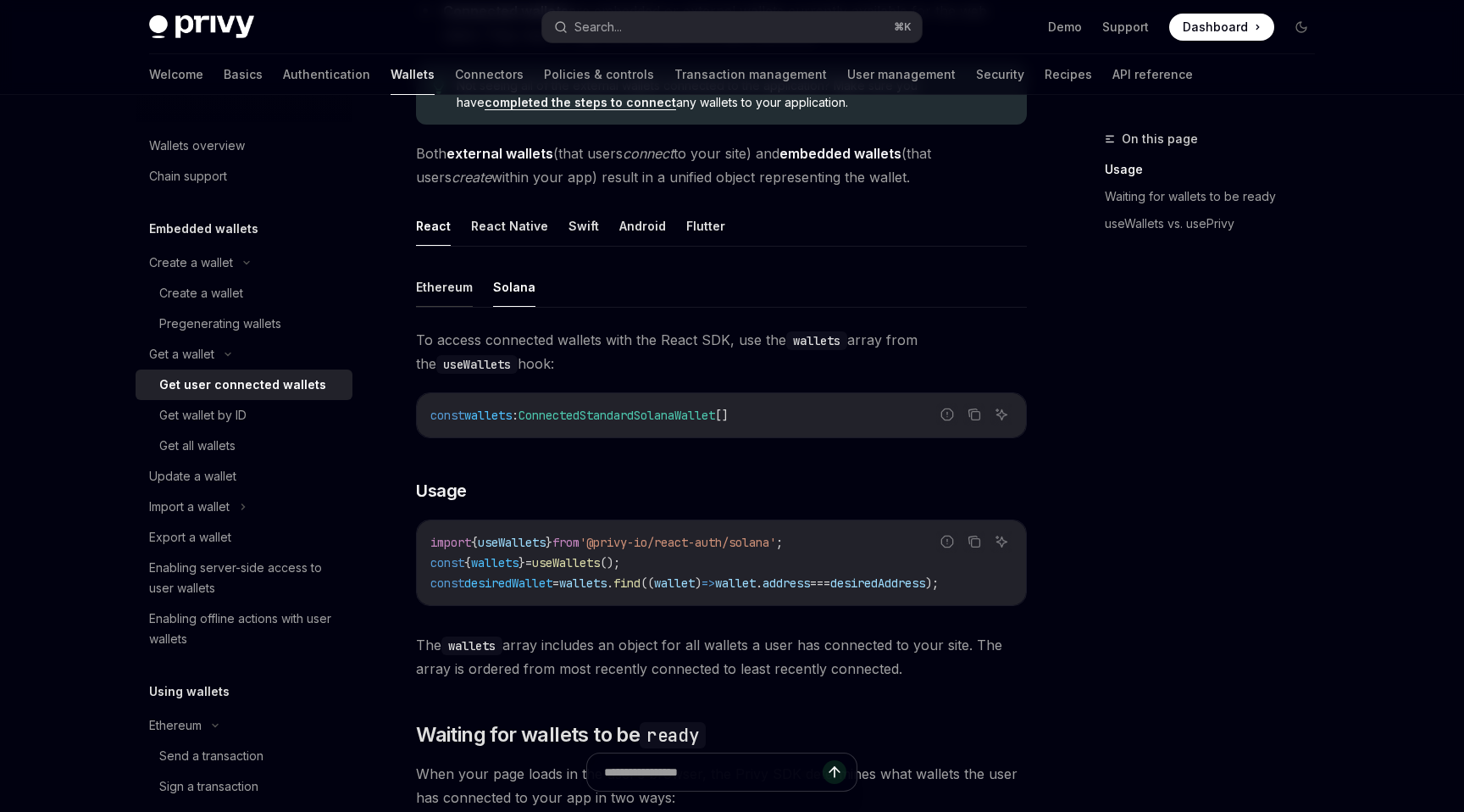
click at [454, 295] on button "Ethereum" at bounding box center [444, 287] width 57 height 40
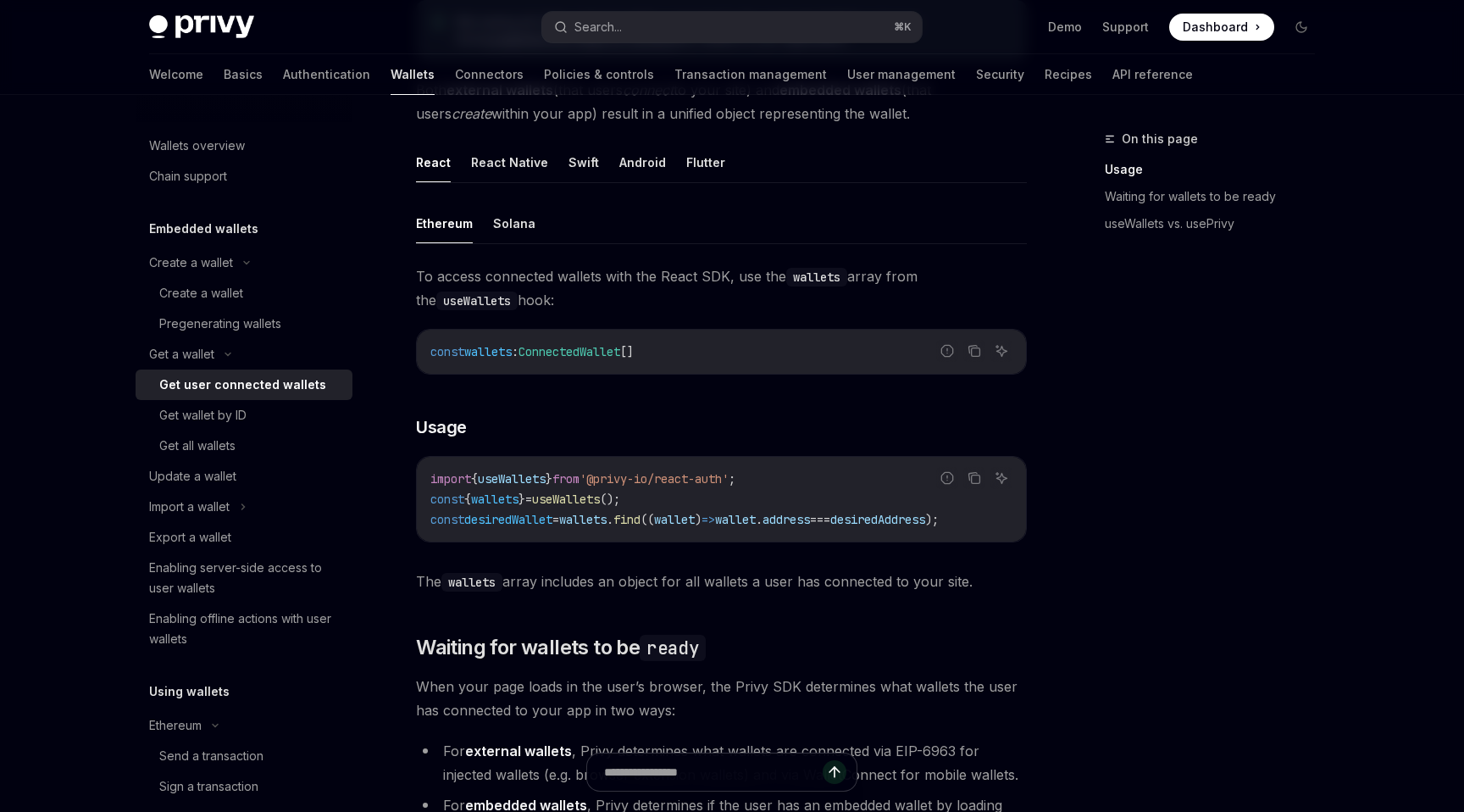
scroll to position [398, 0]
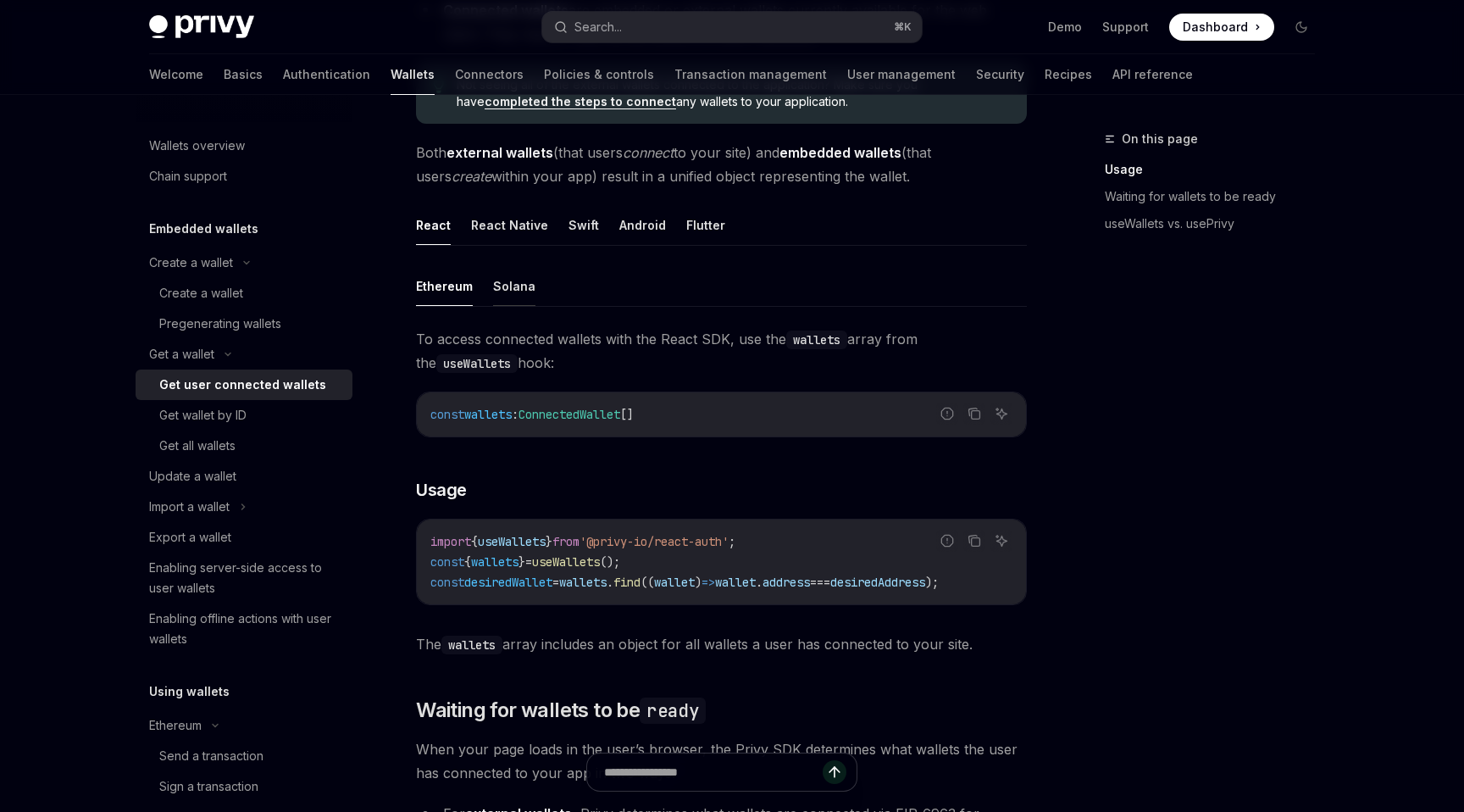
click at [503, 289] on button "Solana" at bounding box center [514, 286] width 43 height 40
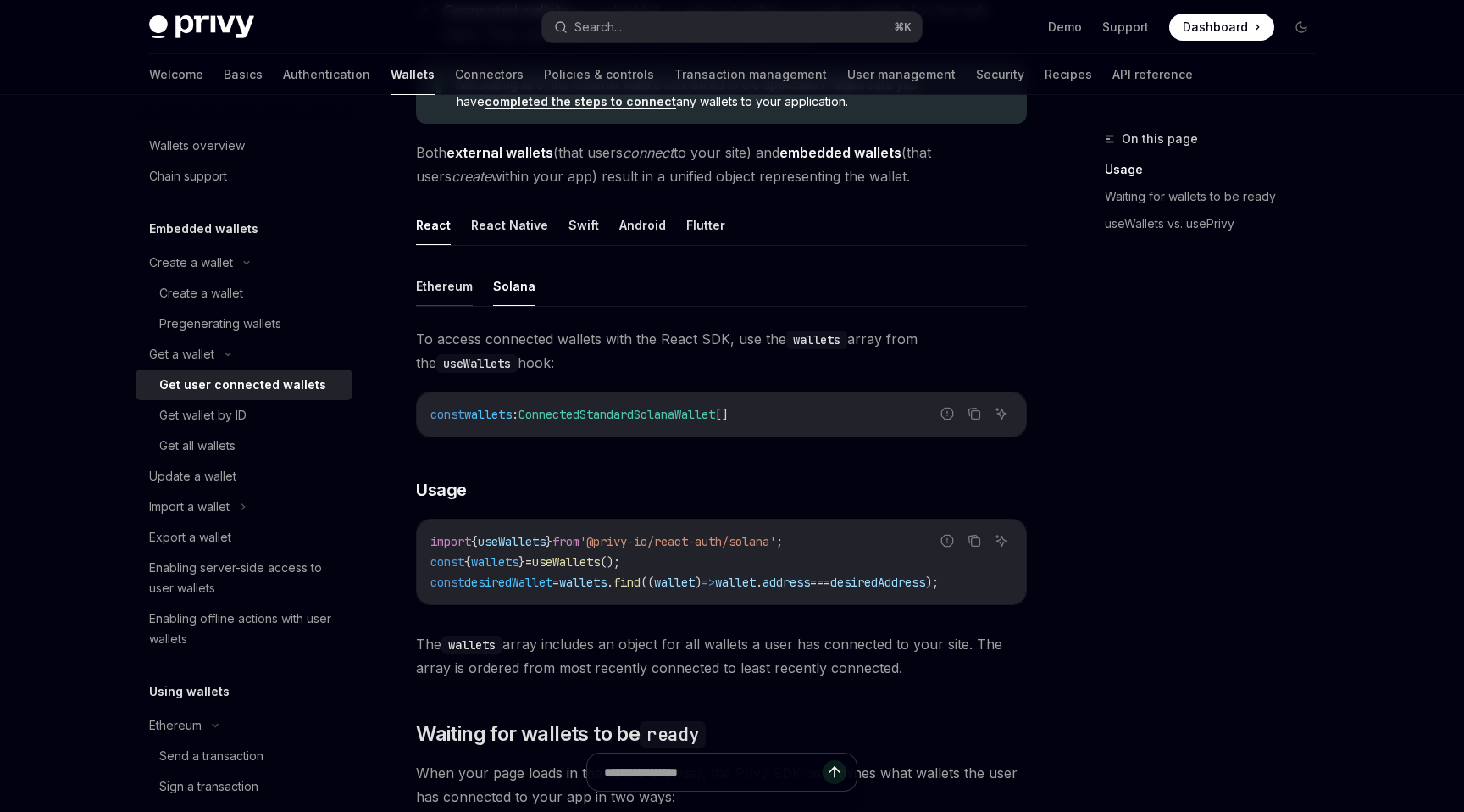
click at [466, 292] on button "Ethereum" at bounding box center [444, 286] width 57 height 40
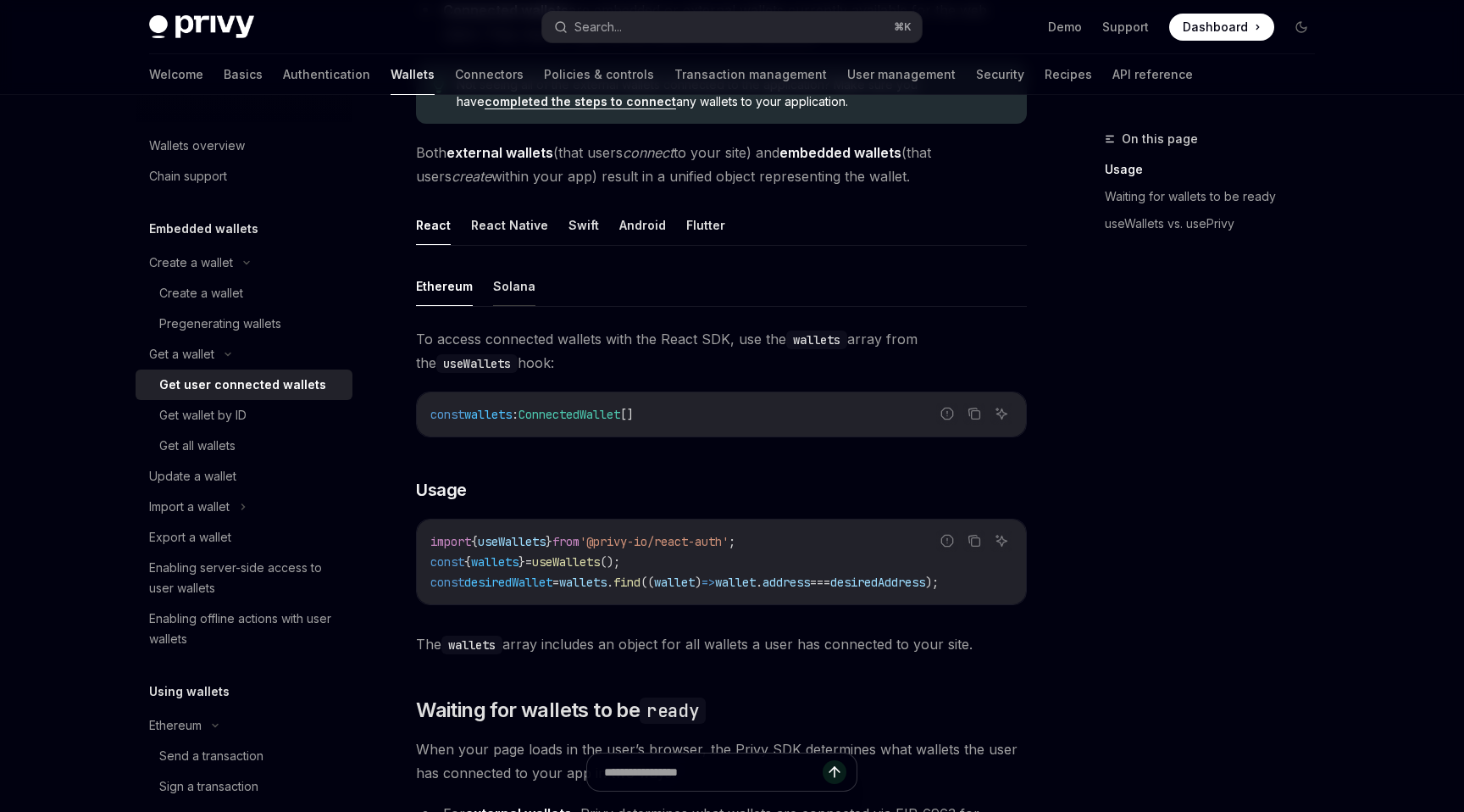
click at [499, 293] on button "Solana" at bounding box center [514, 286] width 43 height 40
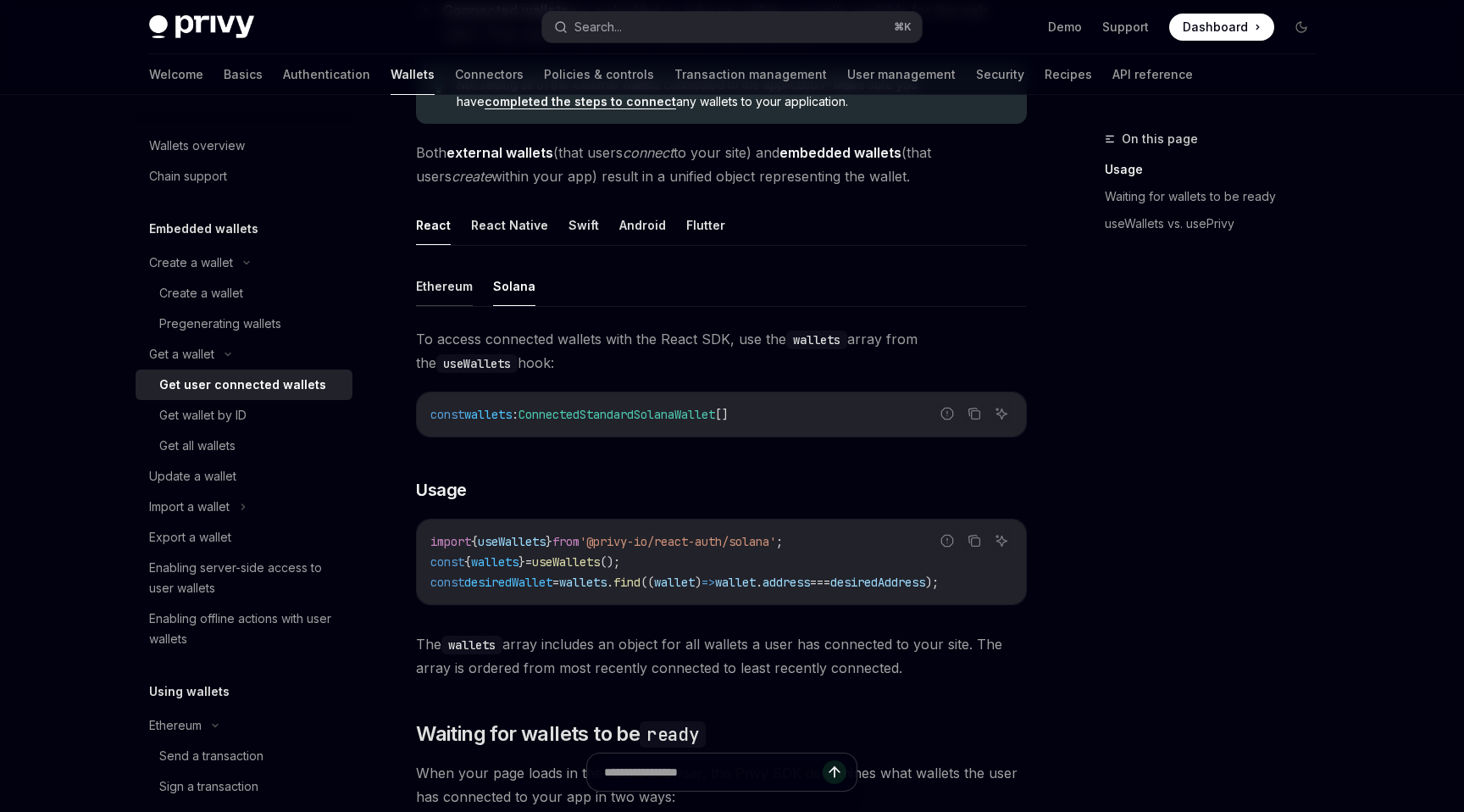
click at [449, 292] on button "Ethereum" at bounding box center [444, 286] width 57 height 40
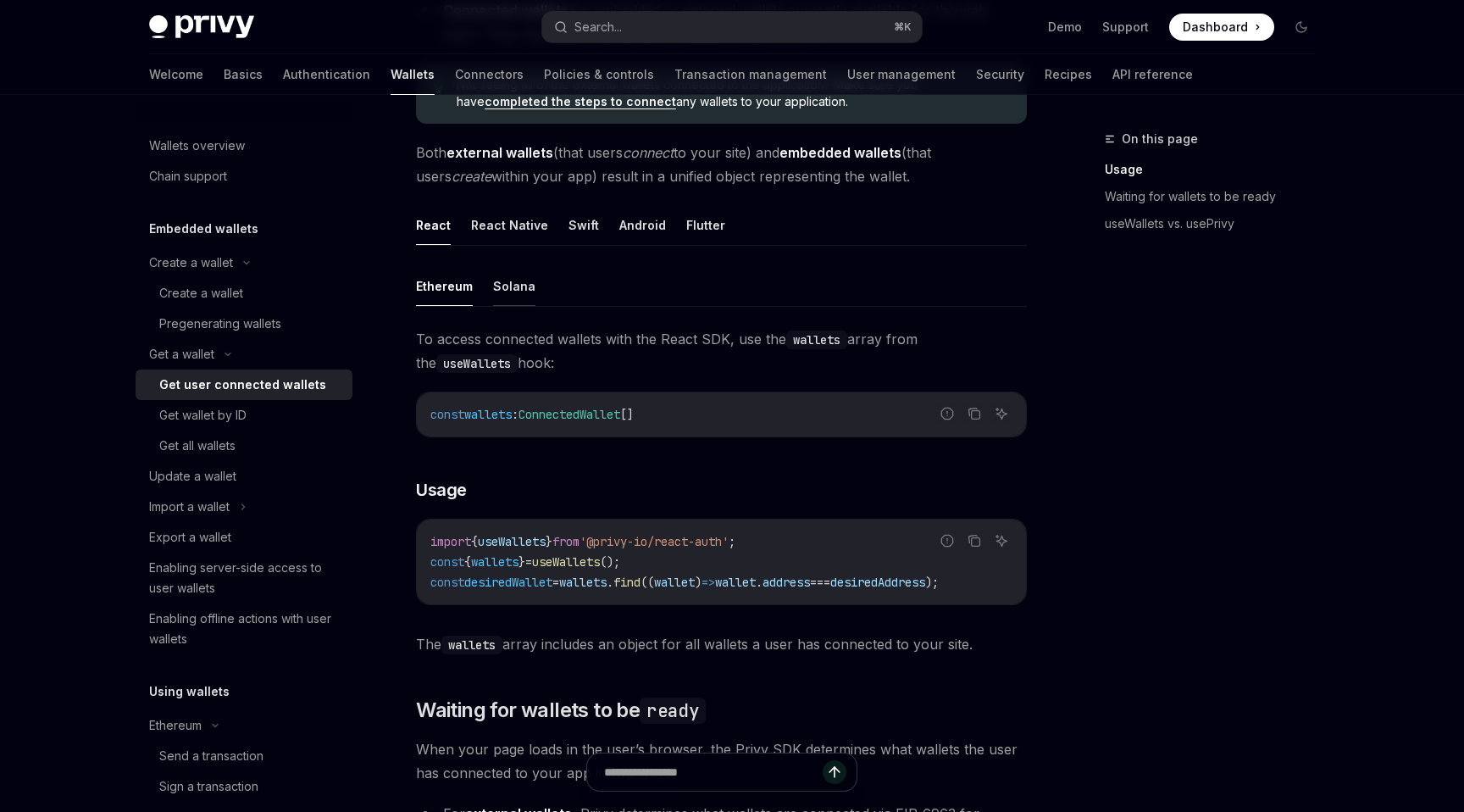
click at [494, 289] on button "Solana" at bounding box center [514, 286] width 43 height 40
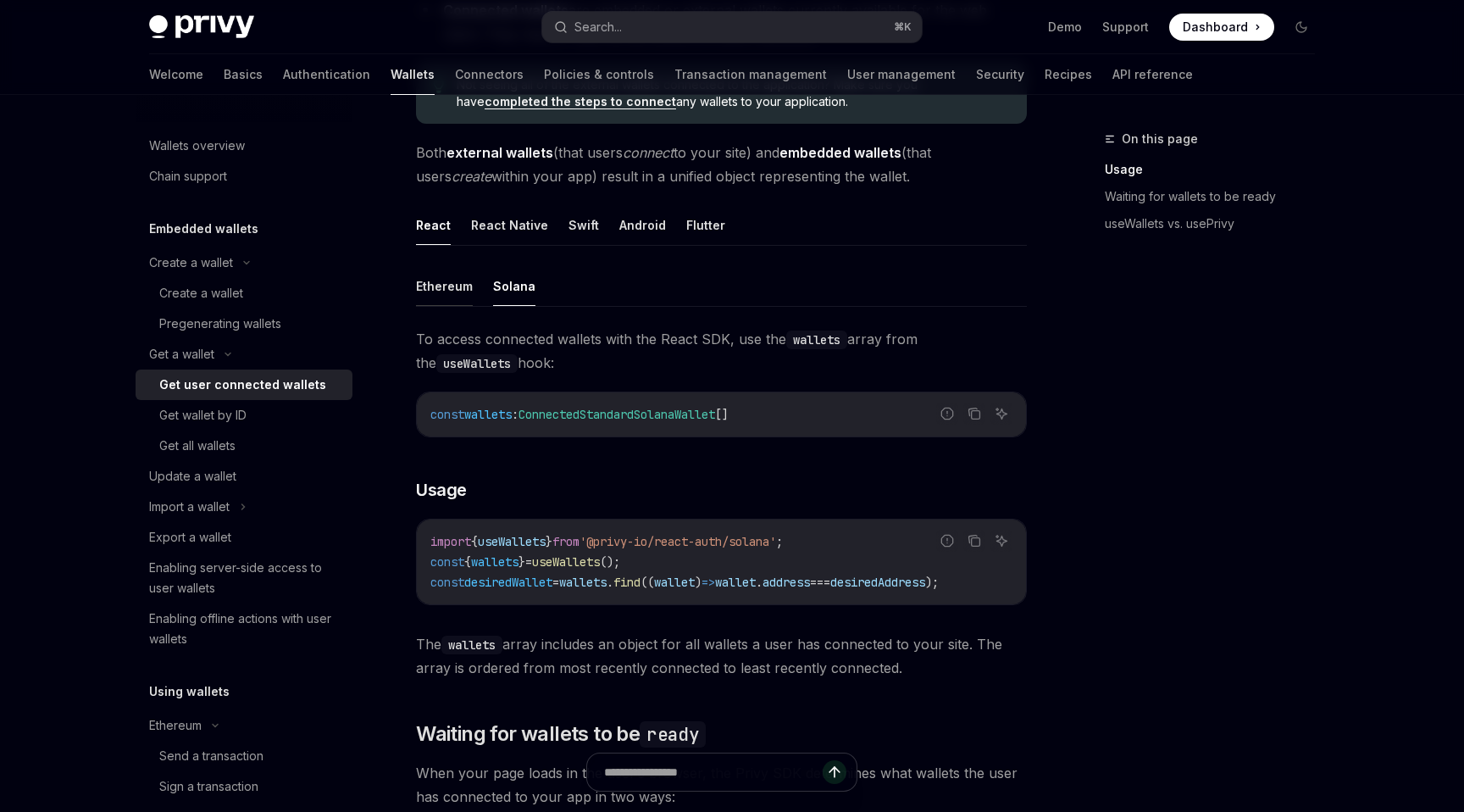
click at [462, 289] on button "Ethereum" at bounding box center [444, 286] width 57 height 40
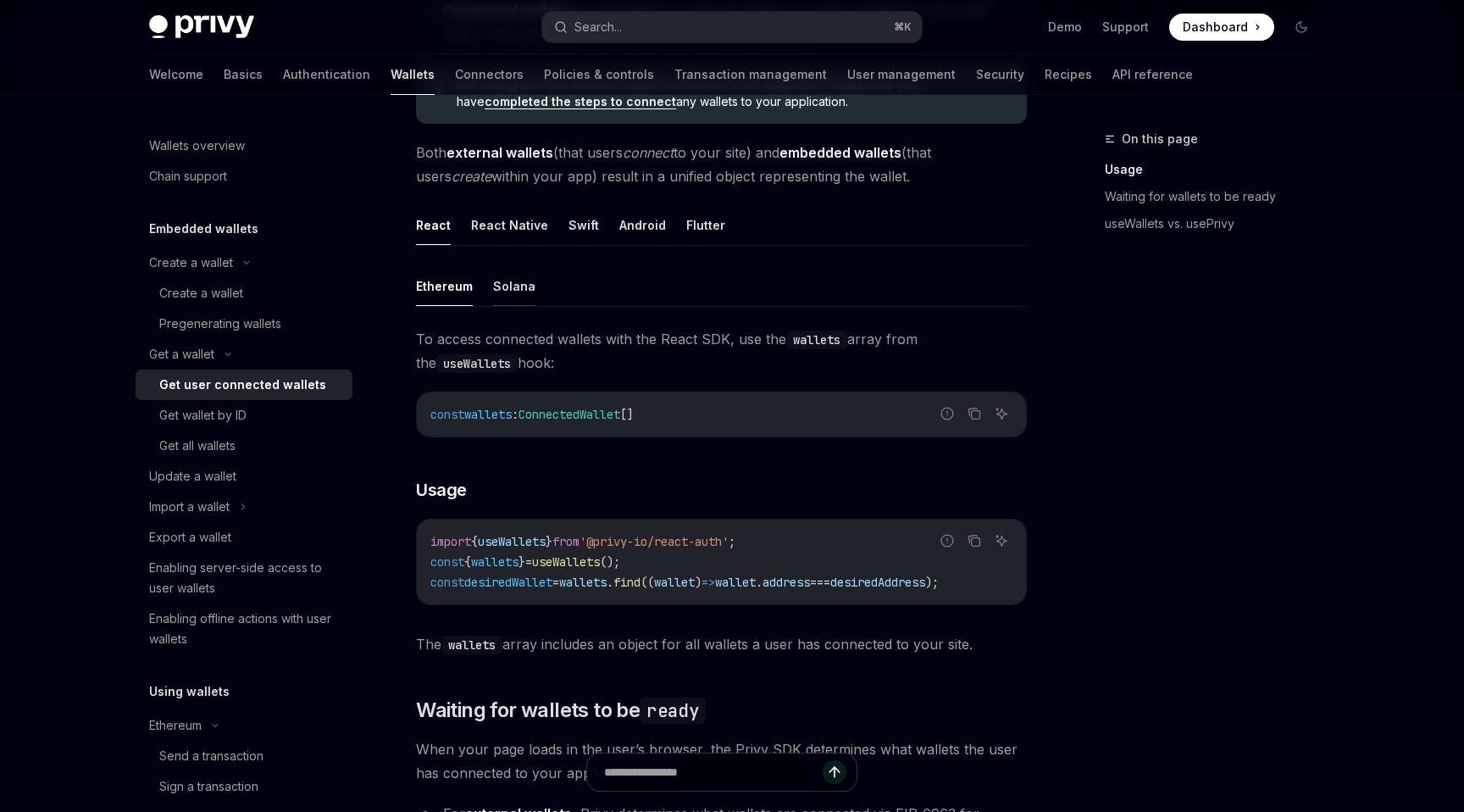
click at [506, 280] on button "Solana" at bounding box center [514, 286] width 43 height 40
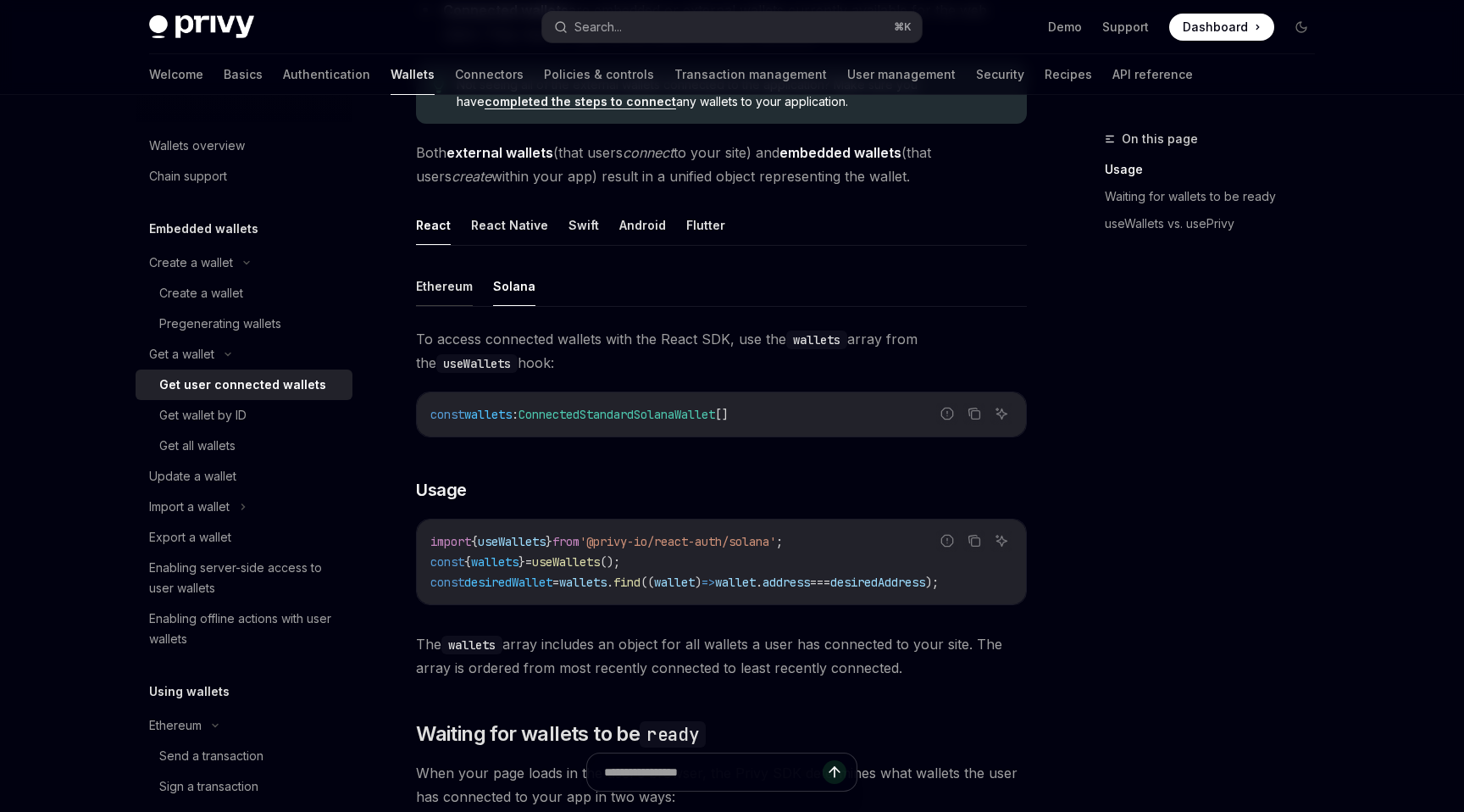
click at [461, 285] on button "Ethereum" at bounding box center [444, 286] width 57 height 40
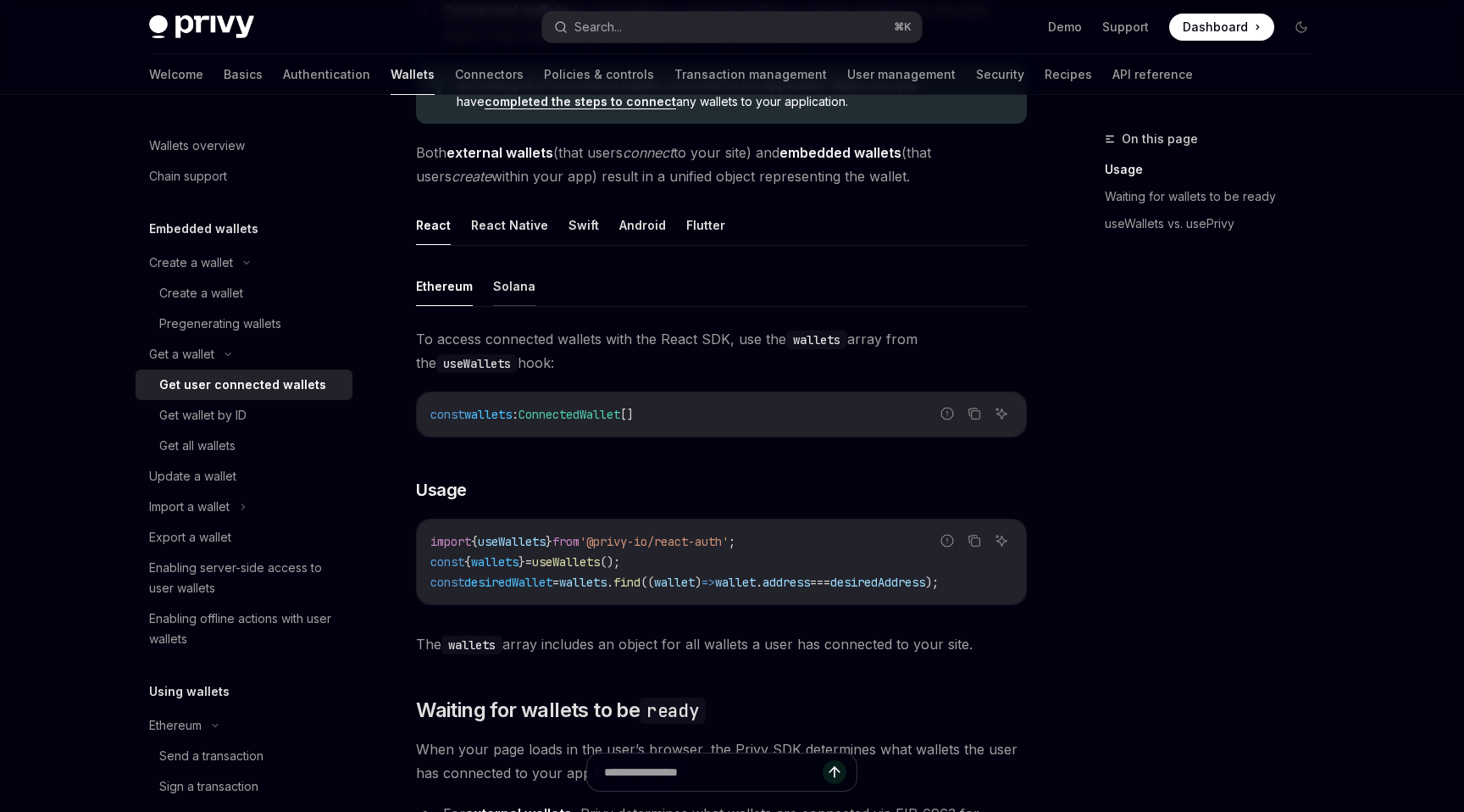
click at [514, 292] on button "Solana" at bounding box center [514, 286] width 43 height 40
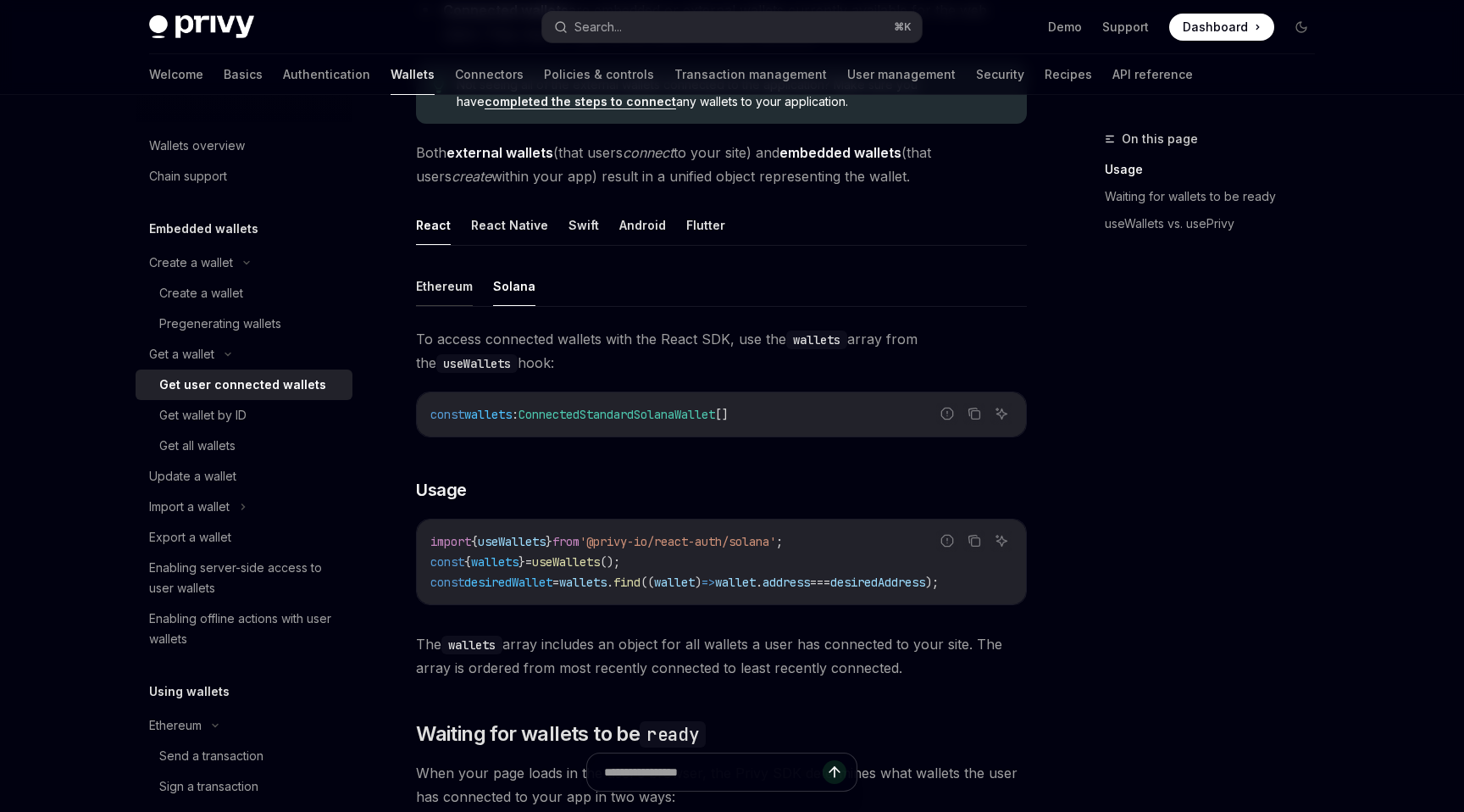
click at [443, 296] on button "Ethereum" at bounding box center [444, 286] width 57 height 40
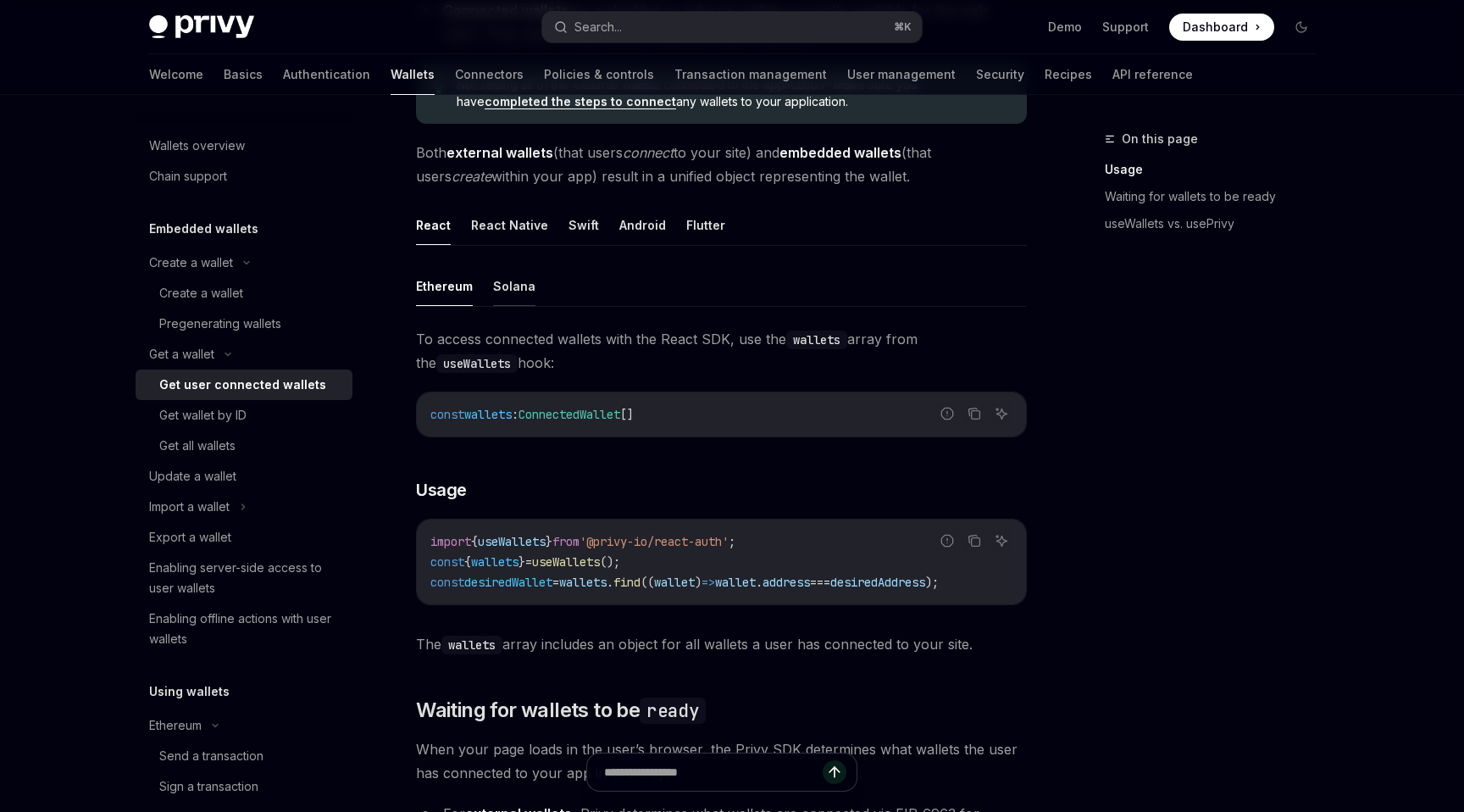
click at [502, 295] on button "Solana" at bounding box center [514, 286] width 43 height 40
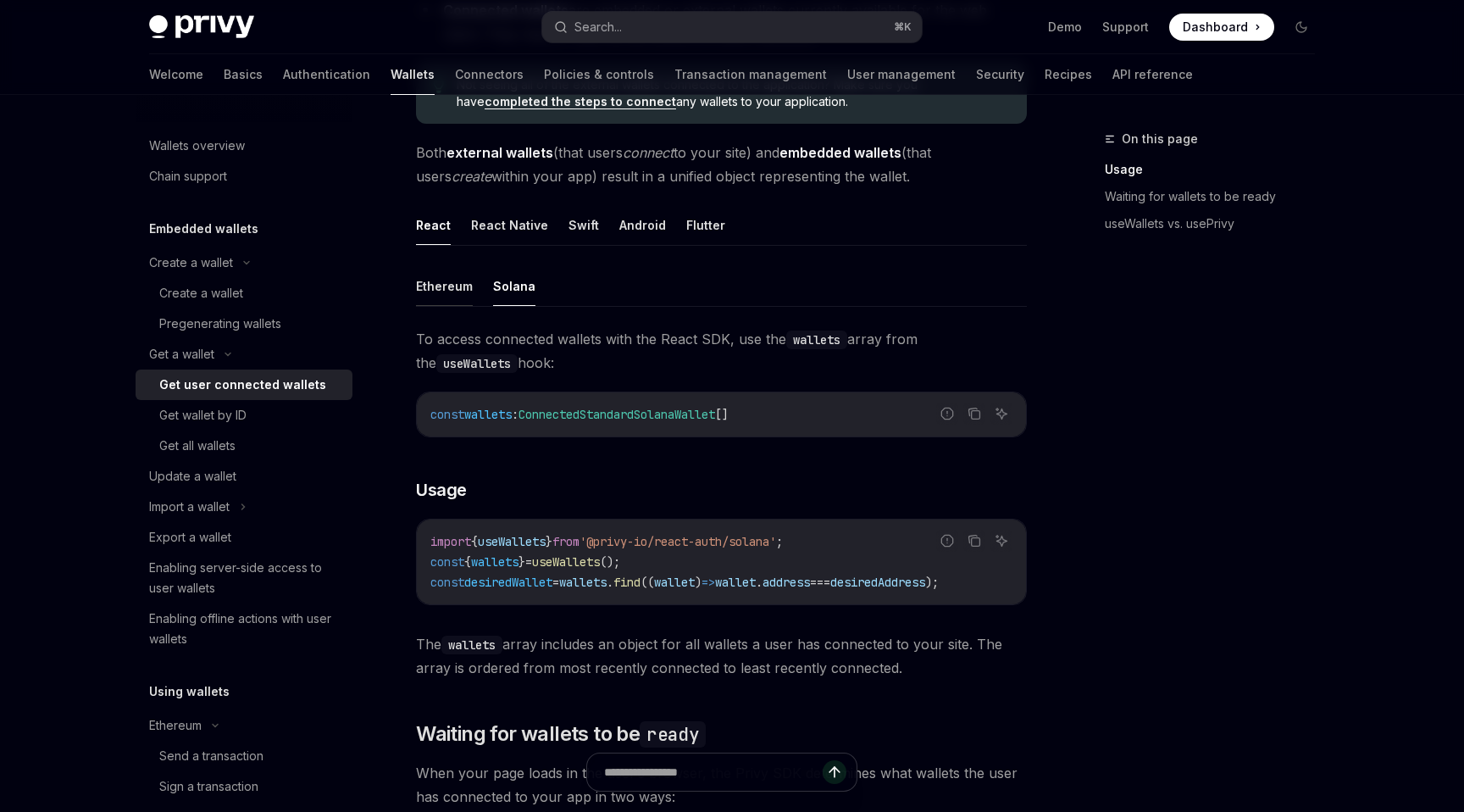
click at [437, 280] on button "Ethereum" at bounding box center [444, 286] width 57 height 40
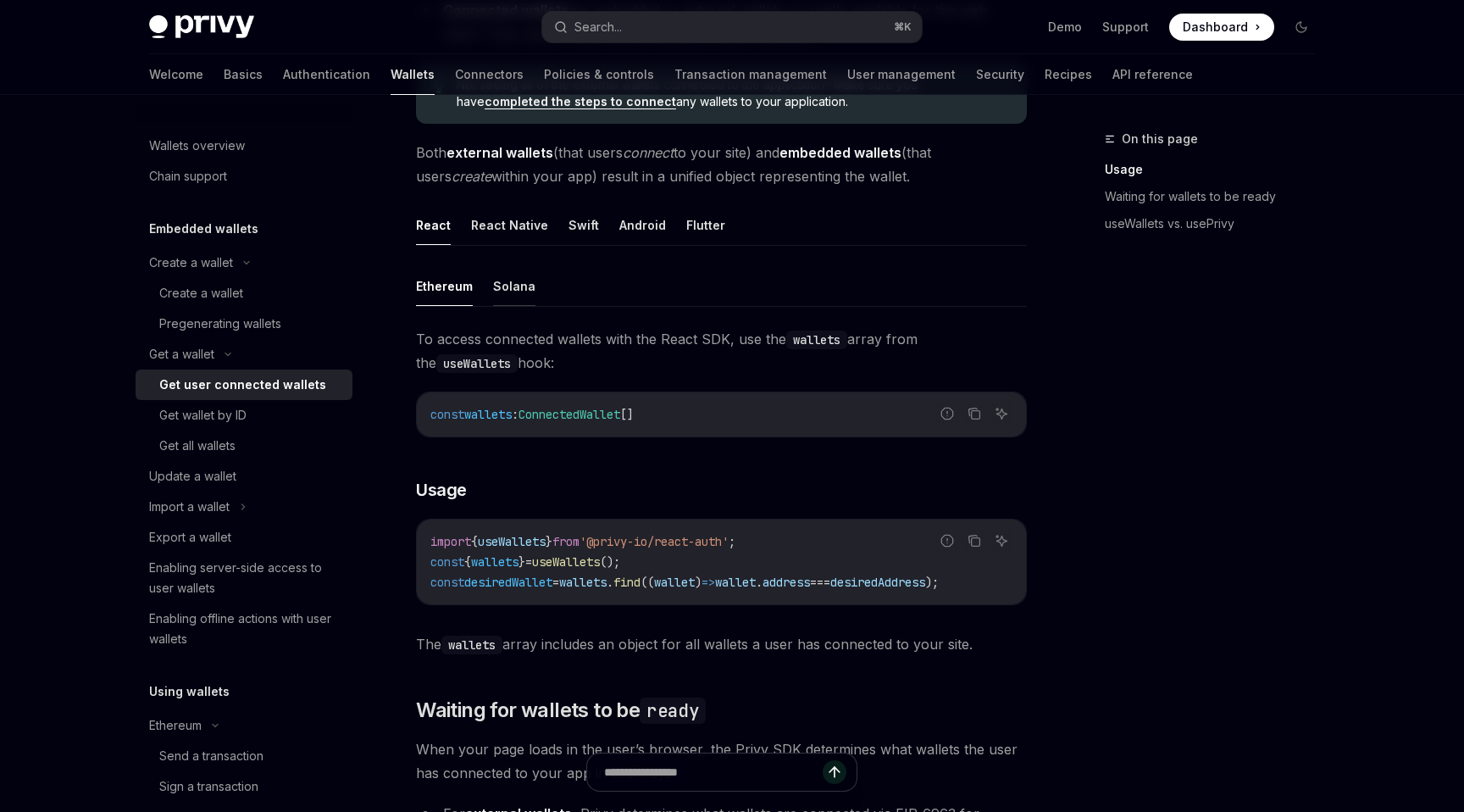
click at [507, 290] on button "Solana" at bounding box center [514, 286] width 43 height 40
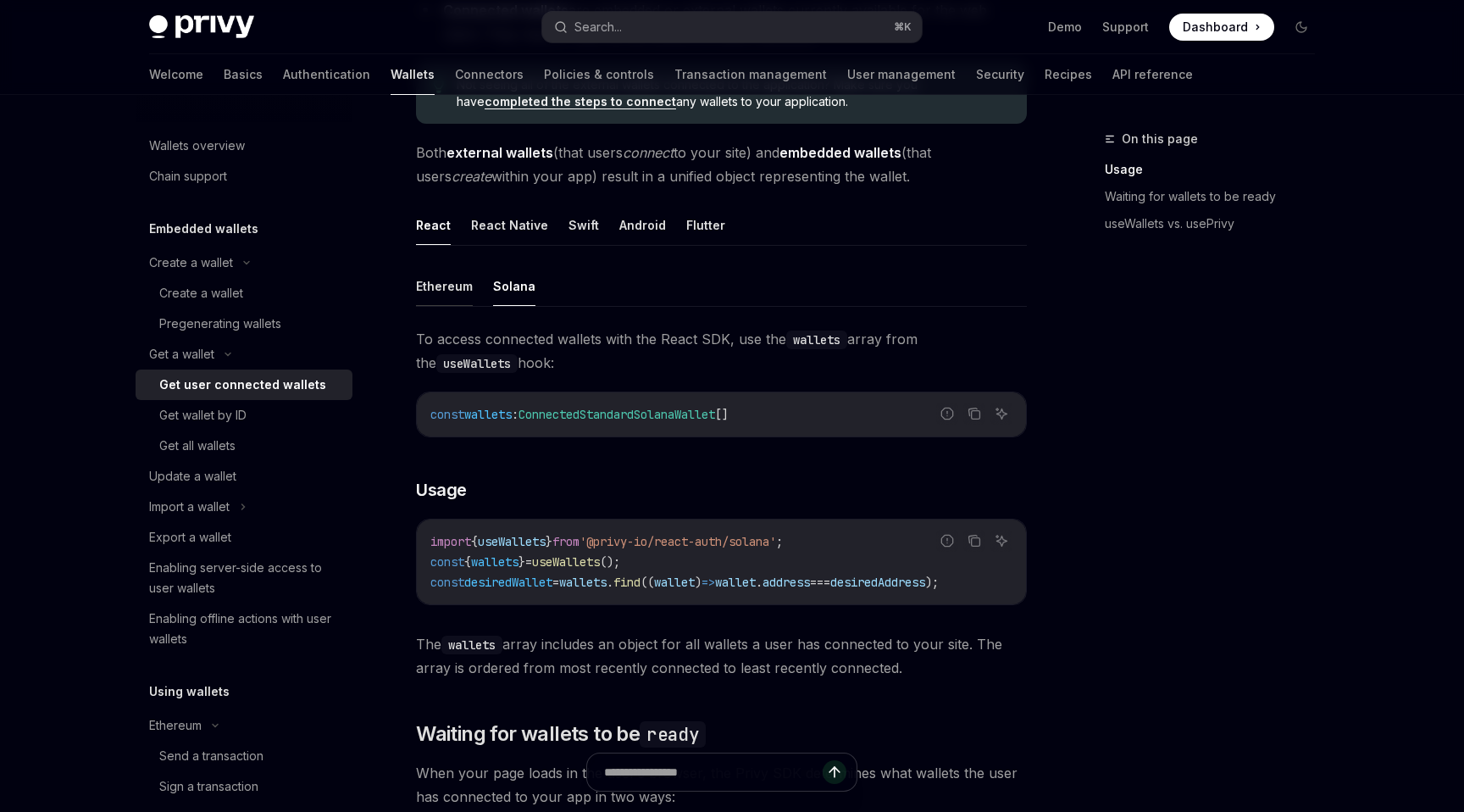
click at [458, 290] on button "Ethereum" at bounding box center [444, 286] width 57 height 40
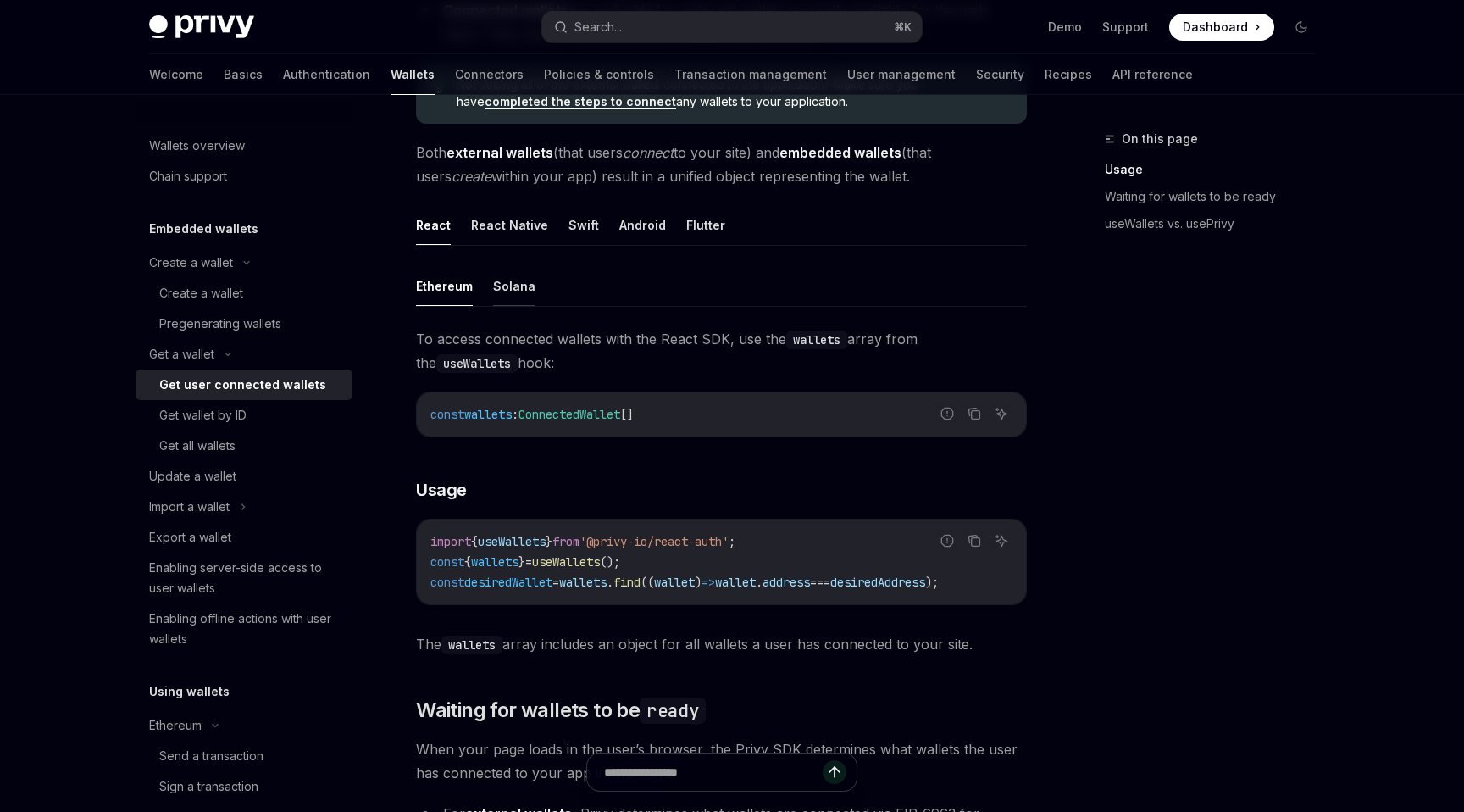
click at [503, 290] on button "Solana" at bounding box center [514, 286] width 43 height 40
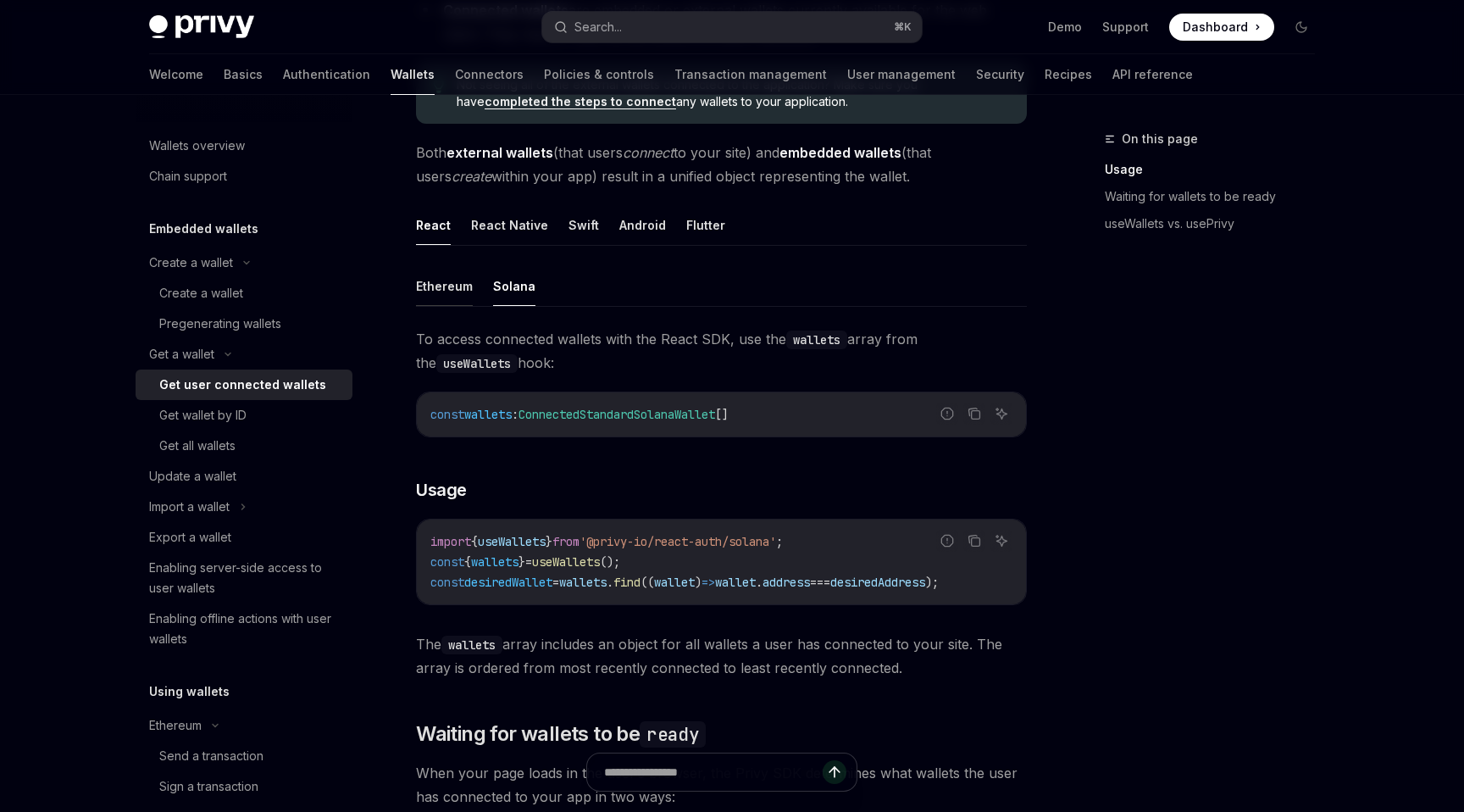
click at [445, 295] on button "Ethereum" at bounding box center [444, 286] width 57 height 40
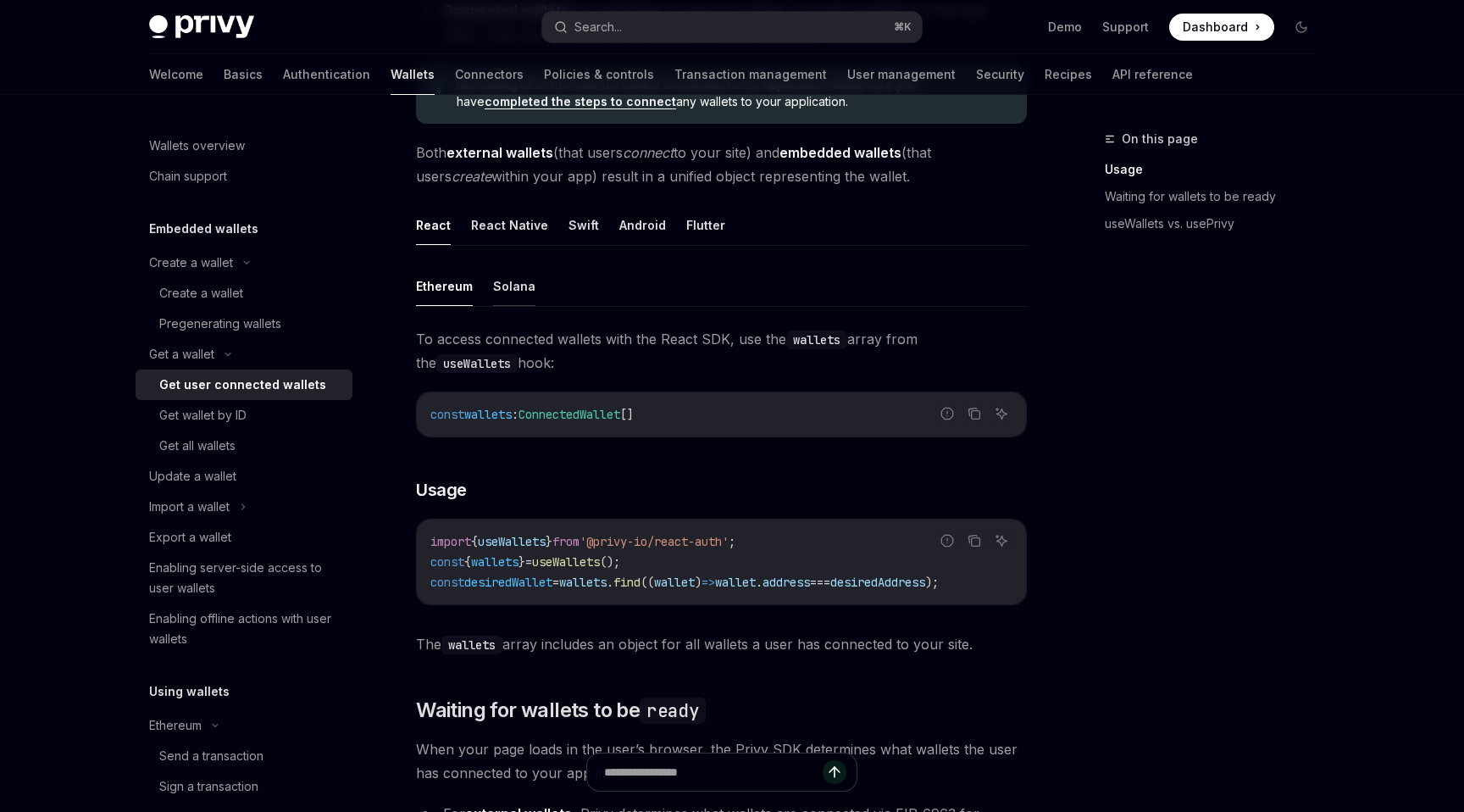
click at [513, 297] on button "Solana" at bounding box center [514, 286] width 43 height 40
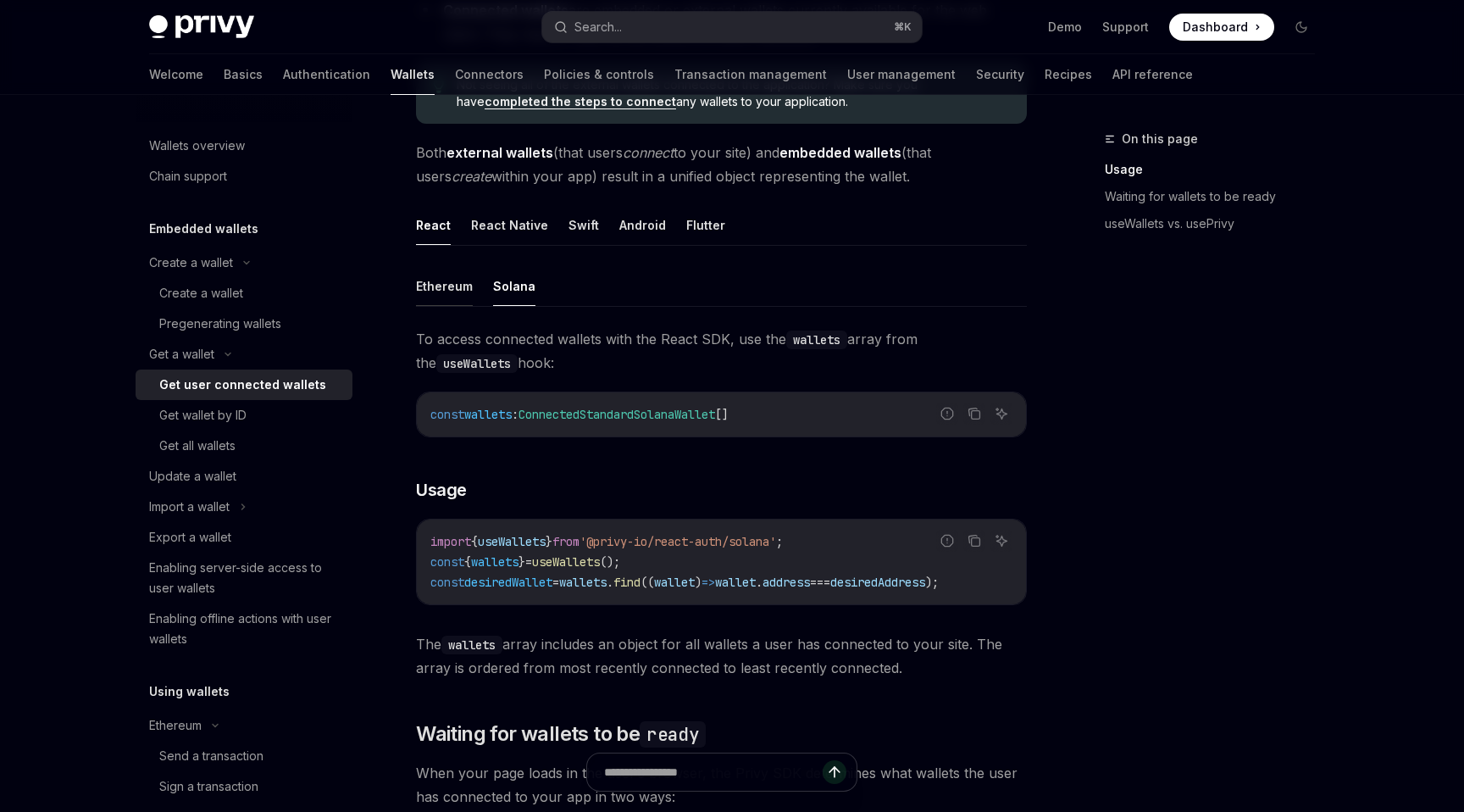
click at [442, 298] on button "Ethereum" at bounding box center [444, 286] width 57 height 40
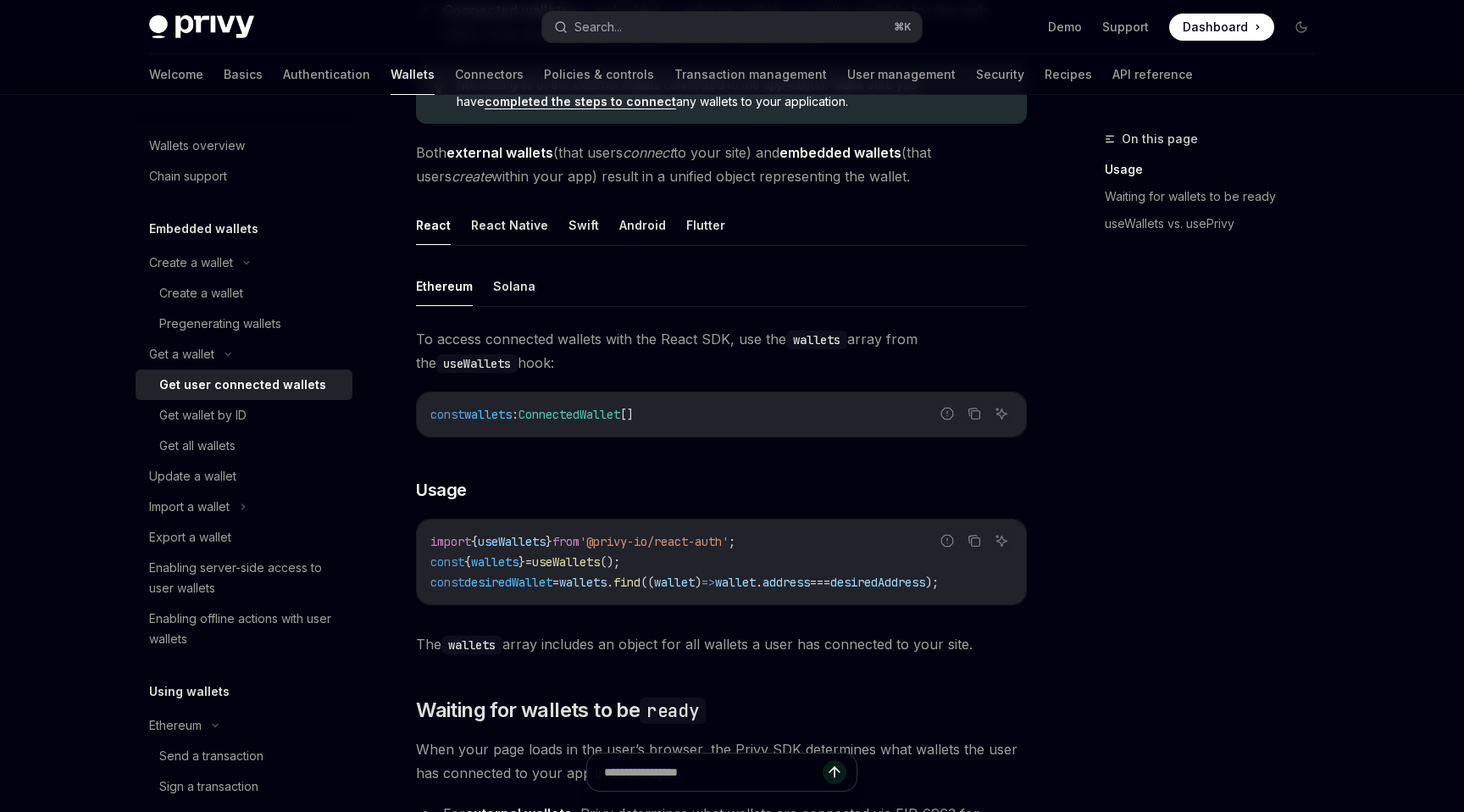
click at [490, 298] on ul "Ethereum Solana" at bounding box center [722, 286] width 611 height 41
click at [496, 288] on button "Solana" at bounding box center [514, 286] width 43 height 40
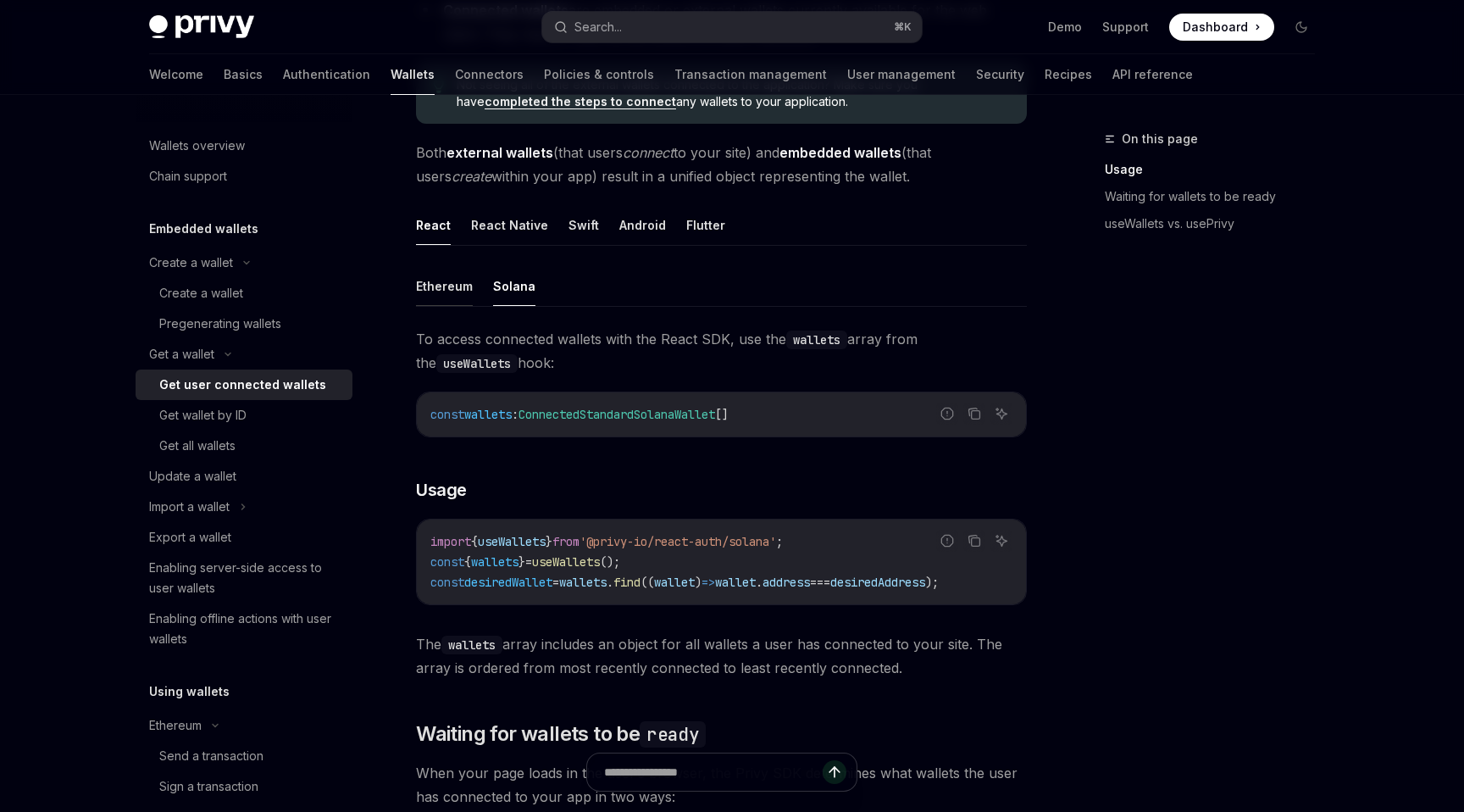
click at [456, 285] on button "Ethereum" at bounding box center [444, 286] width 57 height 40
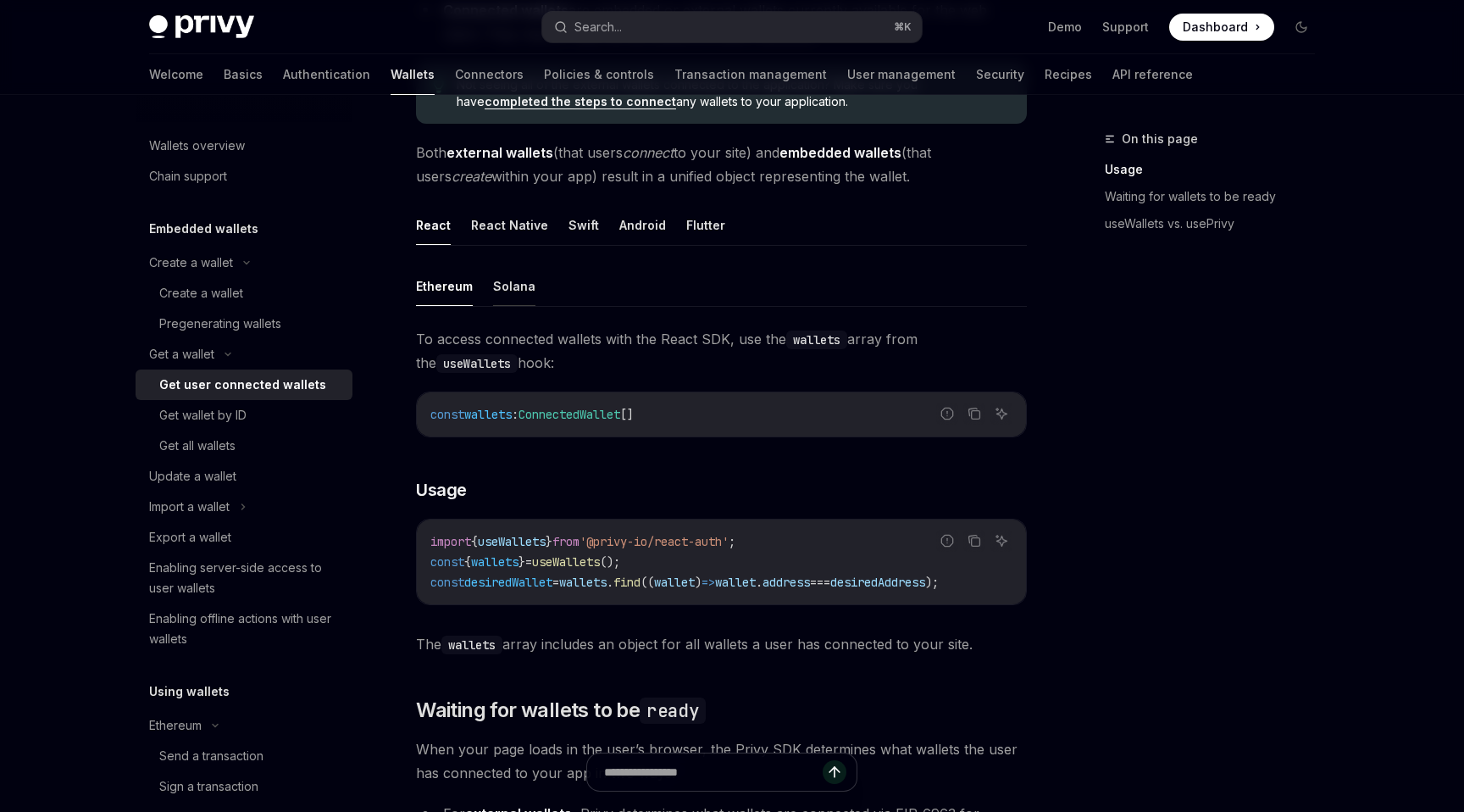
click at [504, 293] on button "Solana" at bounding box center [514, 286] width 43 height 40
type textarea "*"
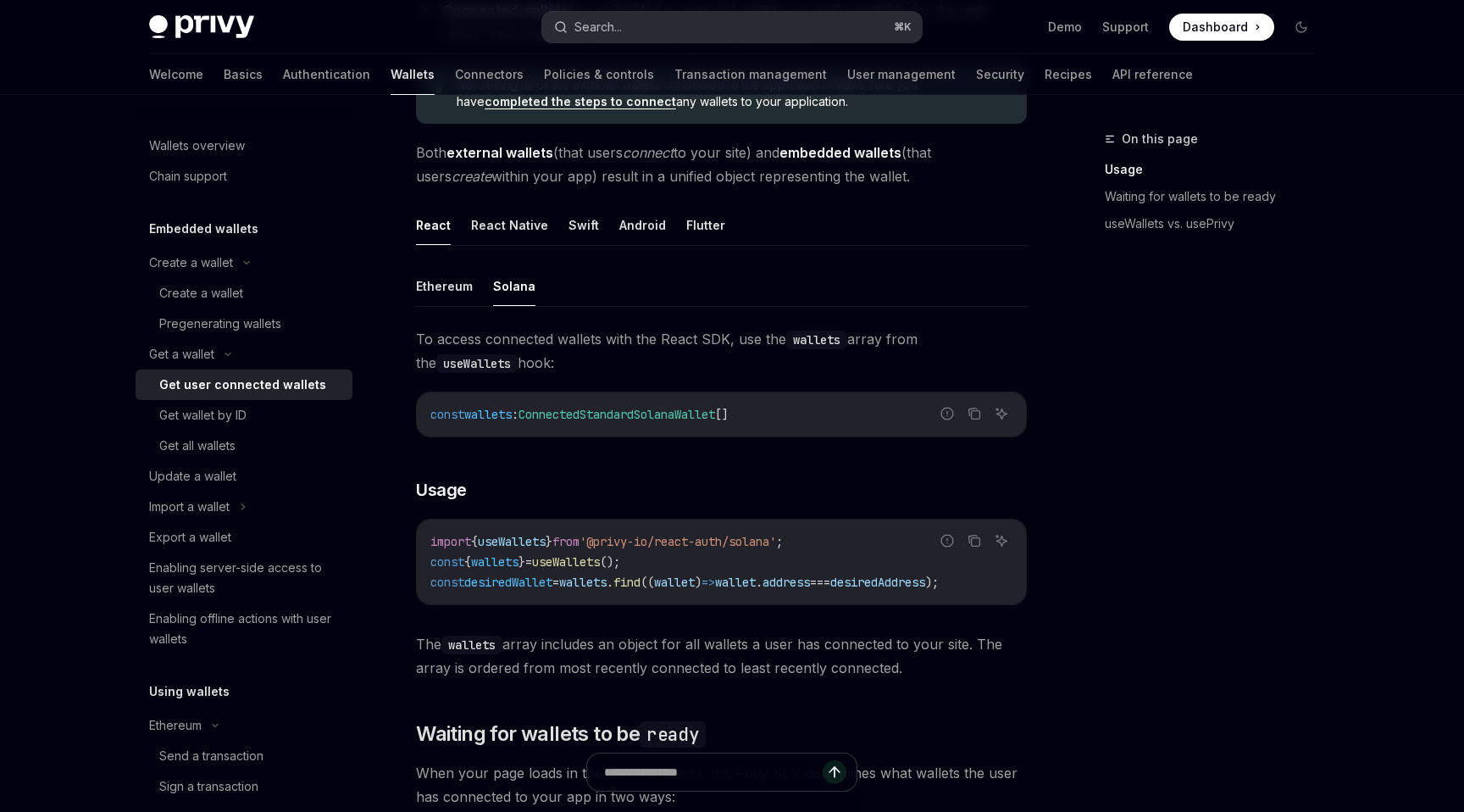
click at [589, 31] on div "Search..." at bounding box center [598, 26] width 48 height 20
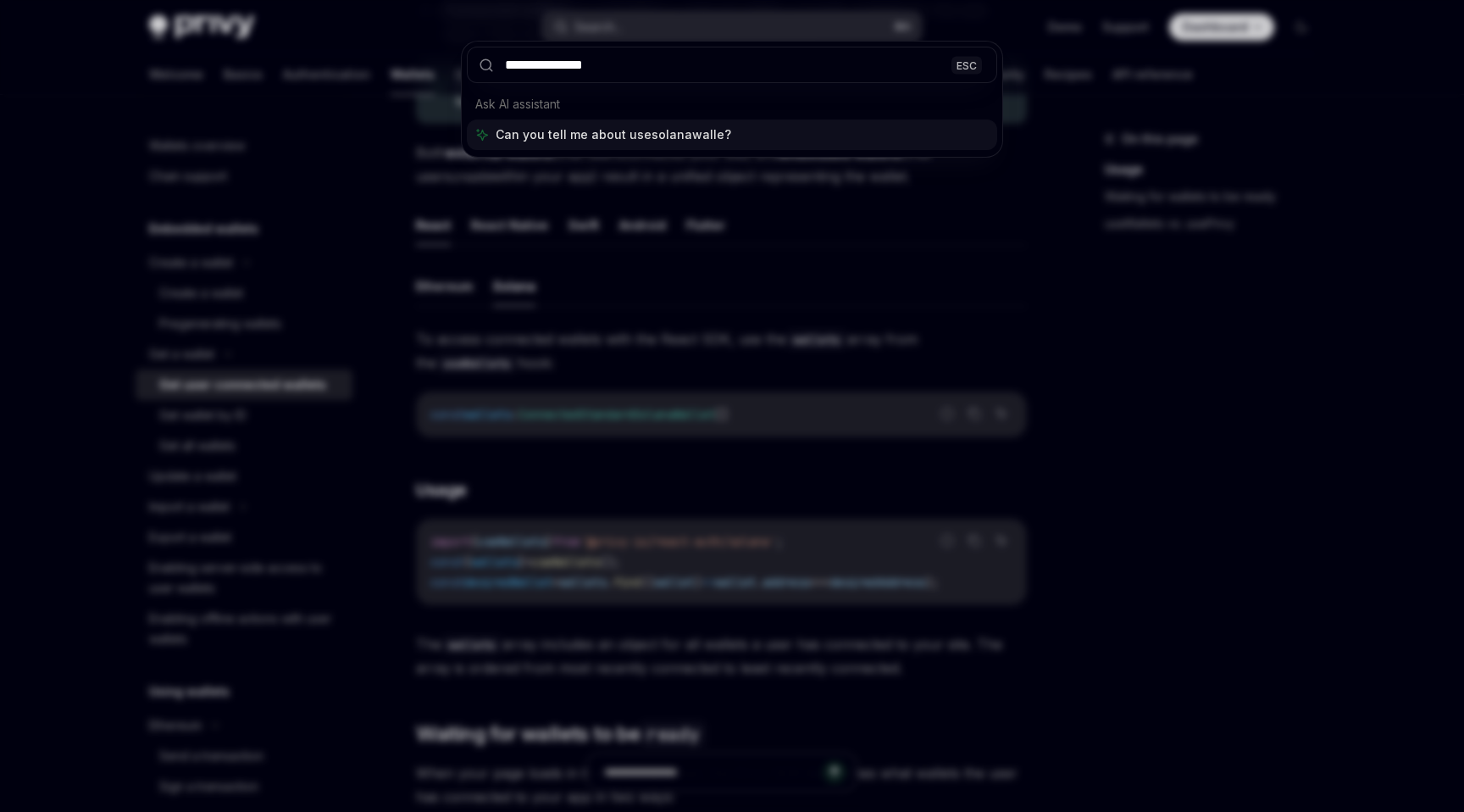
type input "**********"
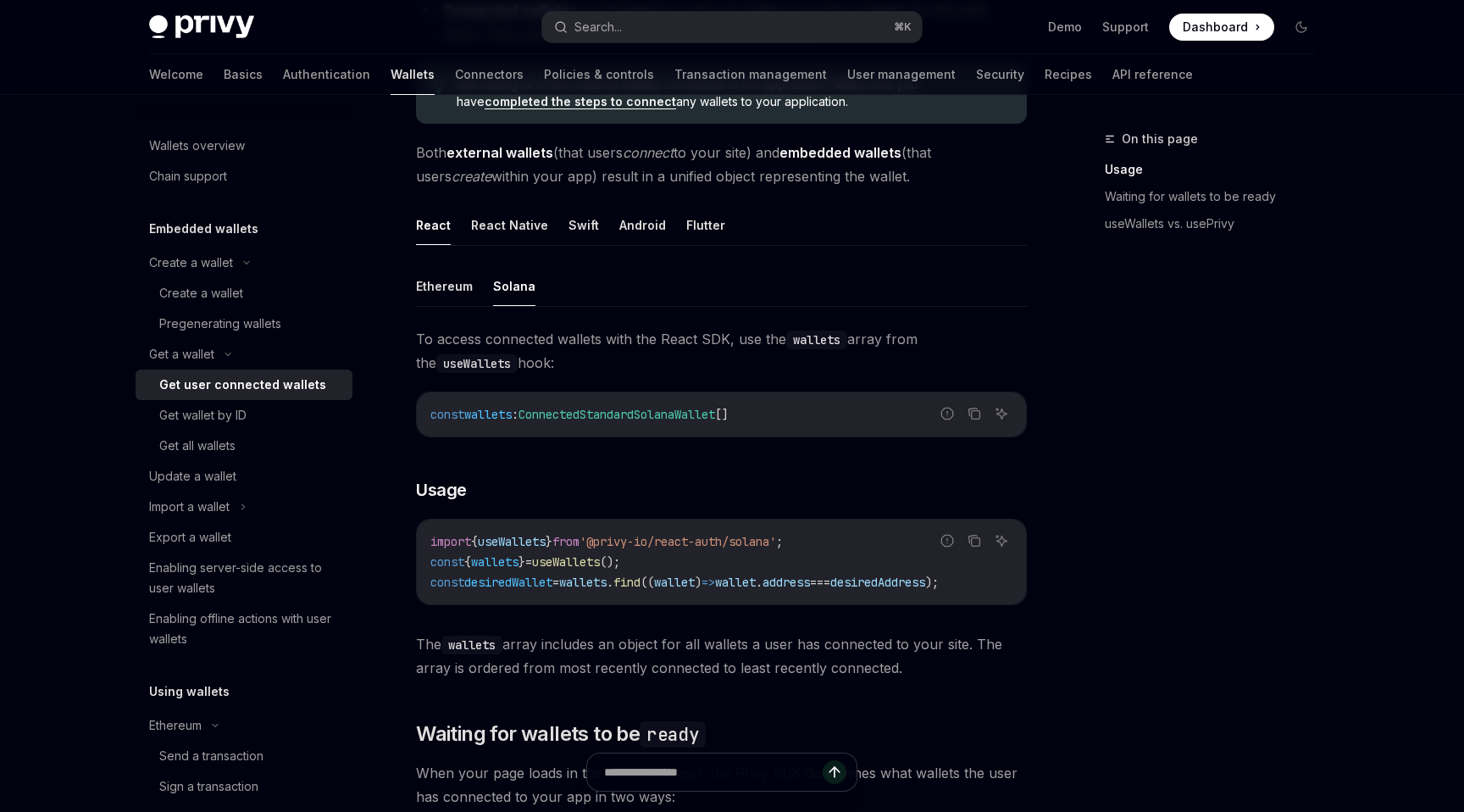
scroll to position [1527, 0]
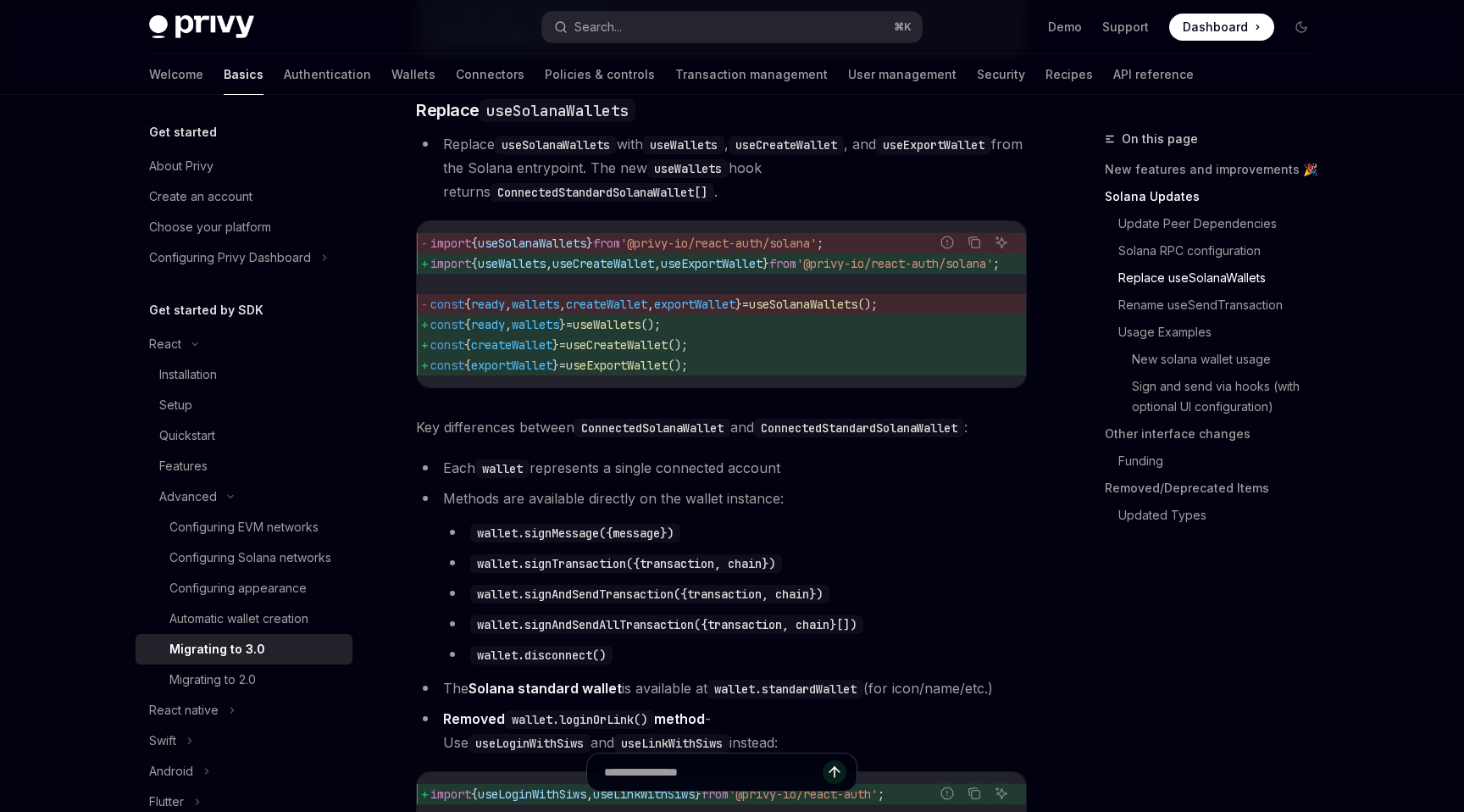
click at [250, 650] on div "Migrating to 3.0" at bounding box center [217, 649] width 96 height 20
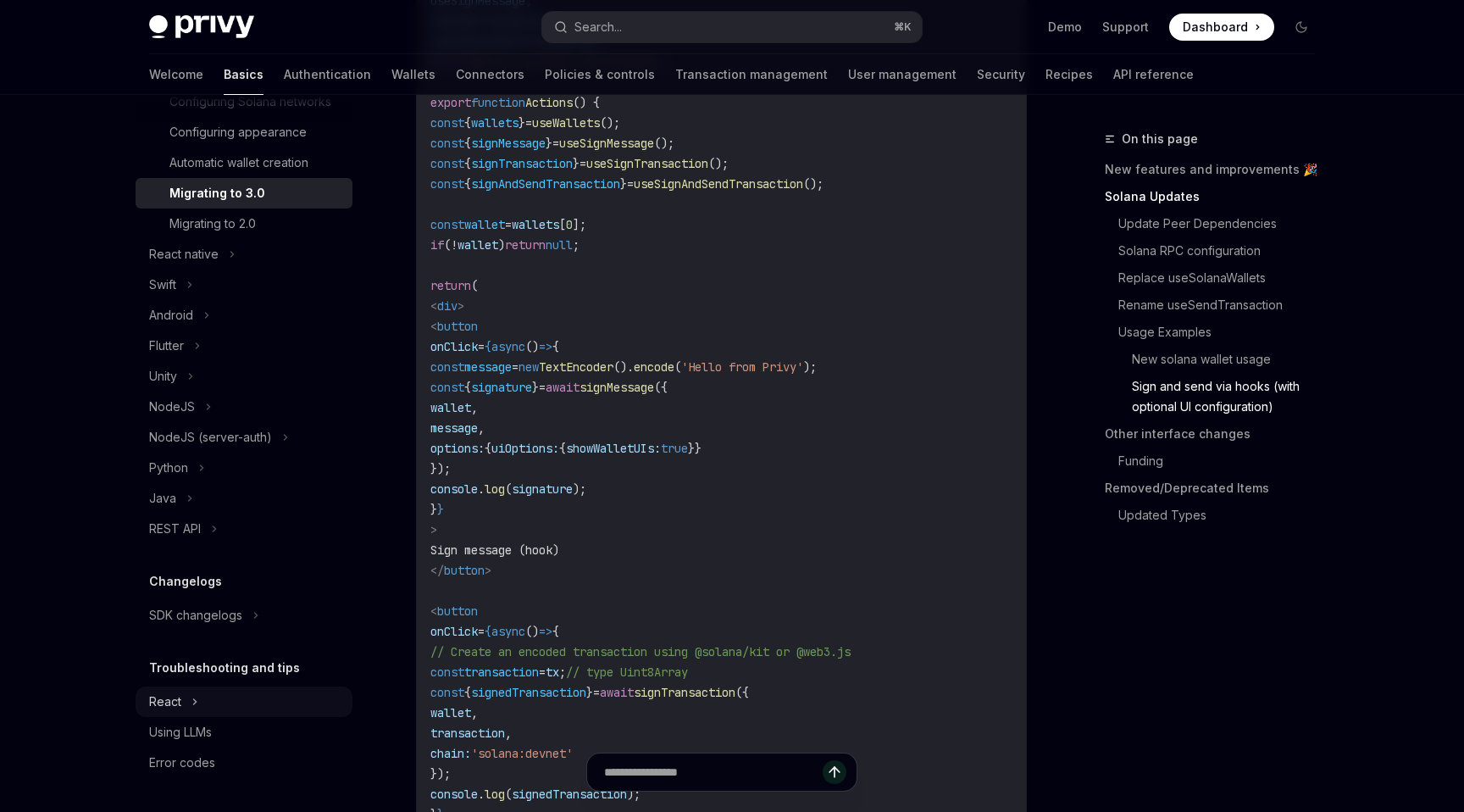
scroll to position [3953, 0]
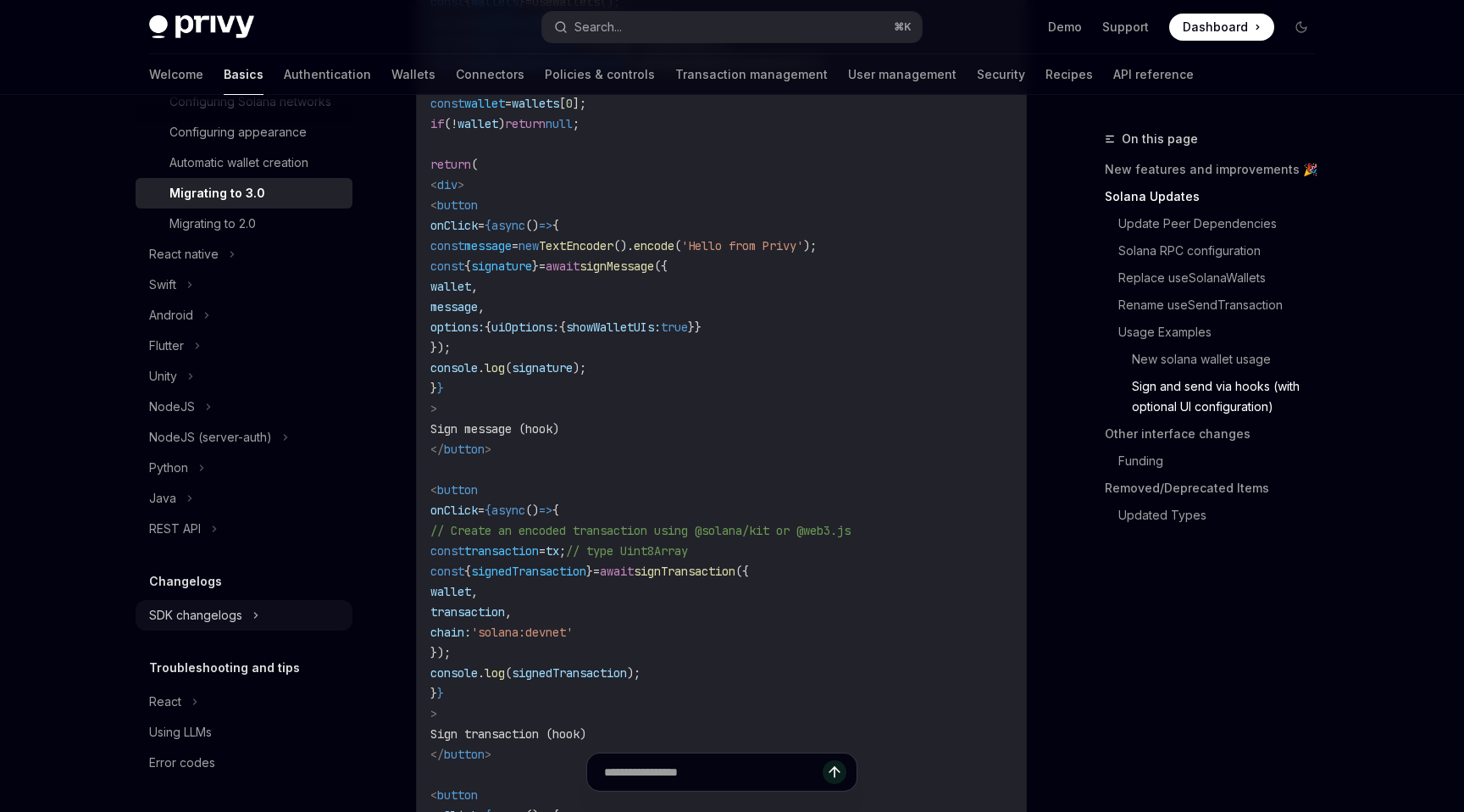
click at [172, 616] on div "SDK changelogs" at bounding box center [196, 615] width 93 height 20
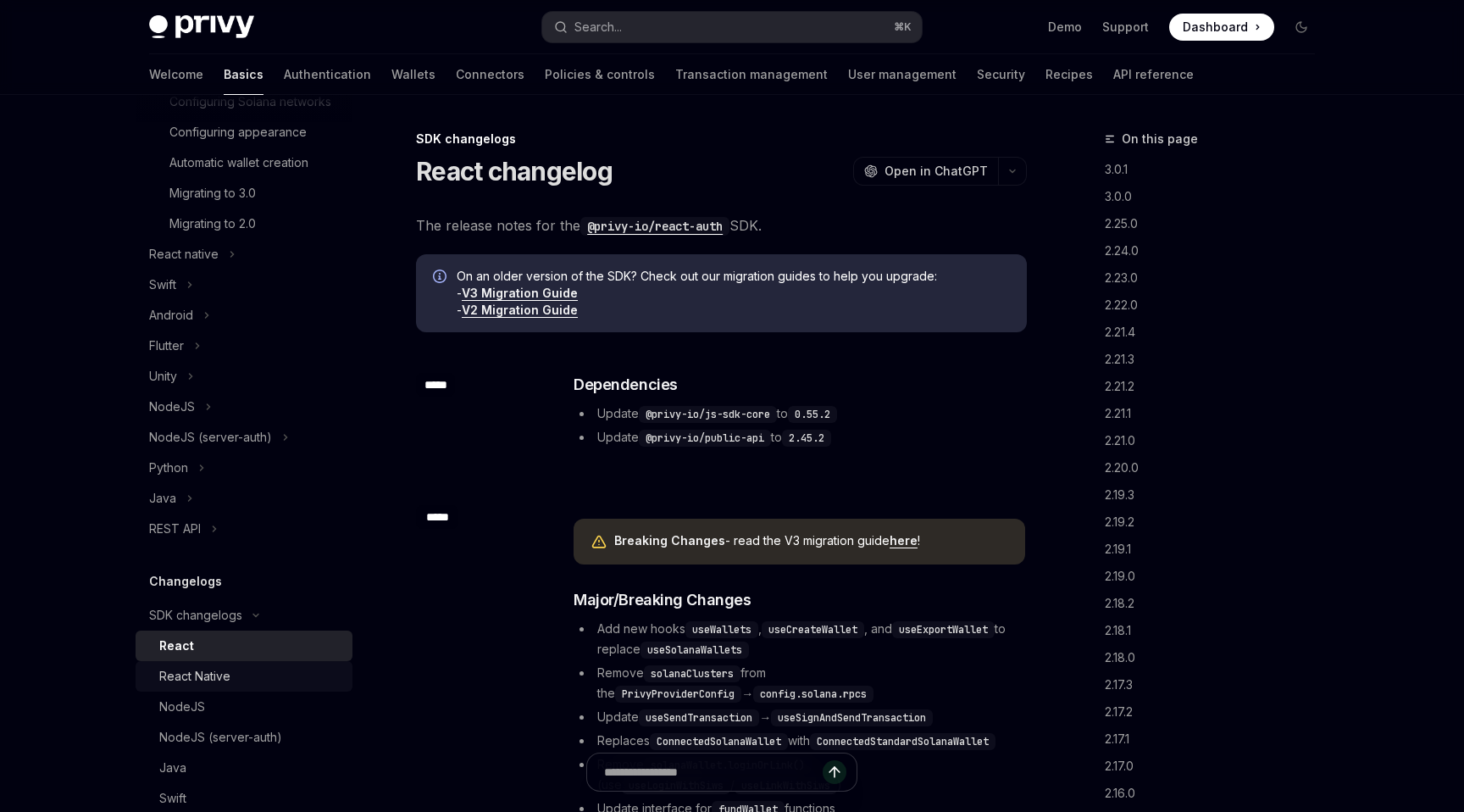
click at [210, 676] on div "React Native" at bounding box center [195, 676] width 71 height 20
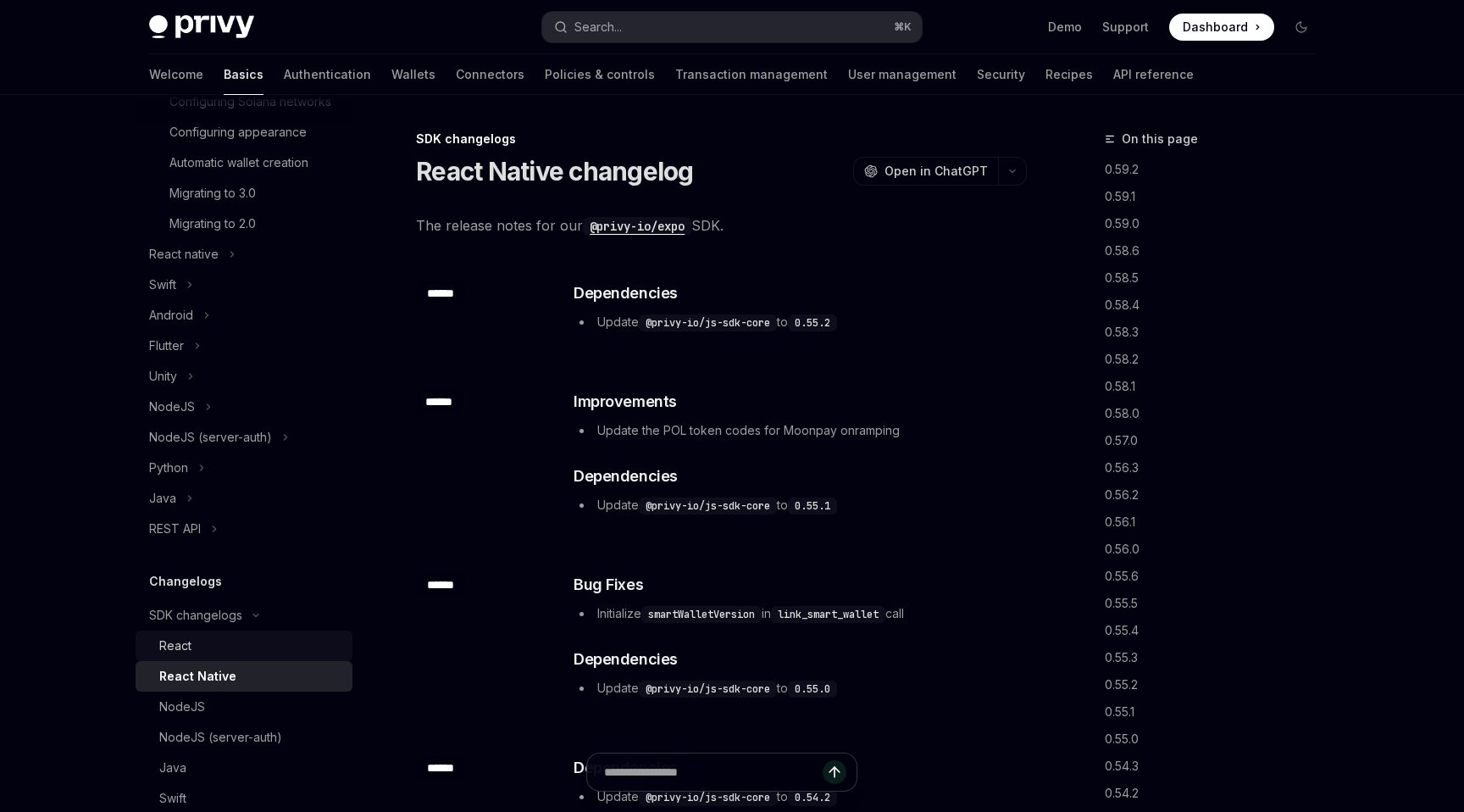
click at [213, 641] on div "React" at bounding box center [250, 645] width 183 height 20
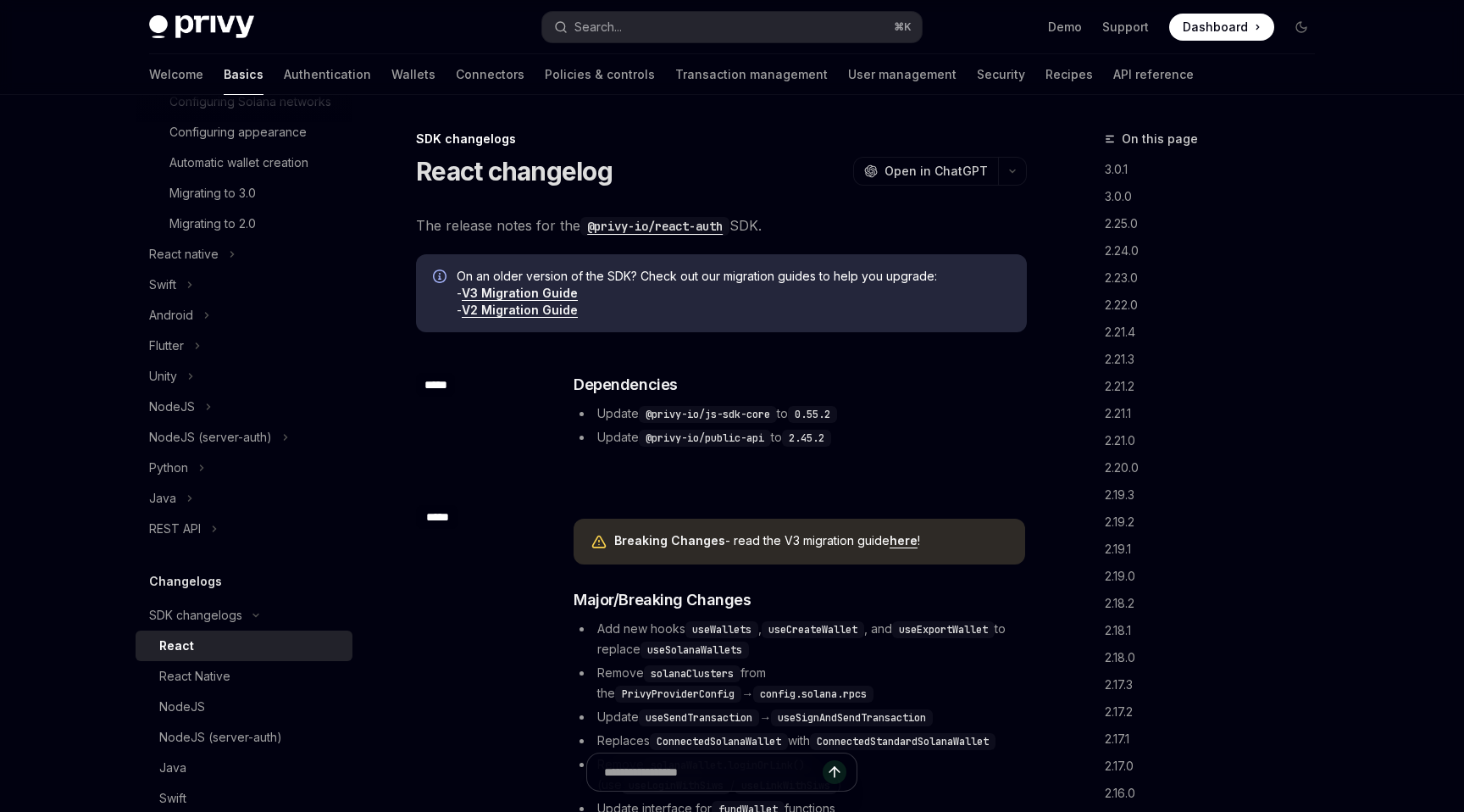
click at [194, 651] on div "React" at bounding box center [250, 645] width 183 height 20
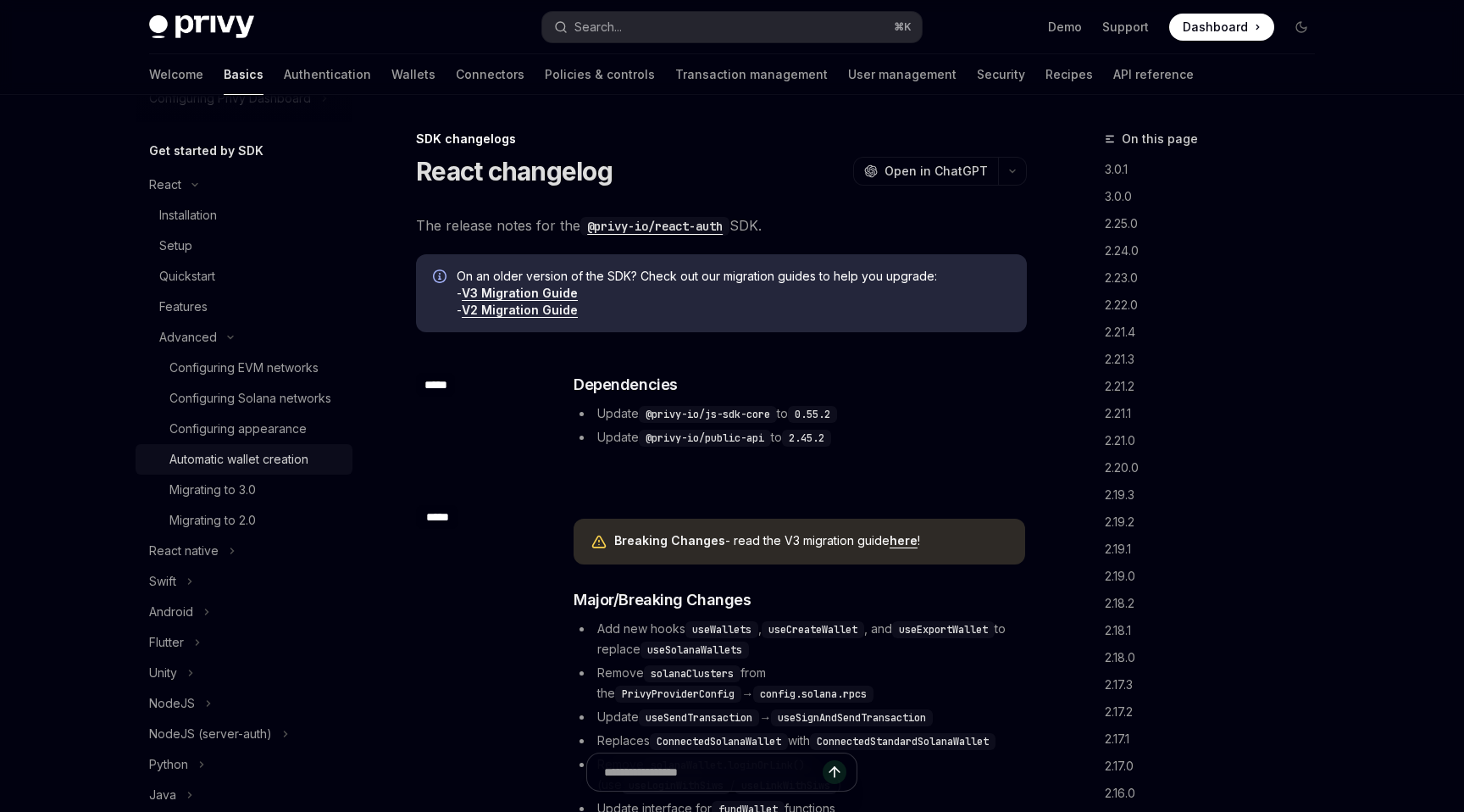
scroll to position [103, 0]
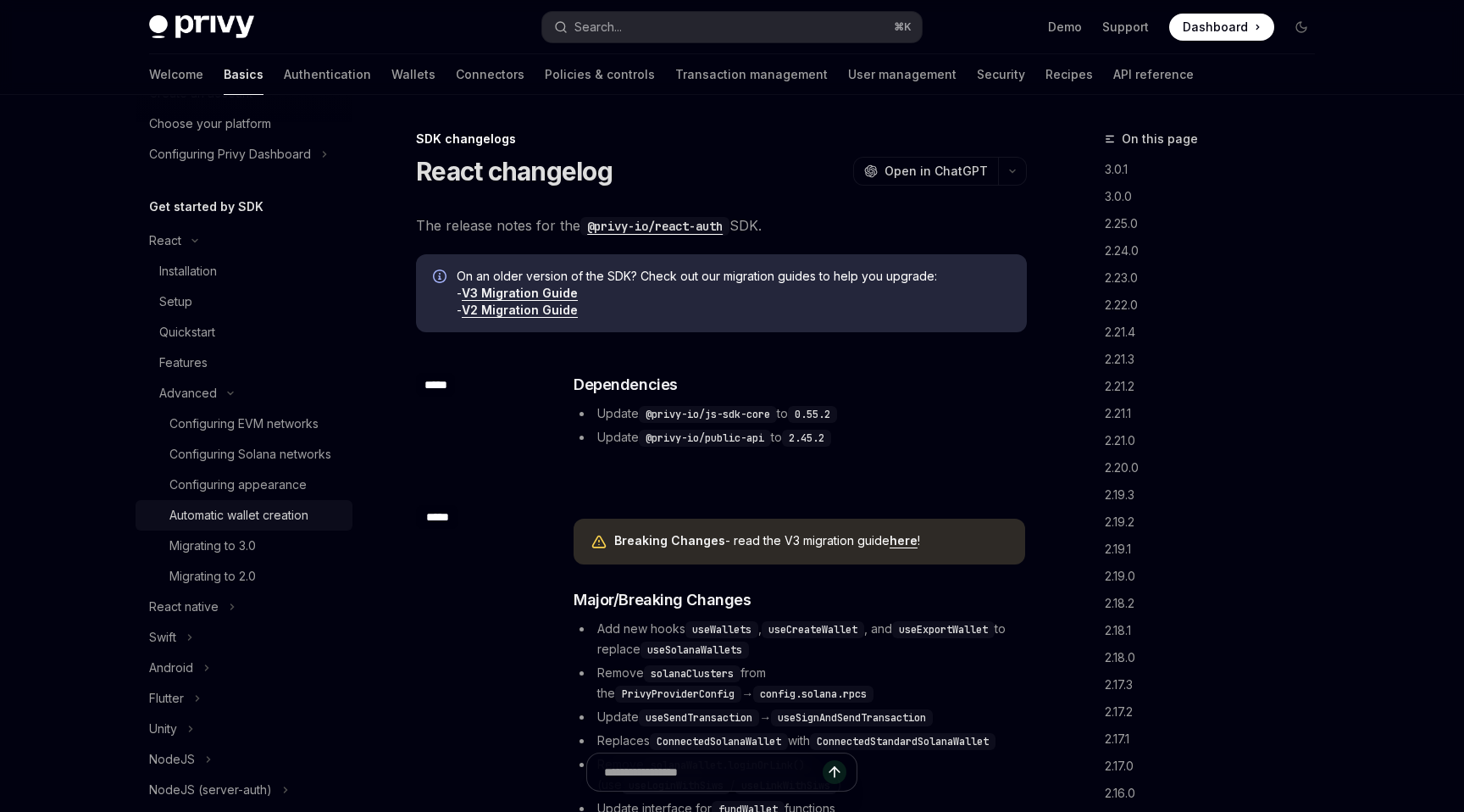
click at [210, 514] on div "Automatic wallet creation" at bounding box center [239, 515] width 139 height 20
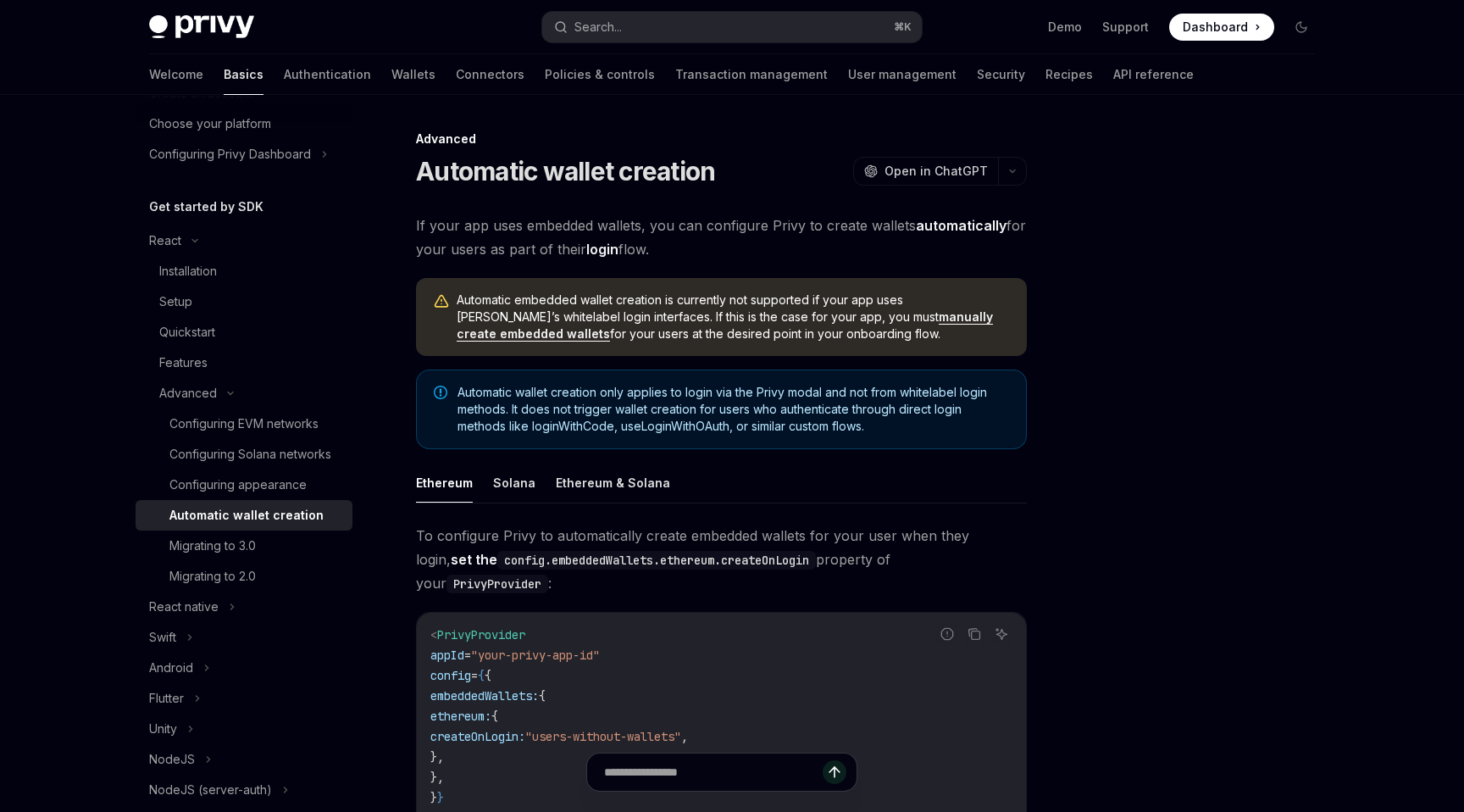
click at [815, 319] on link "manually create embedded wallets" at bounding box center [724, 325] width 536 height 32
click at [815, 313] on link "manually create embedded wallets" at bounding box center [724, 325] width 536 height 32
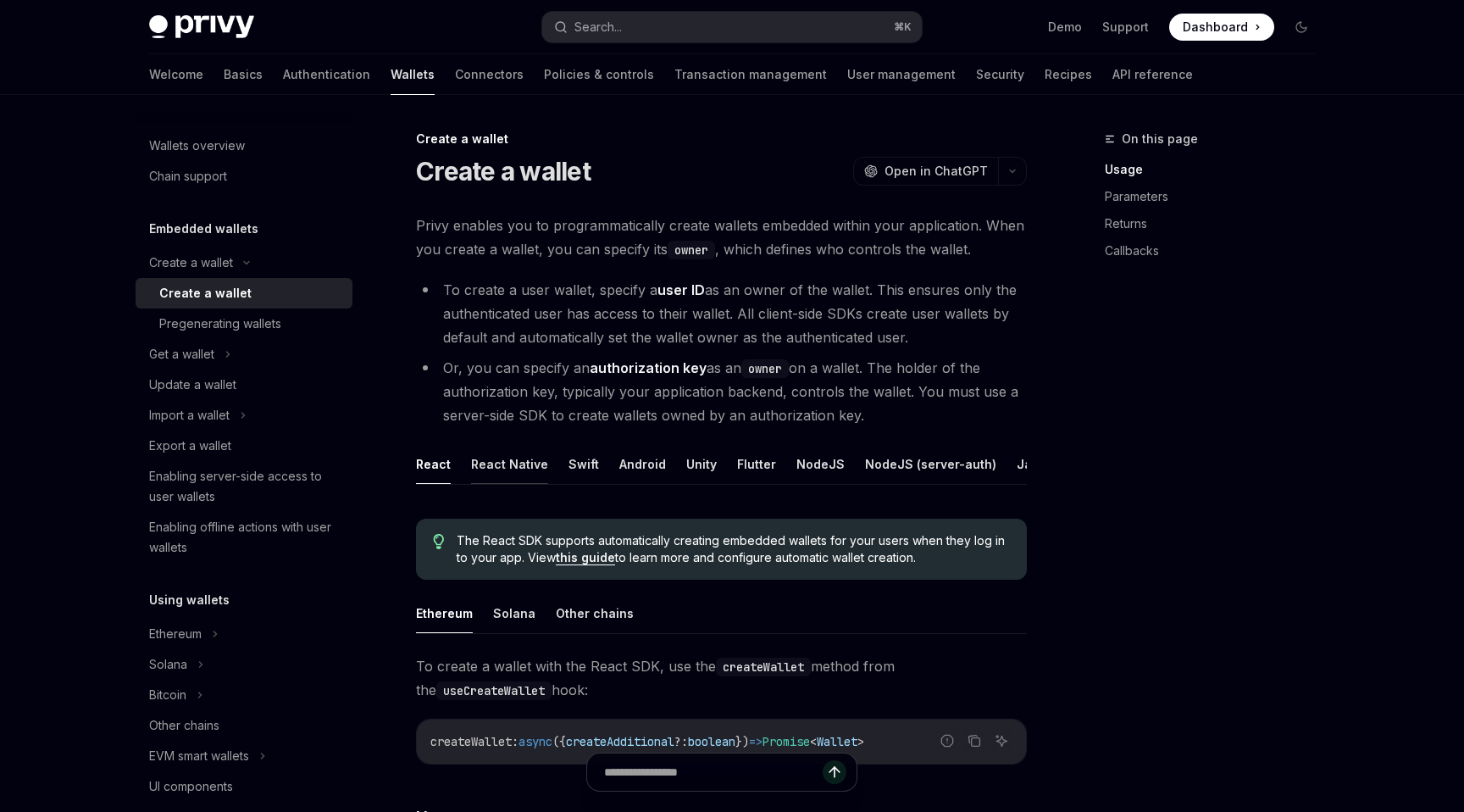
scroll to position [236, 0]
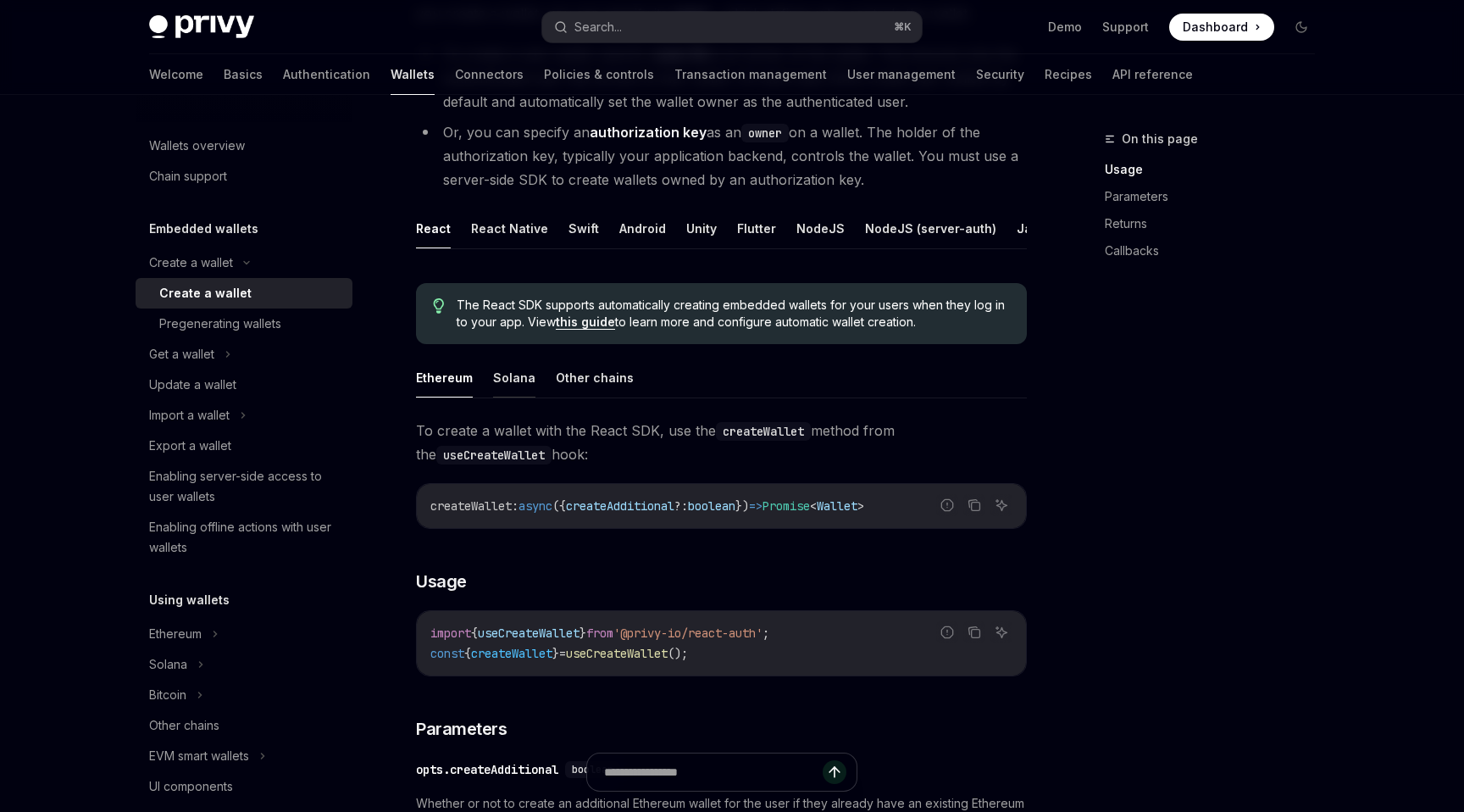
click at [493, 383] on button "Solana" at bounding box center [514, 377] width 43 height 40
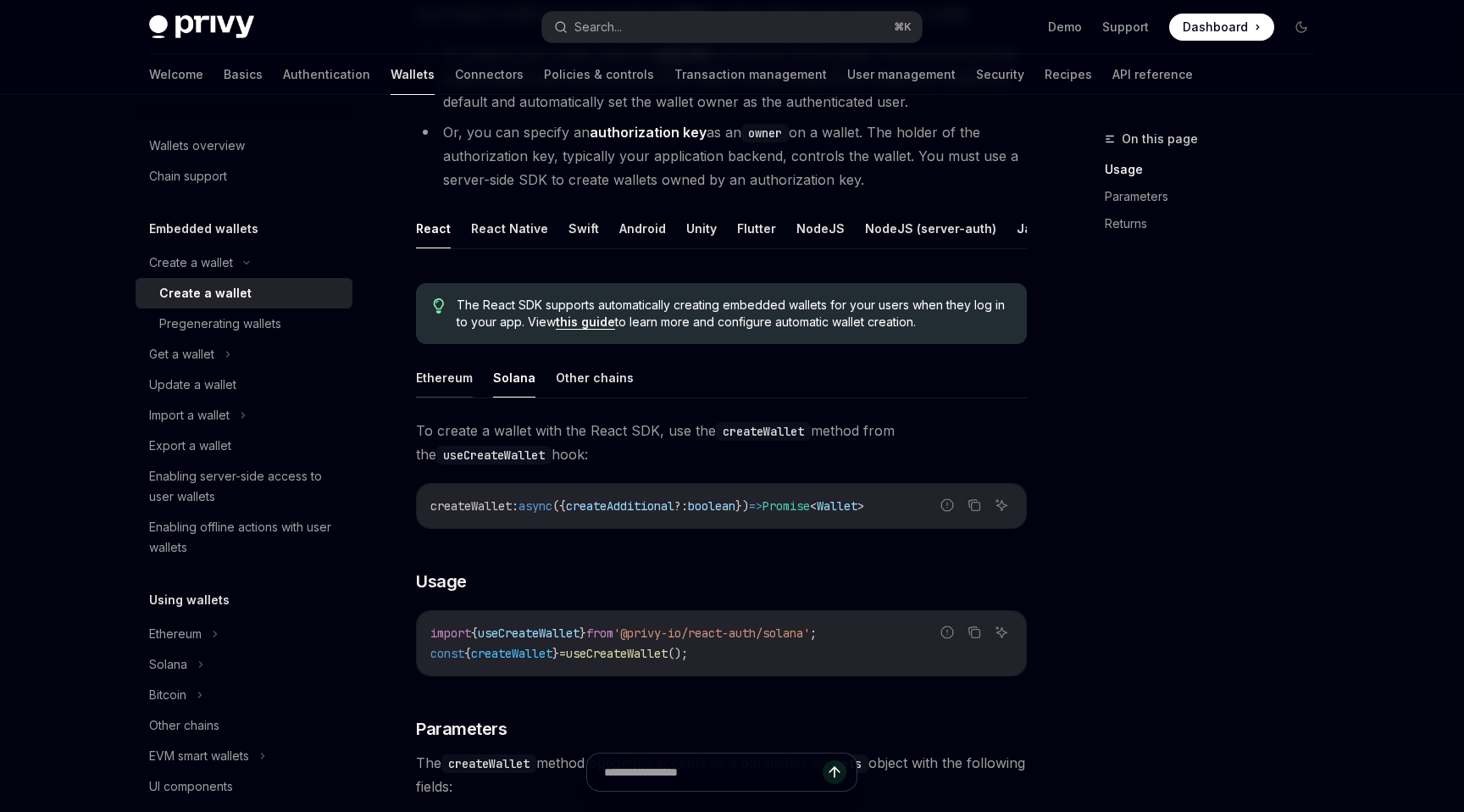
click at [457, 389] on button "Ethereum" at bounding box center [444, 377] width 57 height 40
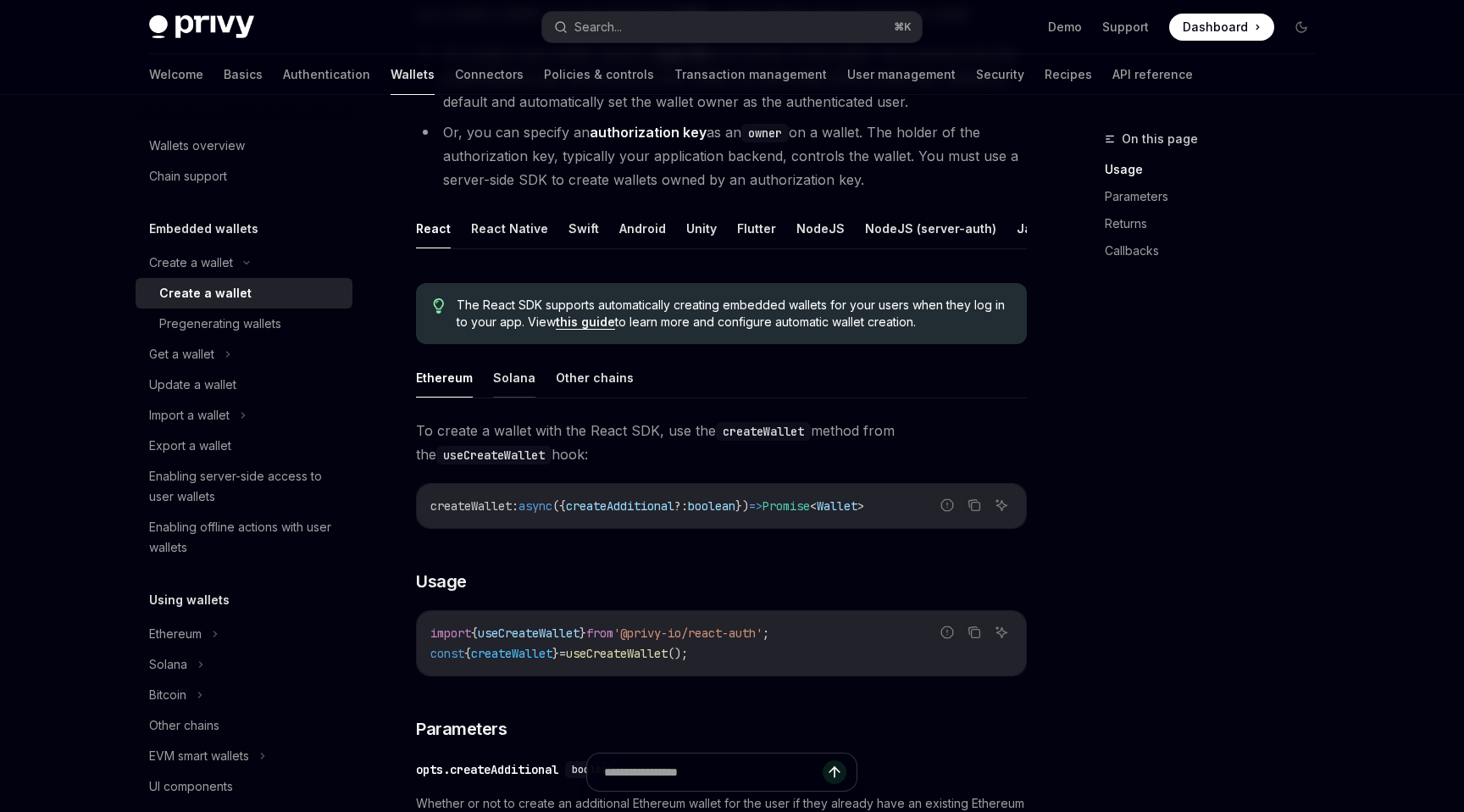
click at [510, 383] on button "Solana" at bounding box center [514, 377] width 43 height 40
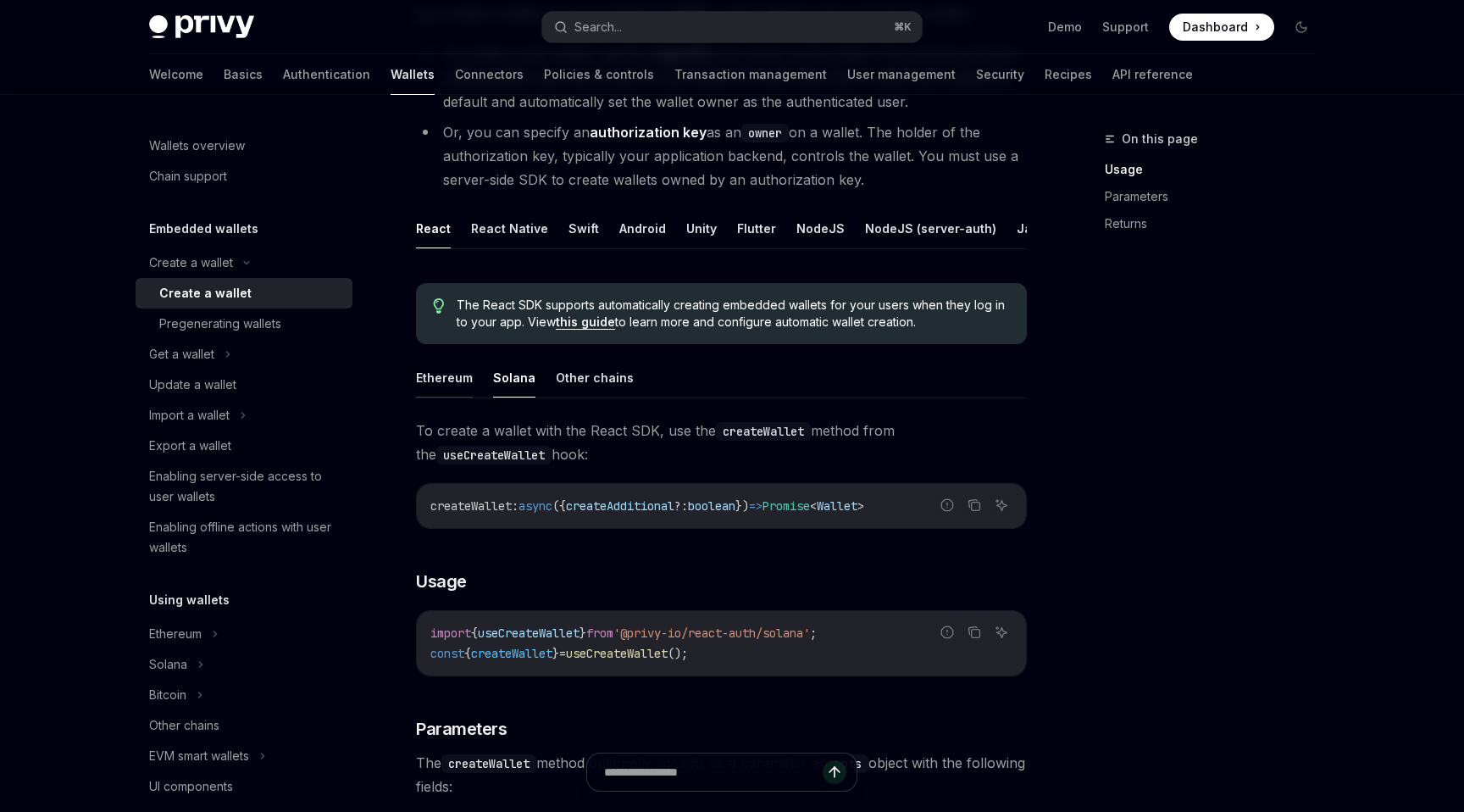
click at [451, 382] on button "Ethereum" at bounding box center [444, 377] width 57 height 40
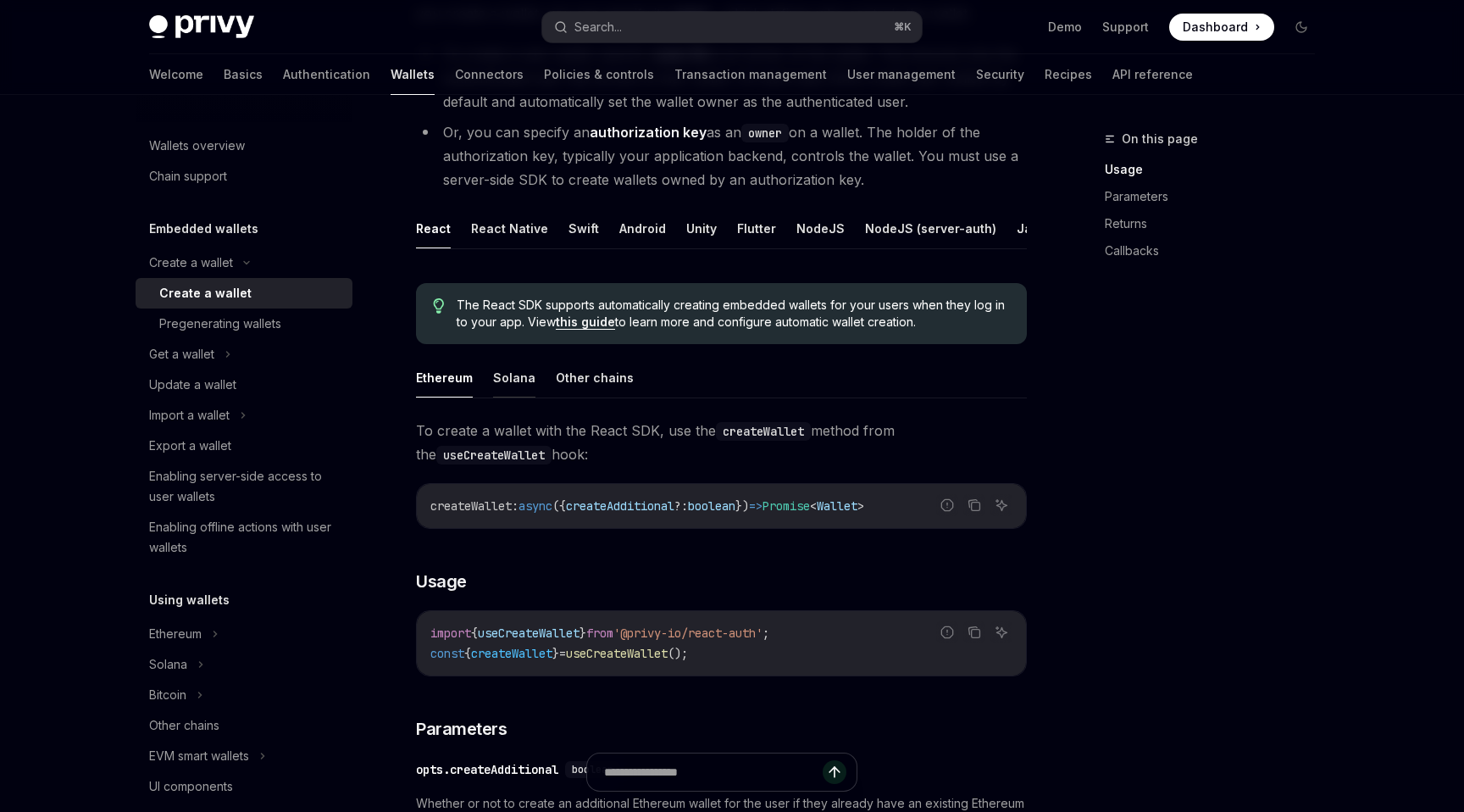
click at [518, 381] on button "Solana" at bounding box center [514, 377] width 43 height 40
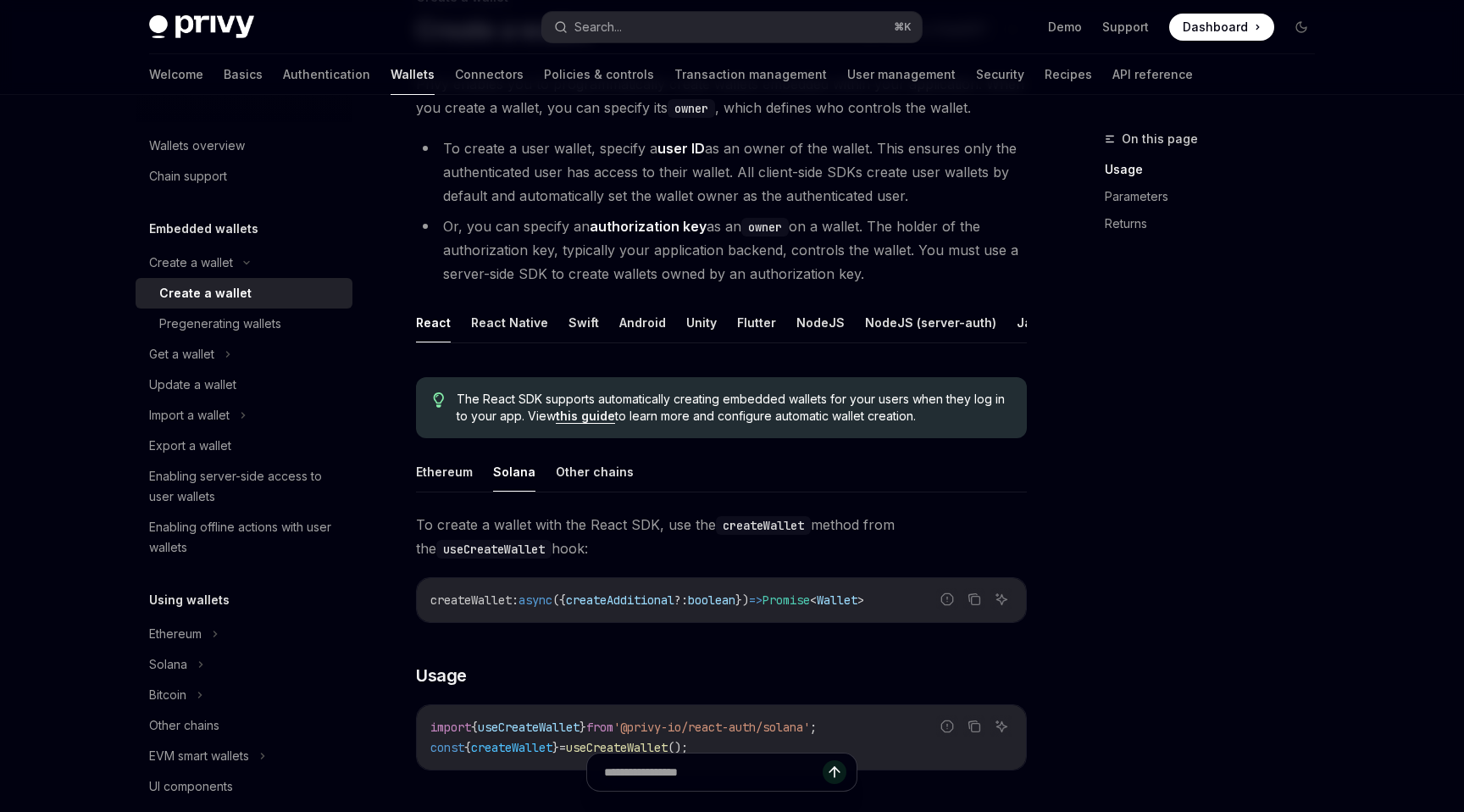
scroll to position [145, 0]
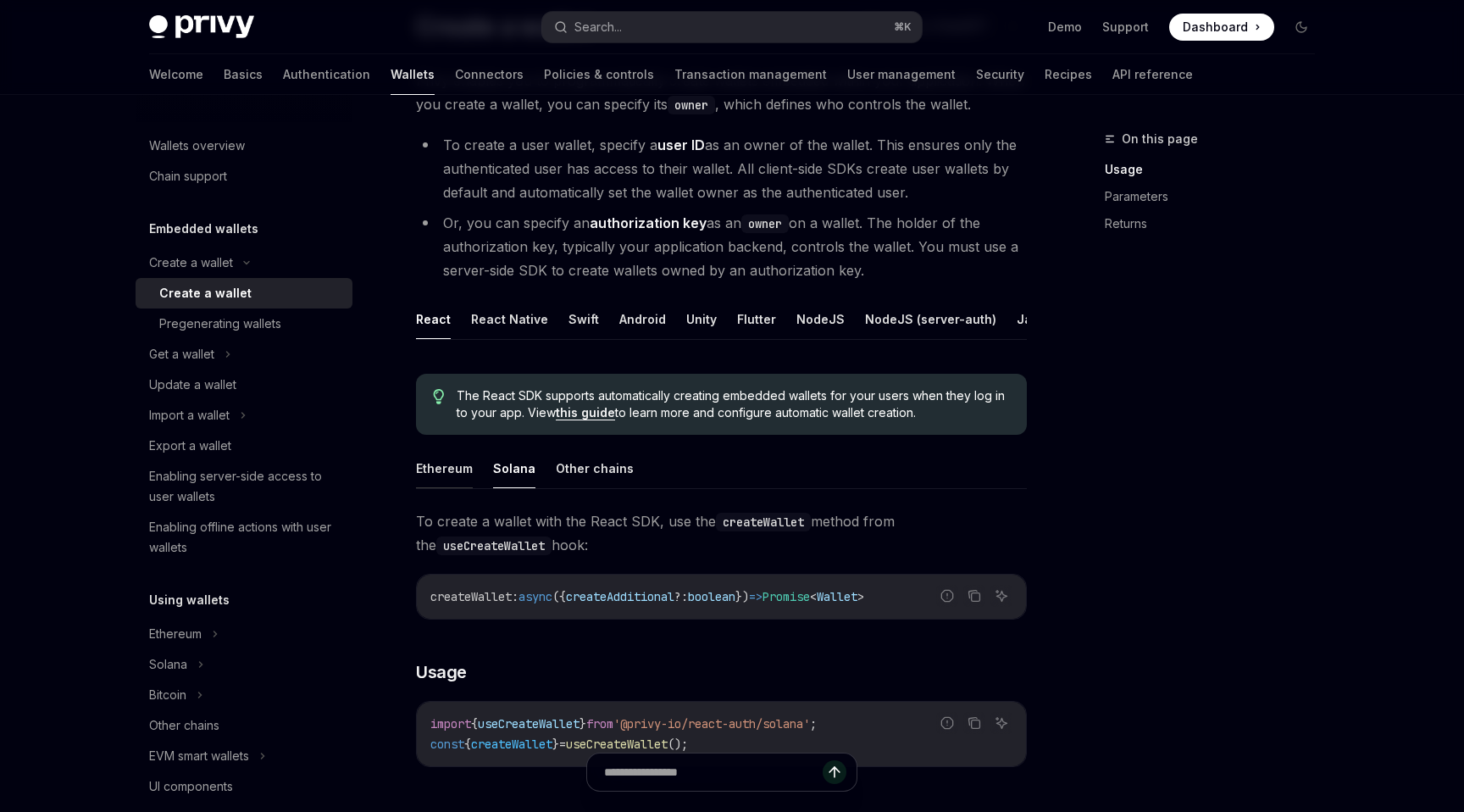
click at [448, 476] on button "Ethereum" at bounding box center [444, 469] width 57 height 40
click at [517, 482] on button "Solana" at bounding box center [514, 469] width 43 height 40
click at [456, 476] on button "Ethereum" at bounding box center [444, 469] width 57 height 40
type textarea "*"
